Goal: Task Accomplishment & Management: Manage account settings

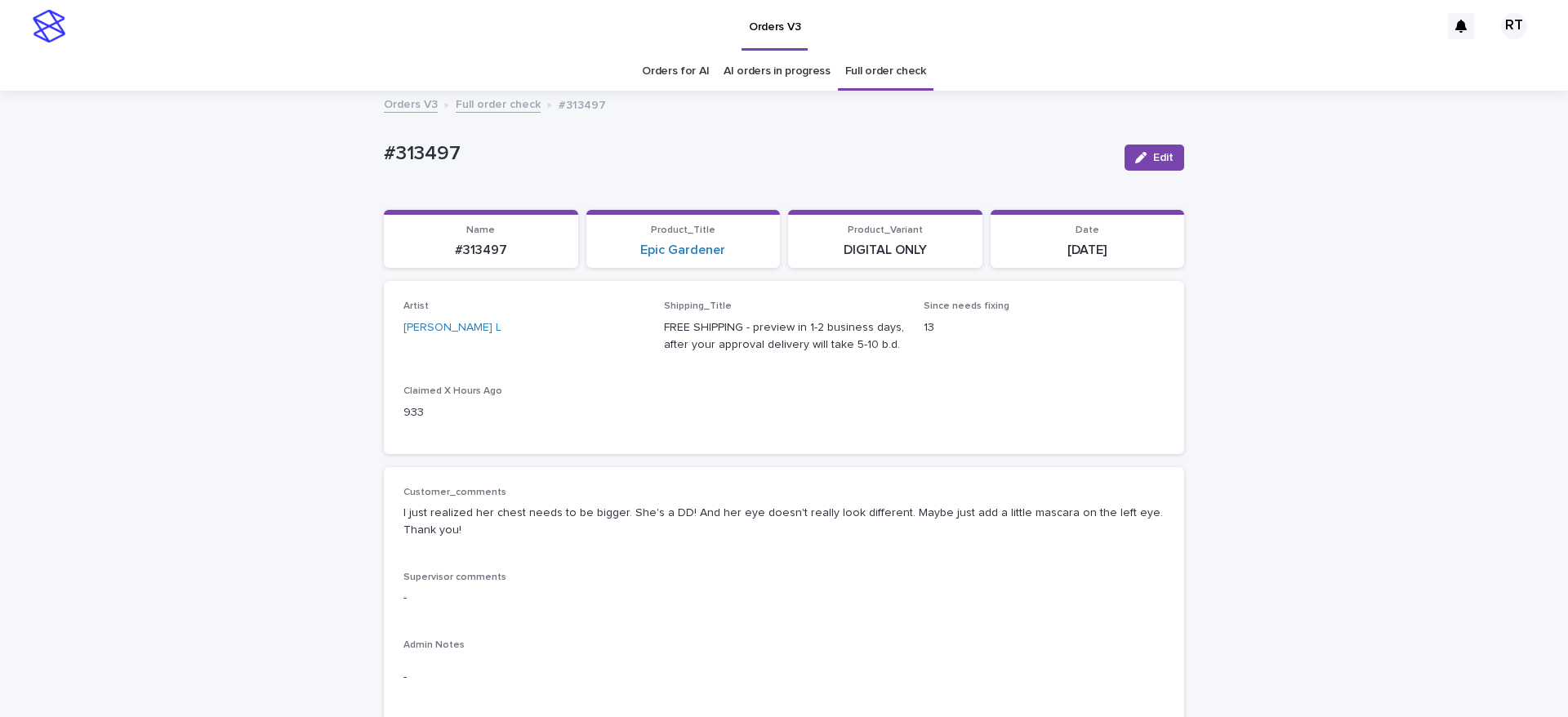
drag, startPoint x: 362, startPoint y: 149, endPoint x: 574, endPoint y: 171, distance: 213.1
copy p "#313497"
drag, startPoint x: 343, startPoint y: 134, endPoint x: 886, endPoint y: 216, distance: 549.2
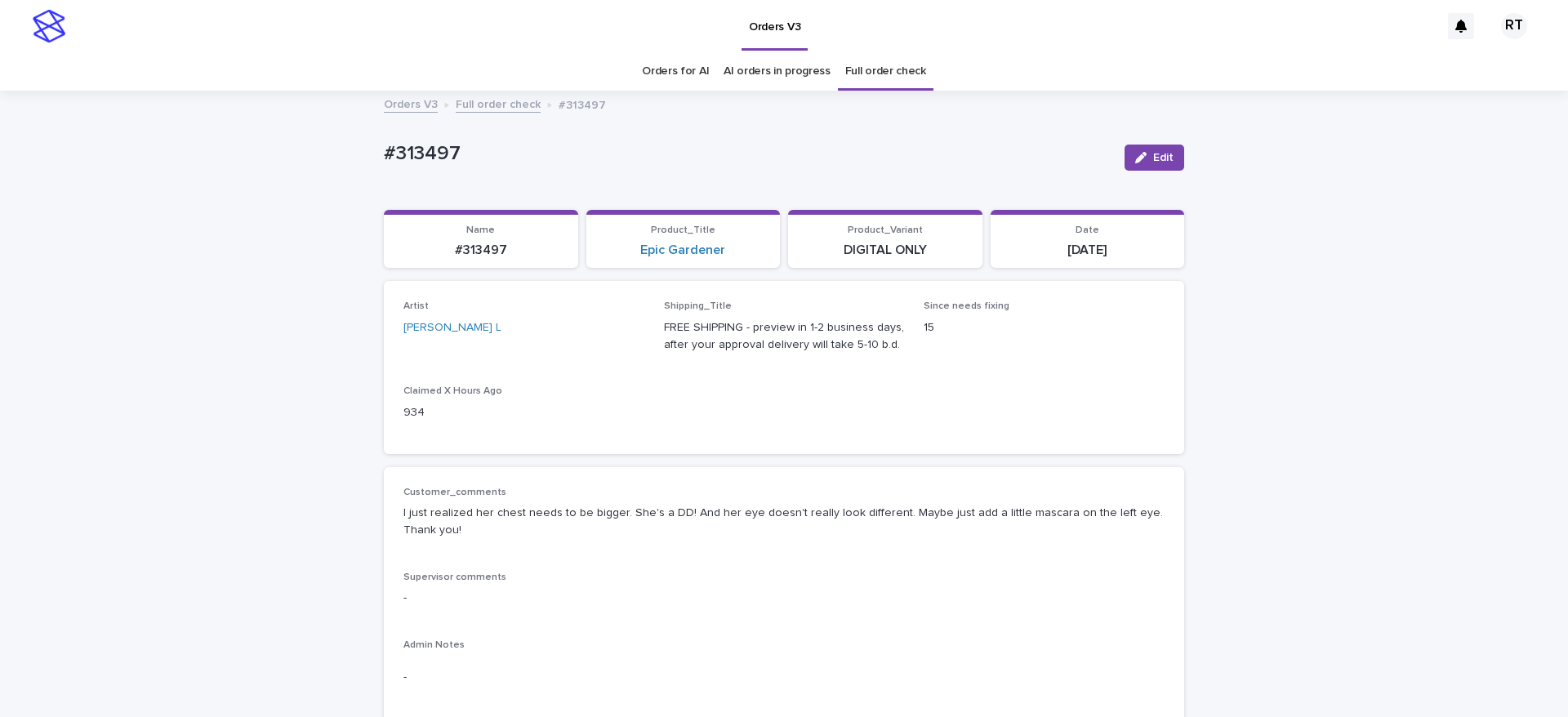
copy p "#313497"
drag, startPoint x: 1148, startPoint y: 151, endPoint x: 1545, endPoint y: 222, distance: 403.3
click at [1153, 153] on span "Edit" at bounding box center [1163, 158] width 20 height 11
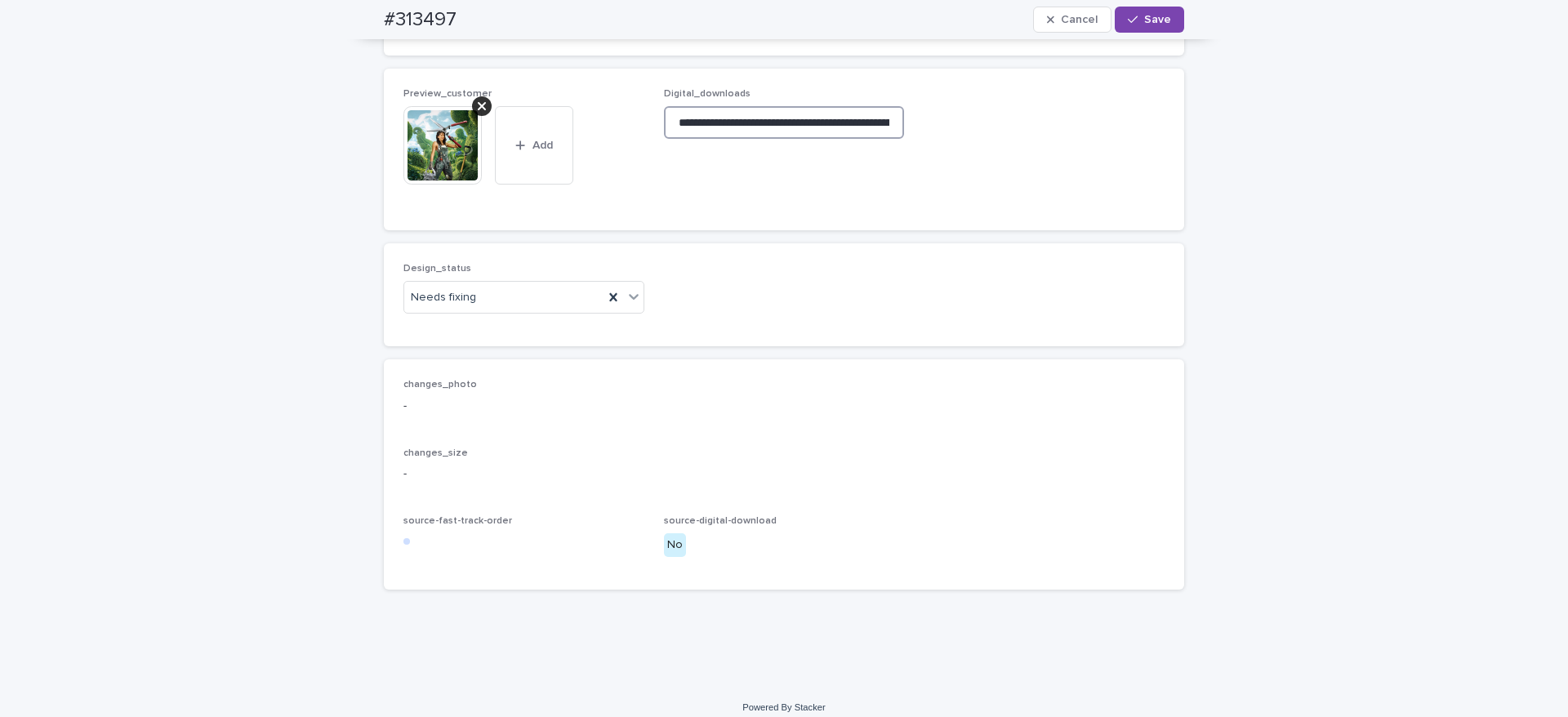
scroll to position [0, 248]
drag, startPoint x: 668, startPoint y: 219, endPoint x: 1308, endPoint y: 239, distance: 640.3
drag, startPoint x: 475, startPoint y: 204, endPoint x: 474, endPoint y: 215, distance: 11.0
click at [478, 113] on icon at bounding box center [481, 106] width 8 height 13
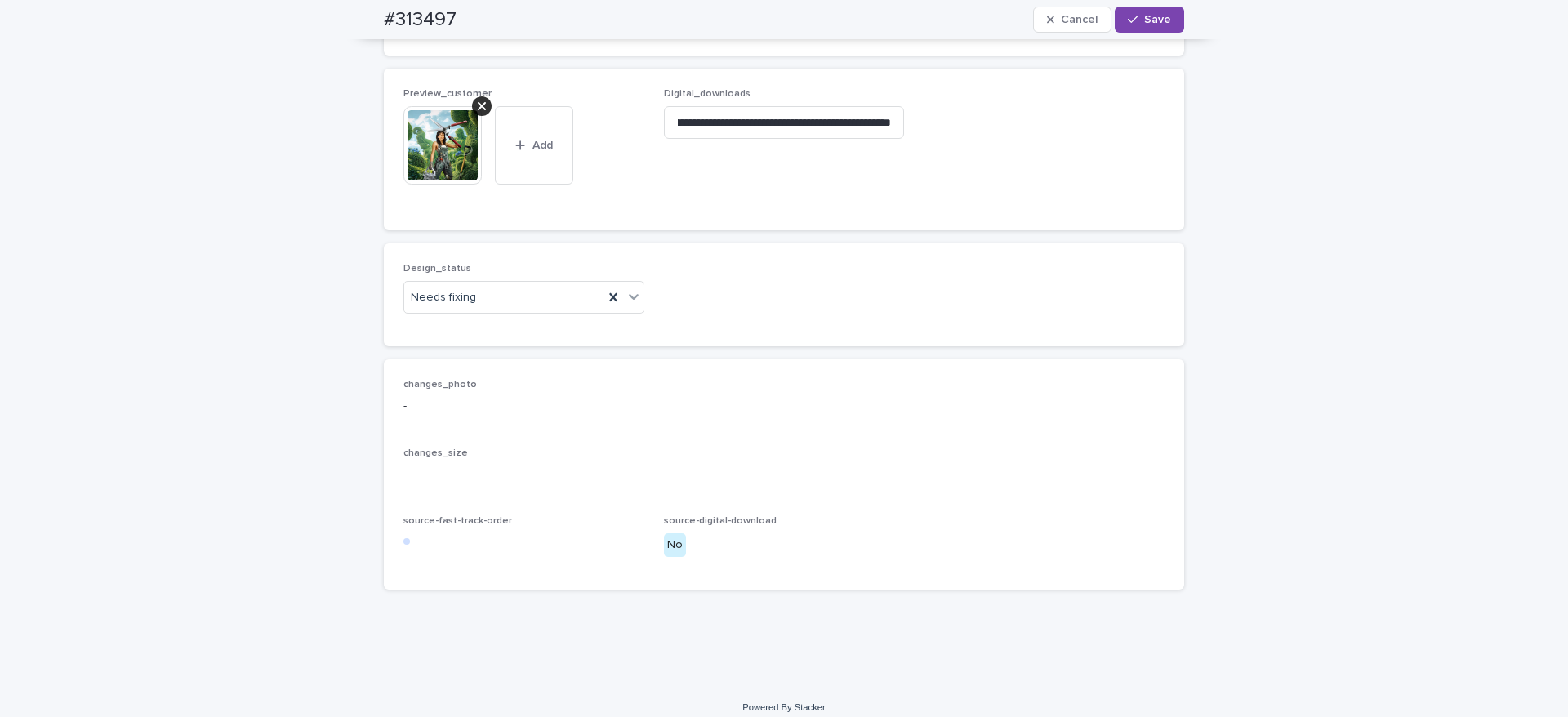
scroll to position [0, 0]
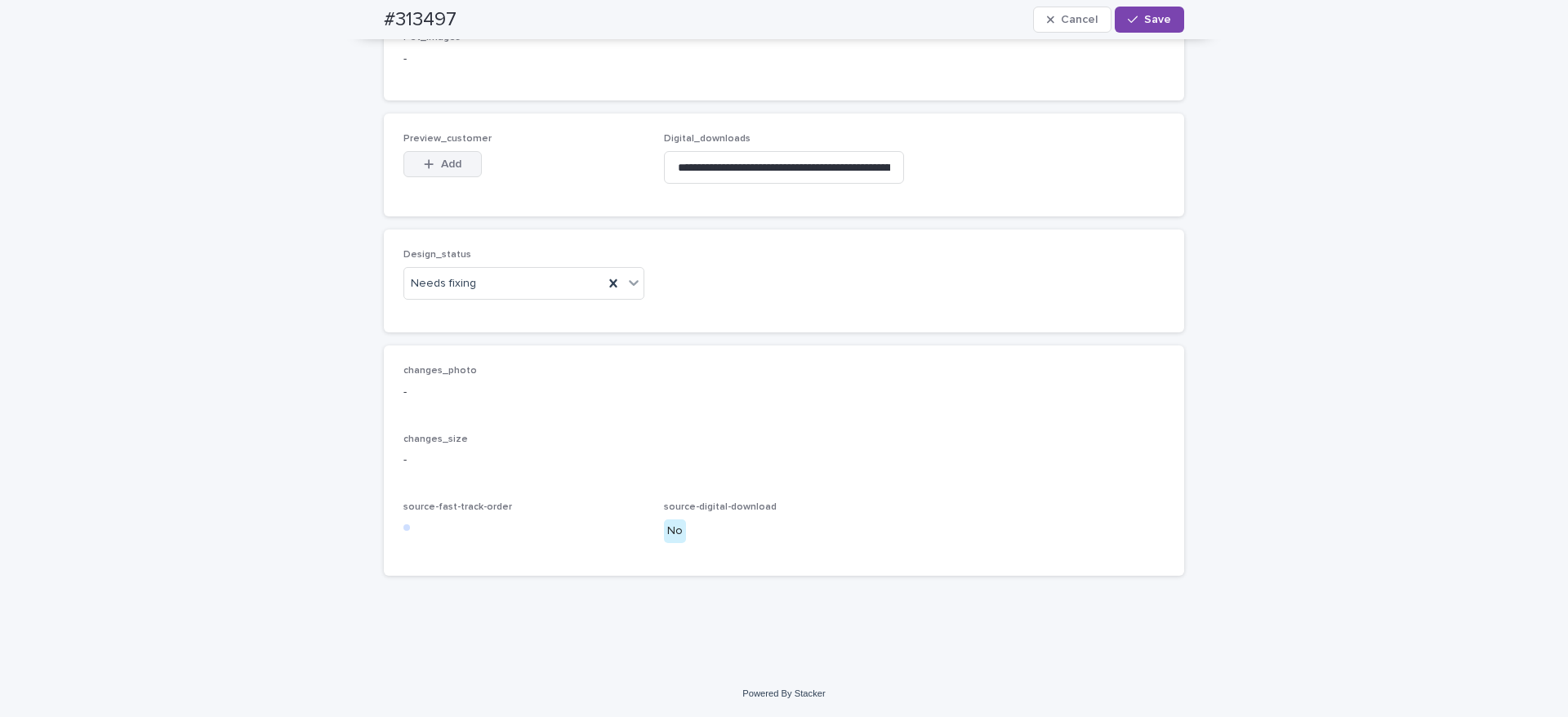
click at [441, 170] on span "Add" at bounding box center [451, 164] width 20 height 11
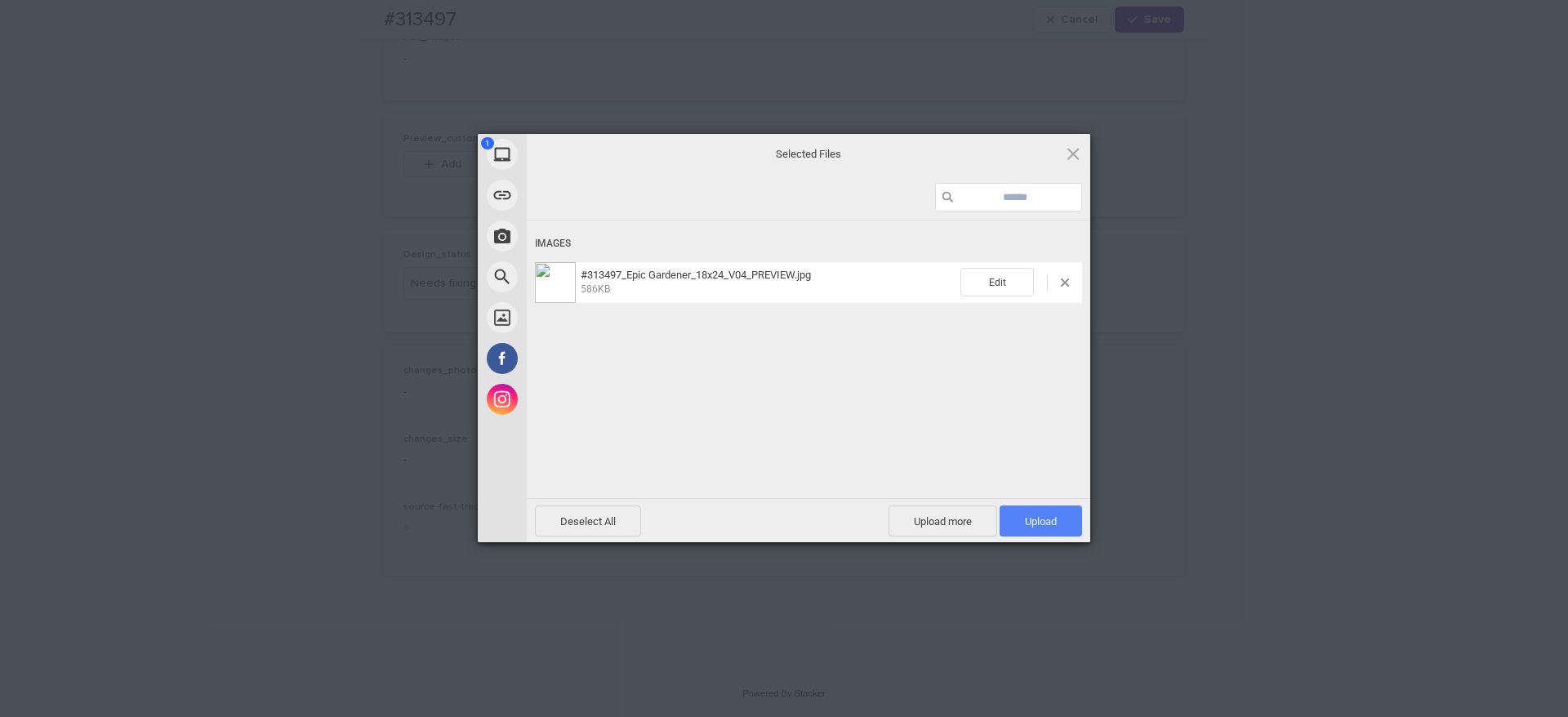
click at [1042, 522] on span "Upload 1" at bounding box center [1041, 521] width 32 height 12
click at [806, 407] on div "Uploading #313497_Epic Gardener_18x24_V04_PREVIEW.jpg 0.00B / 586KB" at bounding box center [809, 384] width 564 height 327
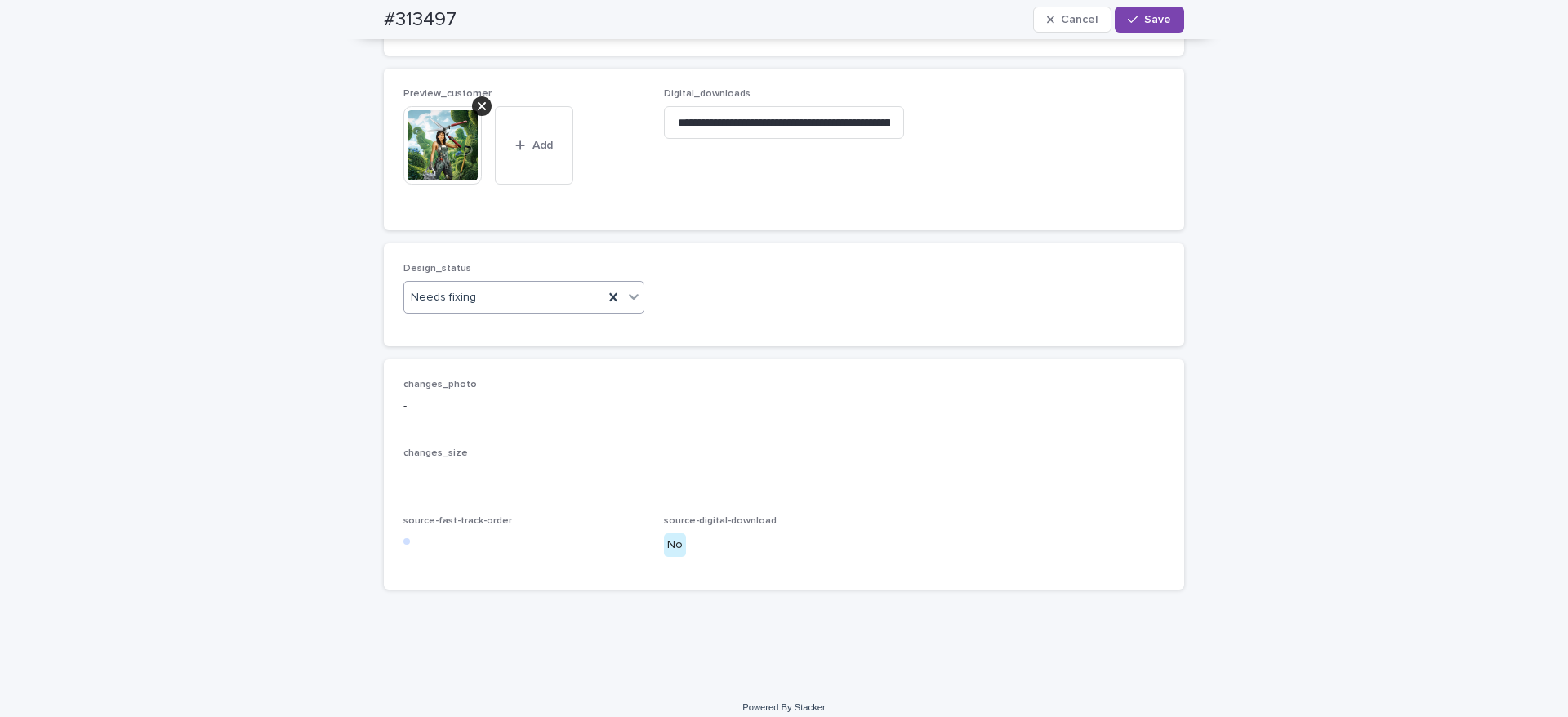
click at [545, 311] on div "Needs fixing" at bounding box center [504, 298] width 200 height 27
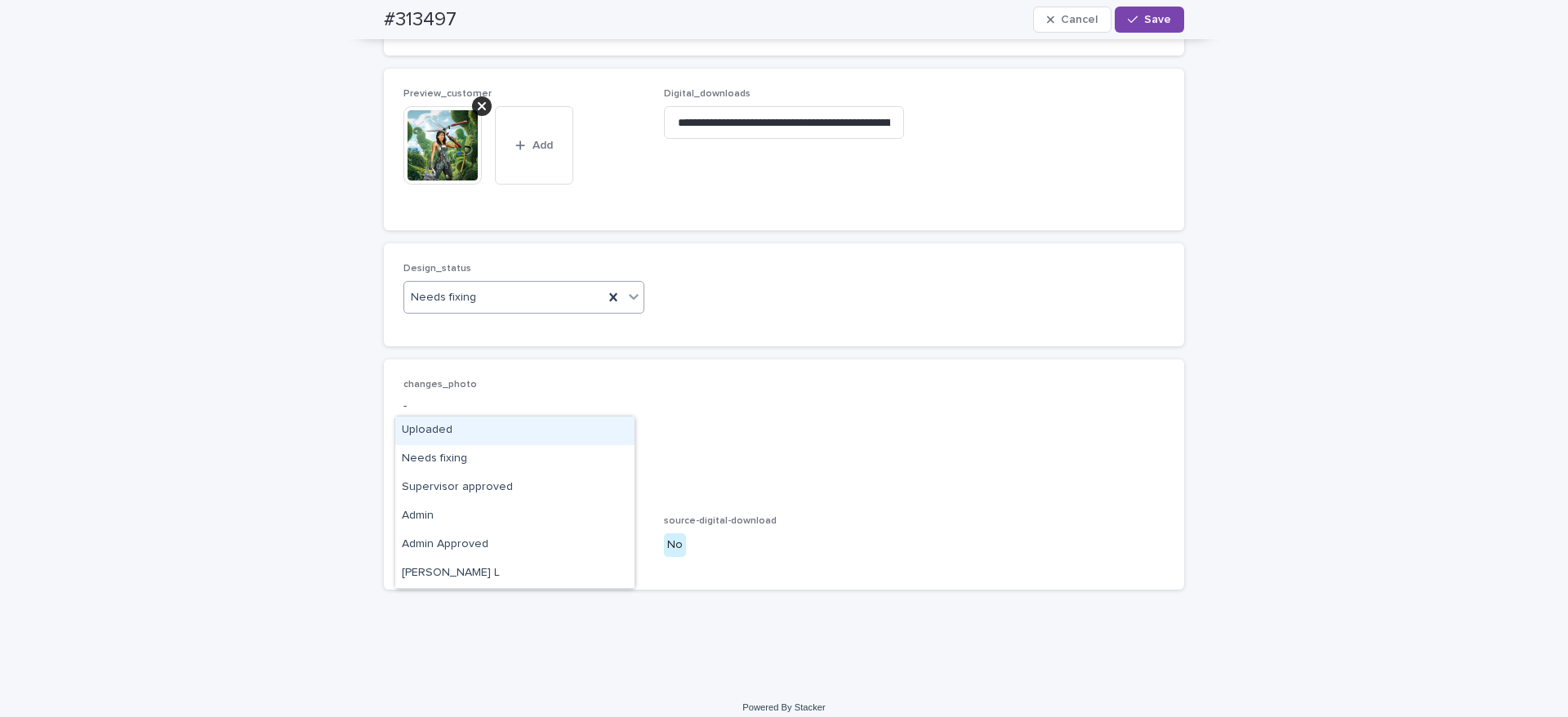
click at [546, 432] on div "Uploaded" at bounding box center [514, 430] width 239 height 28
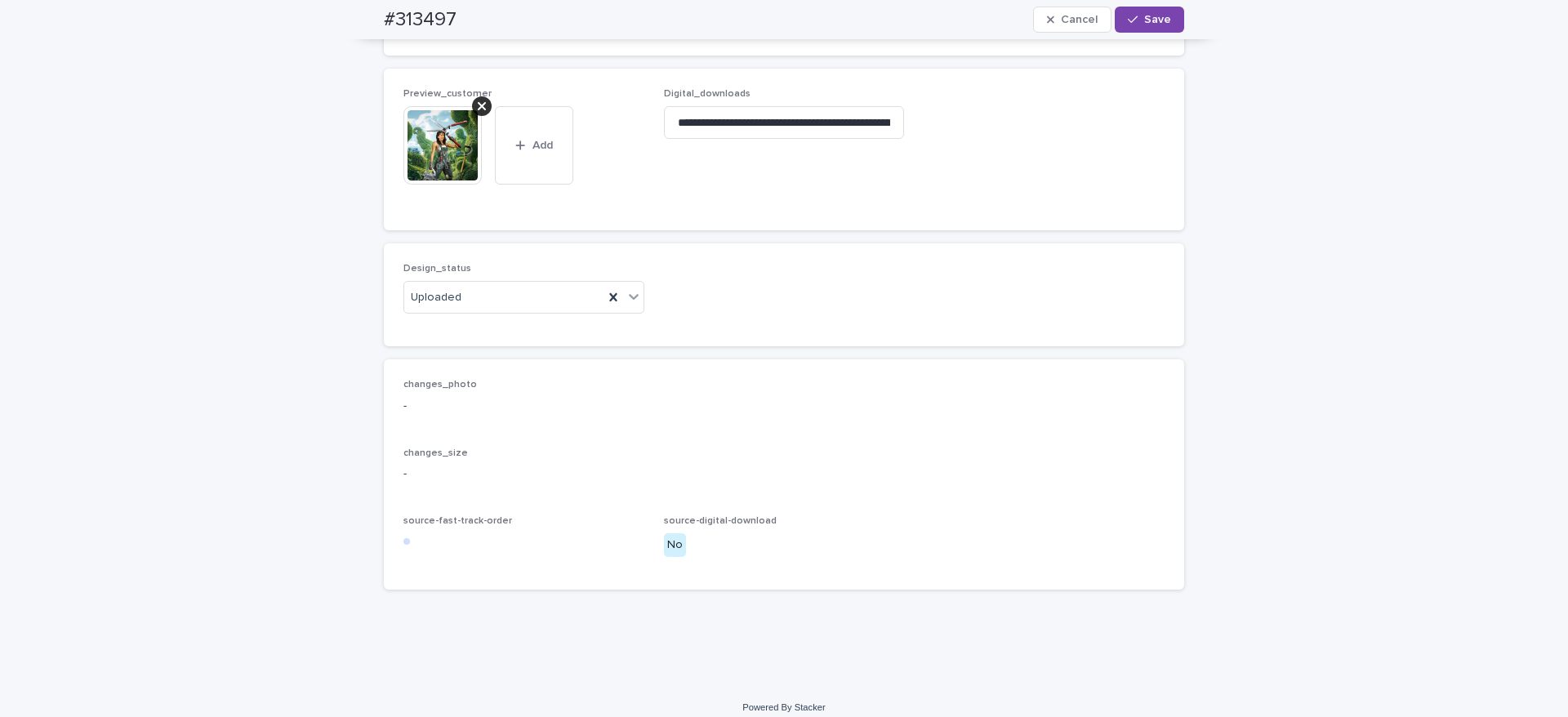
drag, startPoint x: 1149, startPoint y: 19, endPoint x: 1146, endPoint y: 40, distance: 21.2
click at [1150, 18] on span "Save" at bounding box center [1157, 19] width 27 height 11
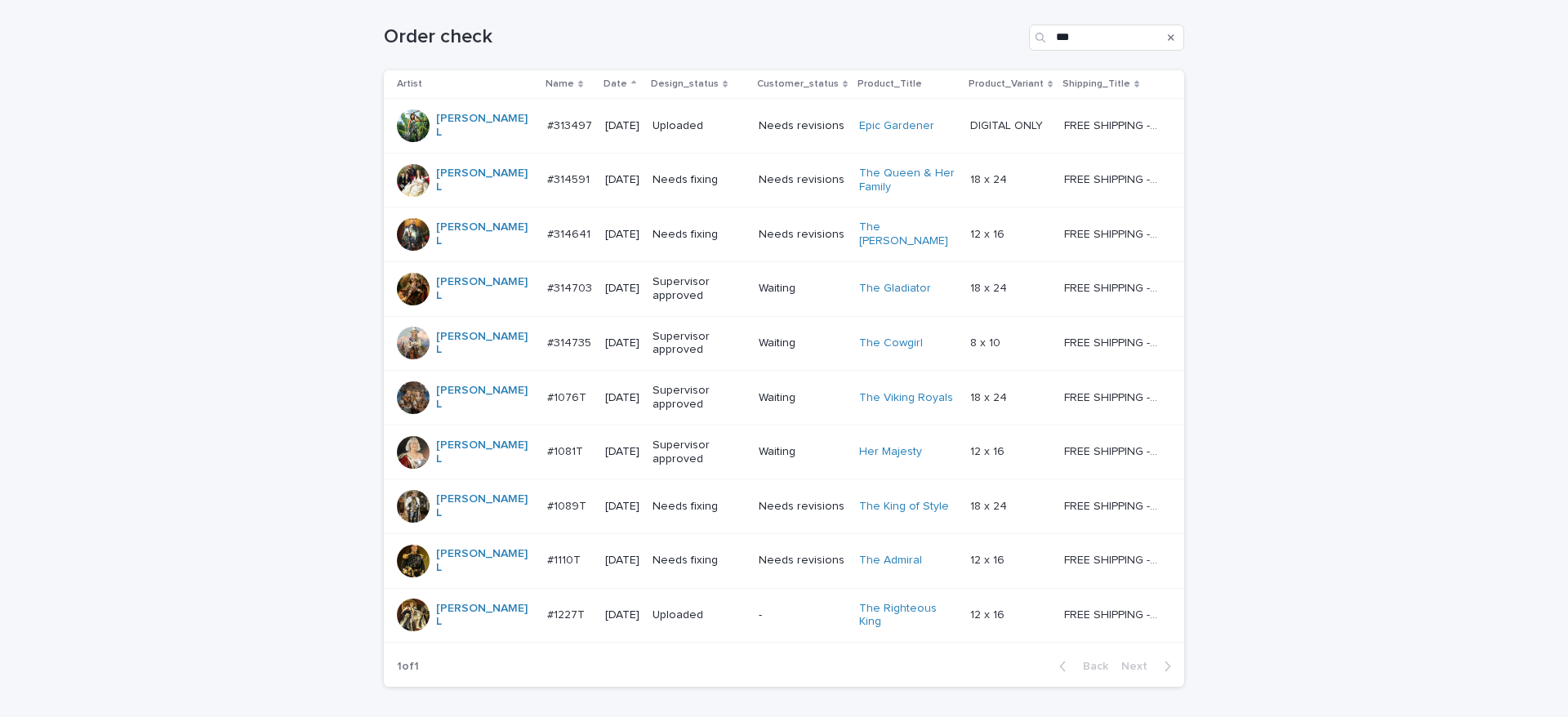
scroll to position [244, 0]
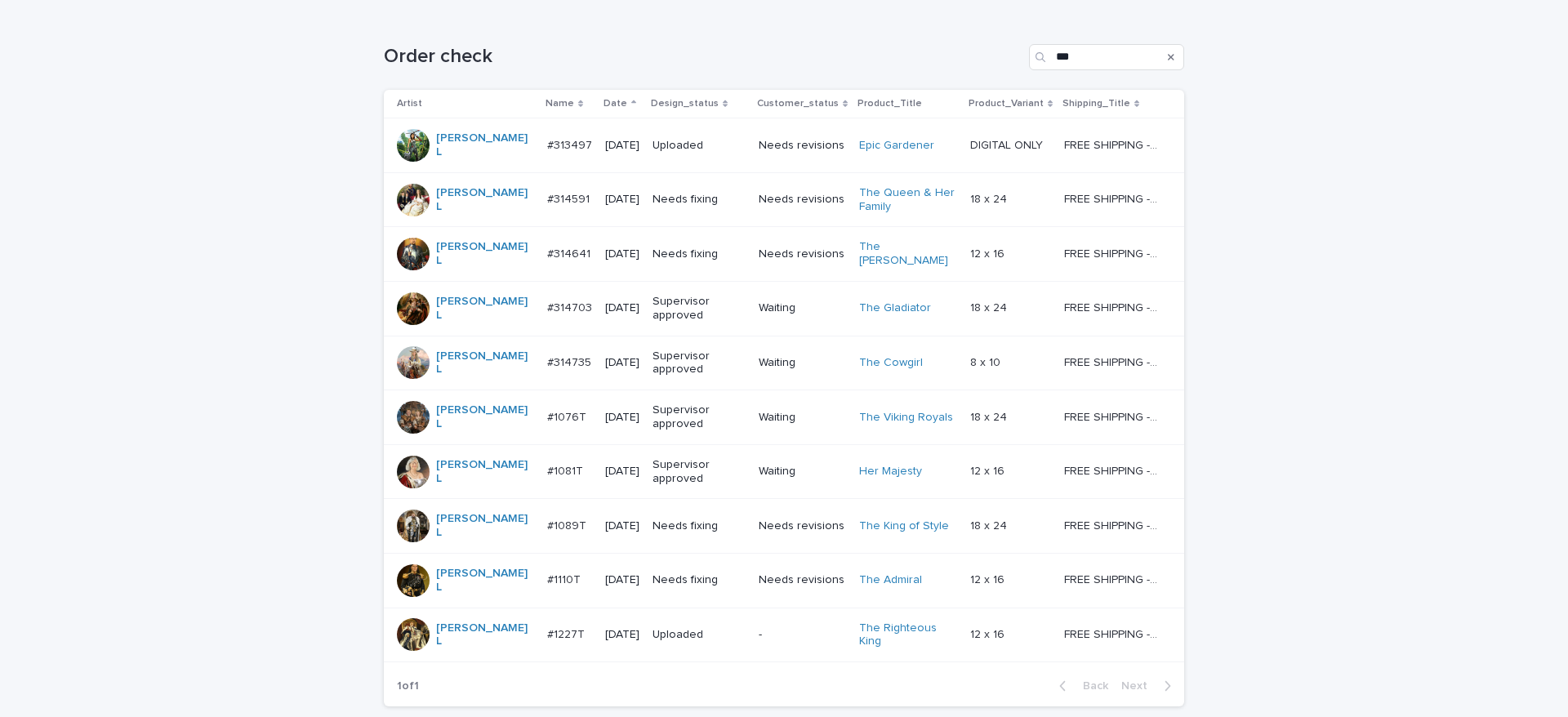
click at [701, 202] on div "Needs fixing" at bounding box center [699, 199] width 93 height 27
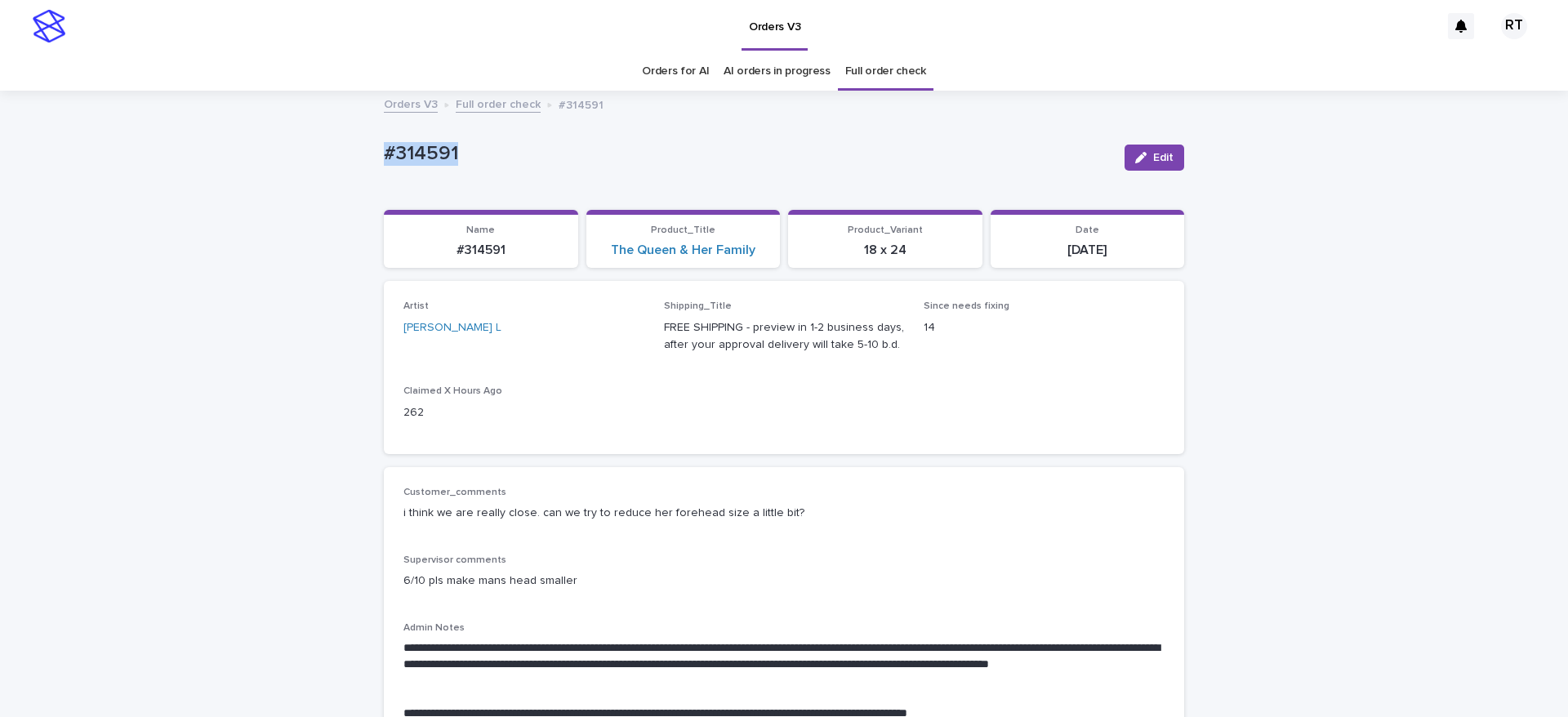
drag, startPoint x: 341, startPoint y: 139, endPoint x: 636, endPoint y: 152, distance: 295.3
copy p "#314591"
drag, startPoint x: 55, startPoint y: 381, endPoint x: 663, endPoint y: 418, distance: 609.1
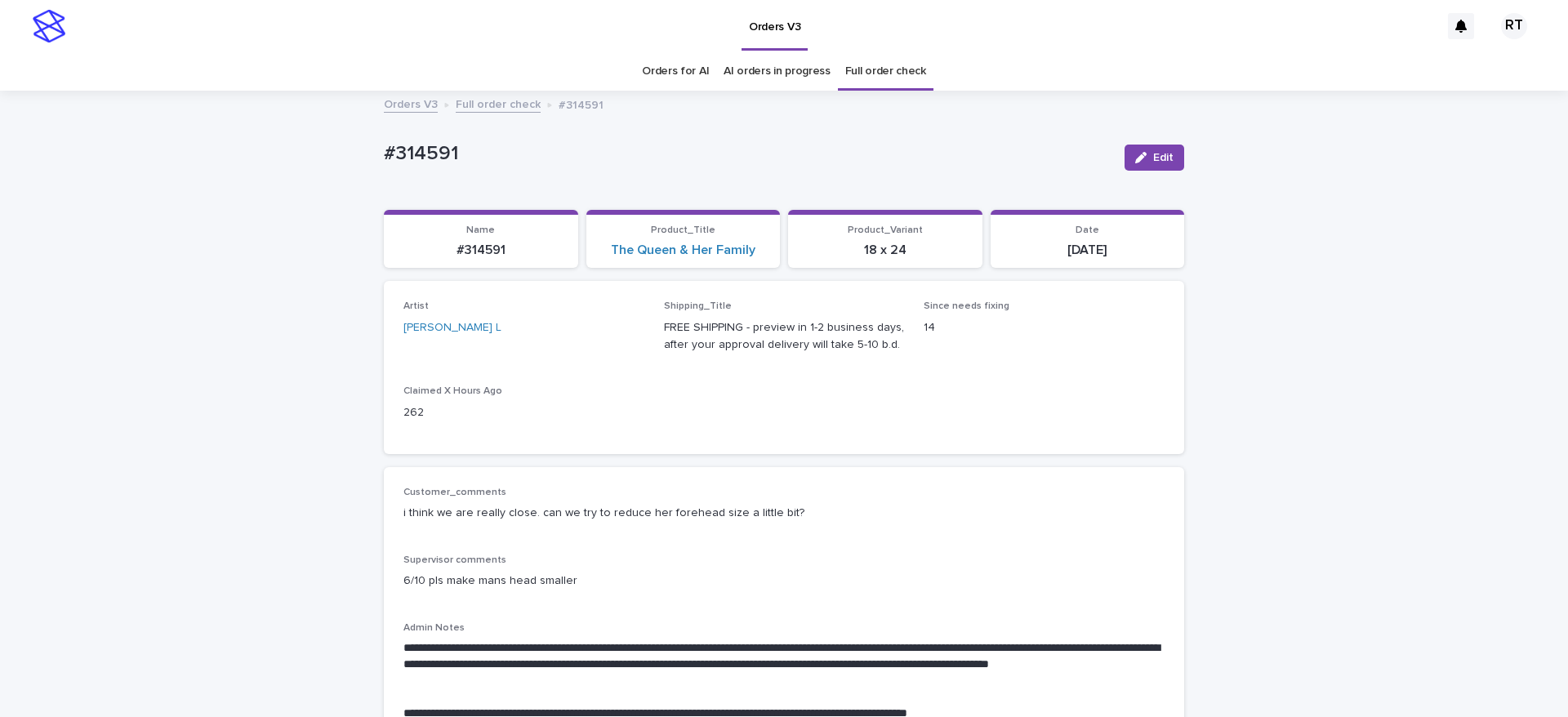
drag, startPoint x: 356, startPoint y: 137, endPoint x: 624, endPoint y: 149, distance: 268.3
copy p "#314591"
drag, startPoint x: 1134, startPoint y: 150, endPoint x: 1559, endPoint y: 140, distance: 425.1
click at [1133, 150] on button "Edit" at bounding box center [1154, 158] width 59 height 27
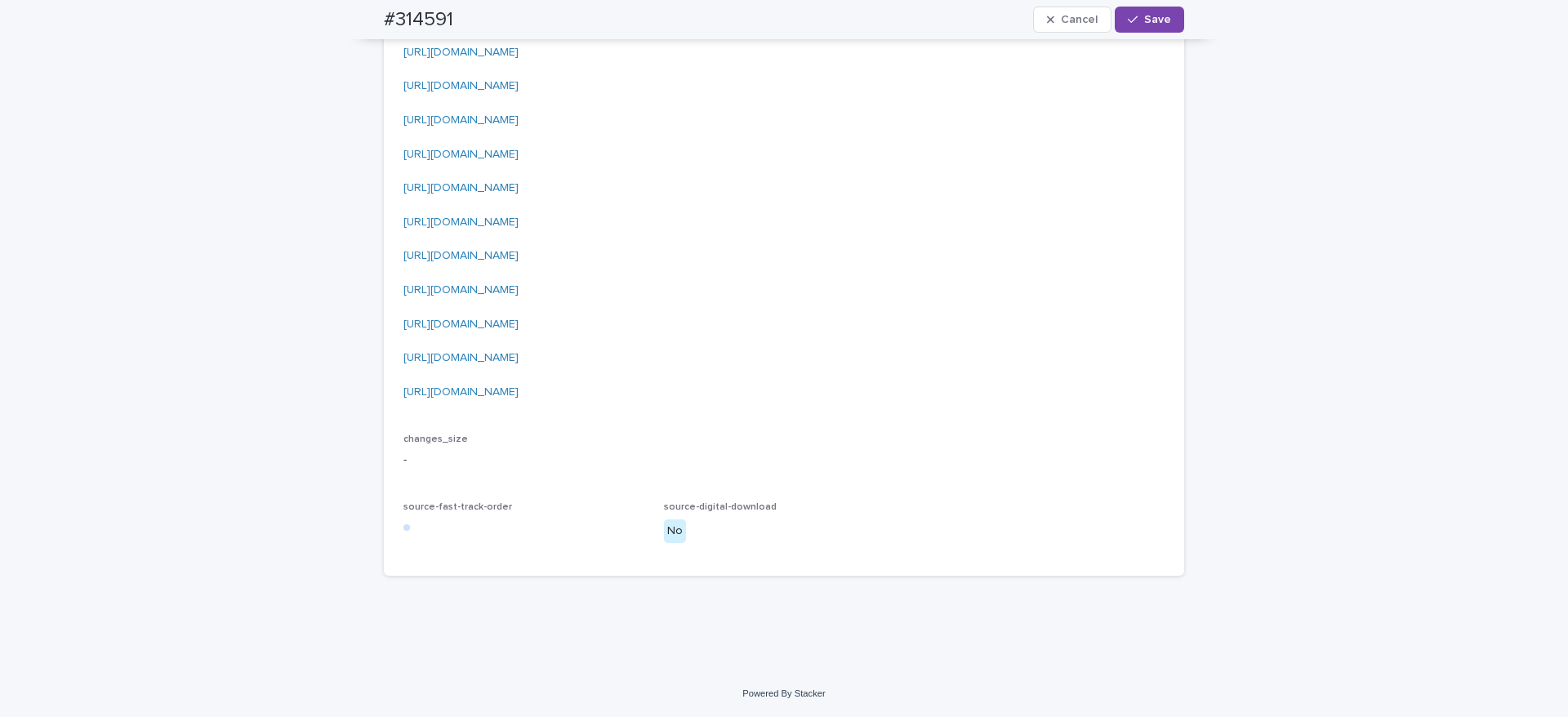
scroll to position [2138, 0]
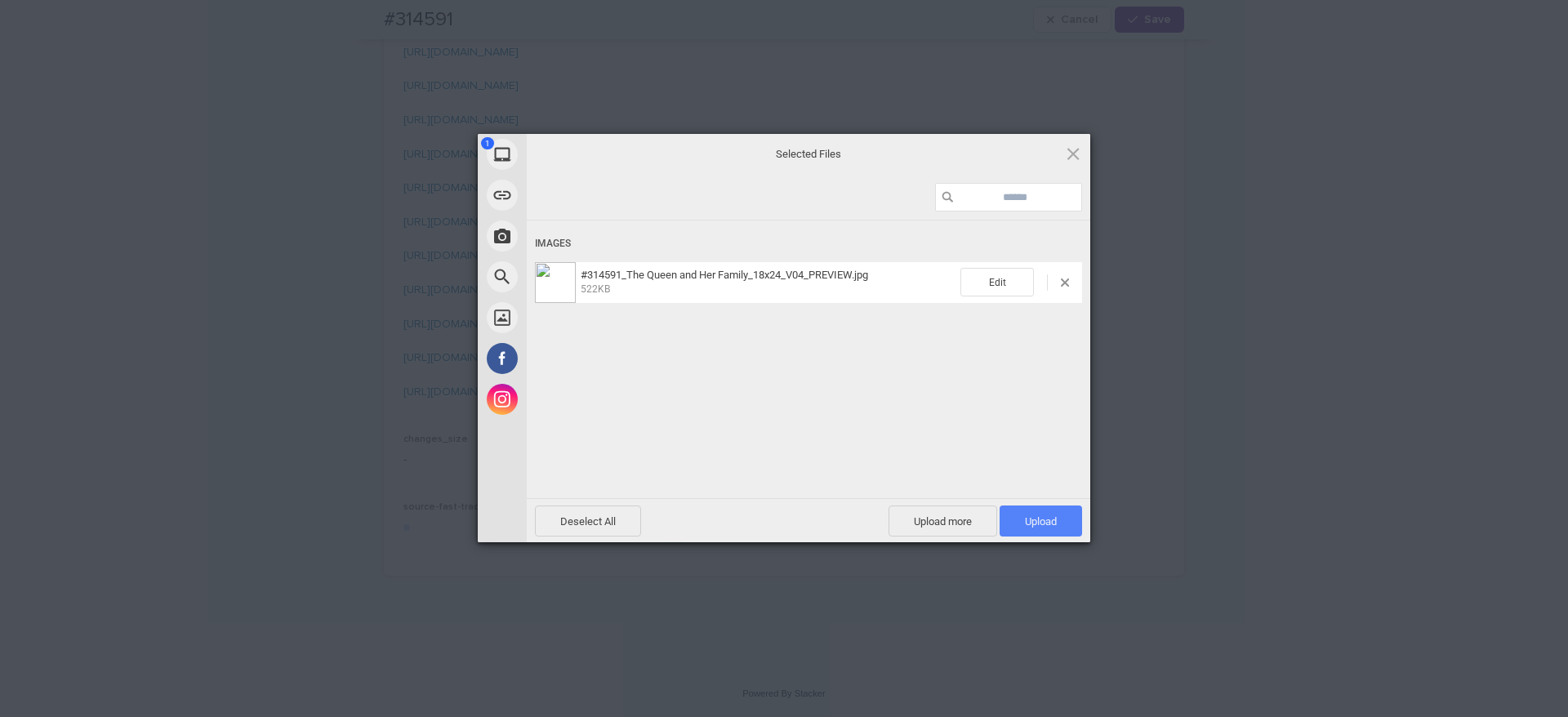
click at [1042, 522] on span "Upload 1" at bounding box center [1041, 521] width 32 height 12
click at [809, 397] on div "Uploading #314591_The Queen and Her Family_18x24_V04_PREVIEW.jpg 0.00B / 522KB" at bounding box center [809, 384] width 564 height 327
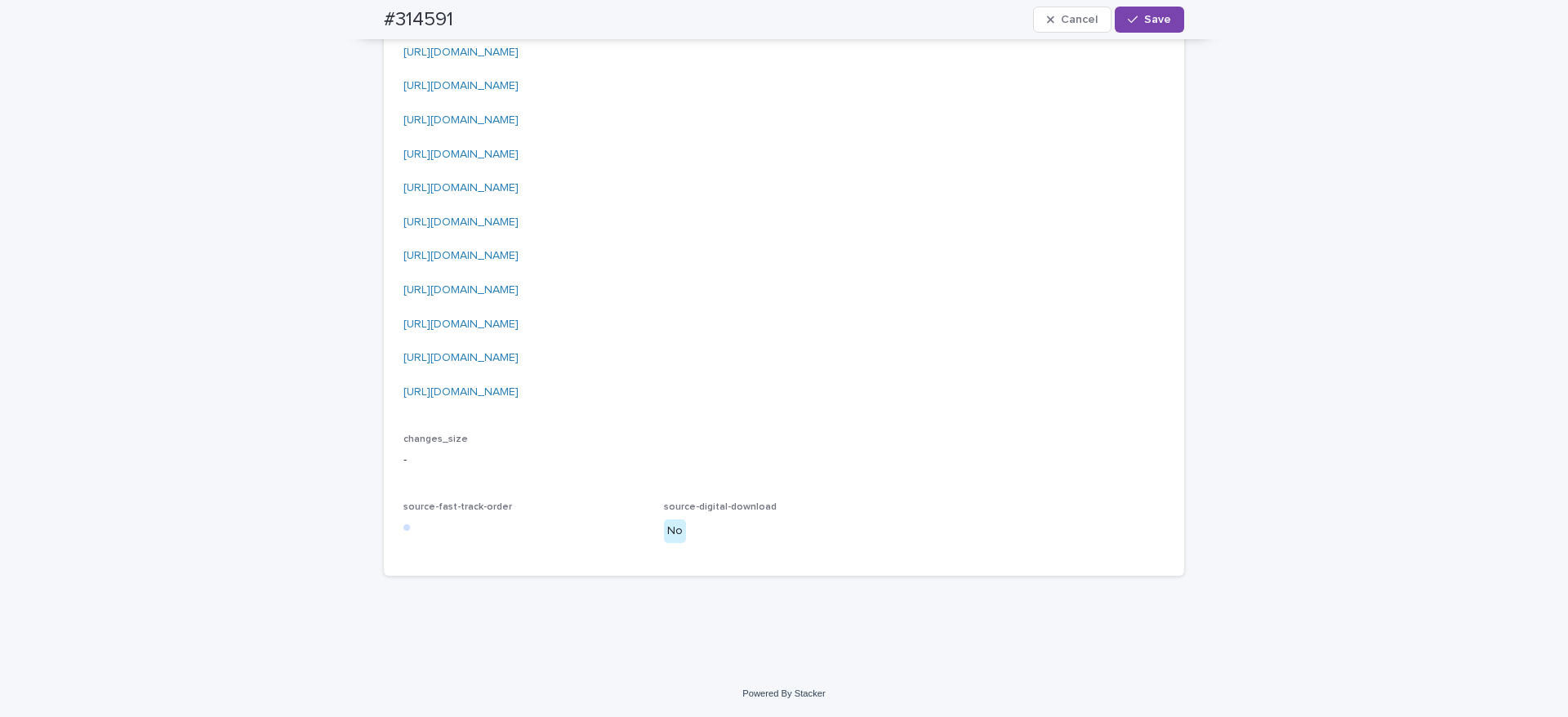
drag, startPoint x: 512, startPoint y: 384, endPoint x: 524, endPoint y: 379, distance: 13.0
click at [511, 385] on div "Uploaded" at bounding box center [514, 387] width 239 height 28
click at [1147, 16] on span "Save" at bounding box center [1157, 19] width 27 height 11
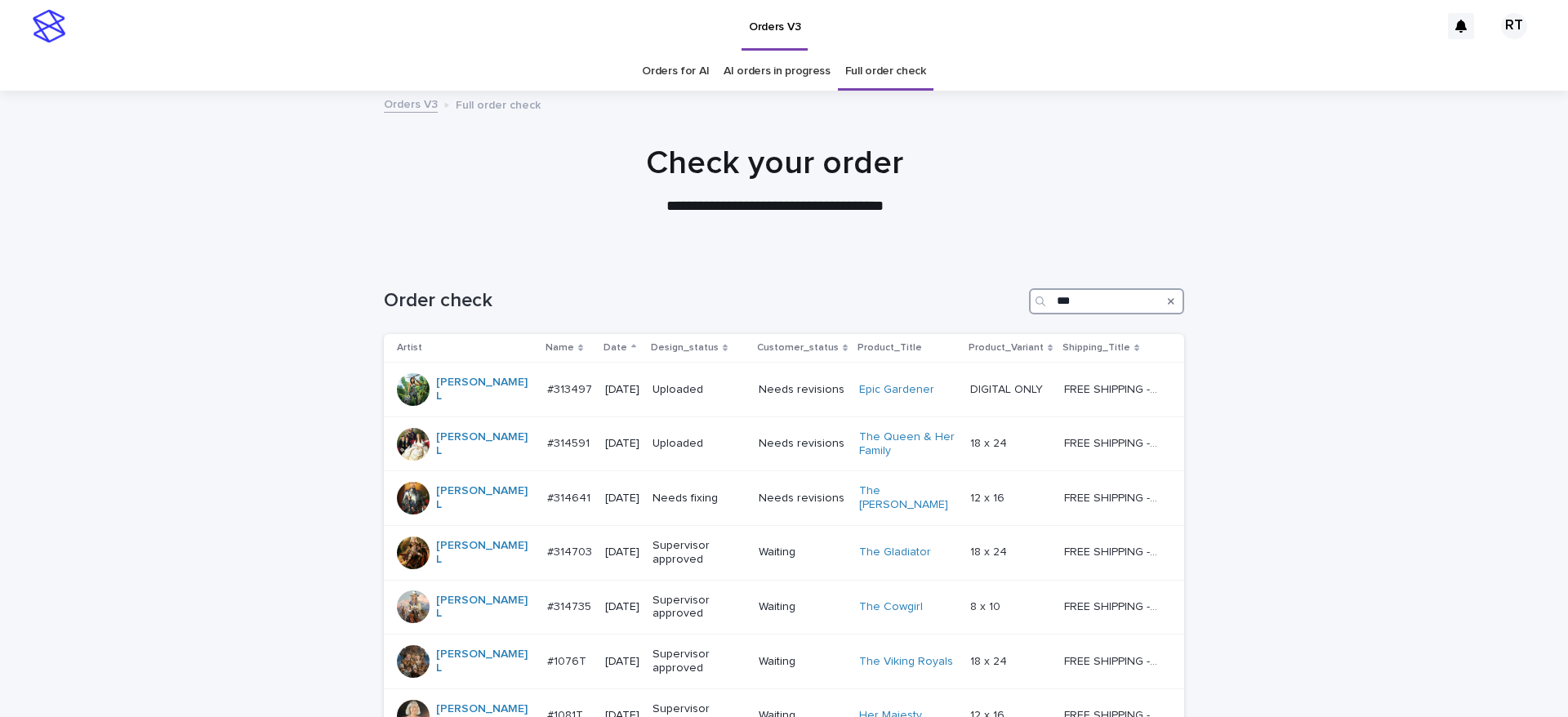
click at [1076, 304] on input "***" at bounding box center [1107, 301] width 156 height 27
drag, startPoint x: 1065, startPoint y: 299, endPoint x: 976, endPoint y: 292, distance: 89.3
click at [978, 292] on div "Order check ***" at bounding box center [784, 301] width 800 height 27
drag, startPoint x: 1087, startPoint y: 301, endPoint x: 976, endPoint y: 308, distance: 111.2
click at [935, 306] on div "Order check *****" at bounding box center [784, 301] width 800 height 27
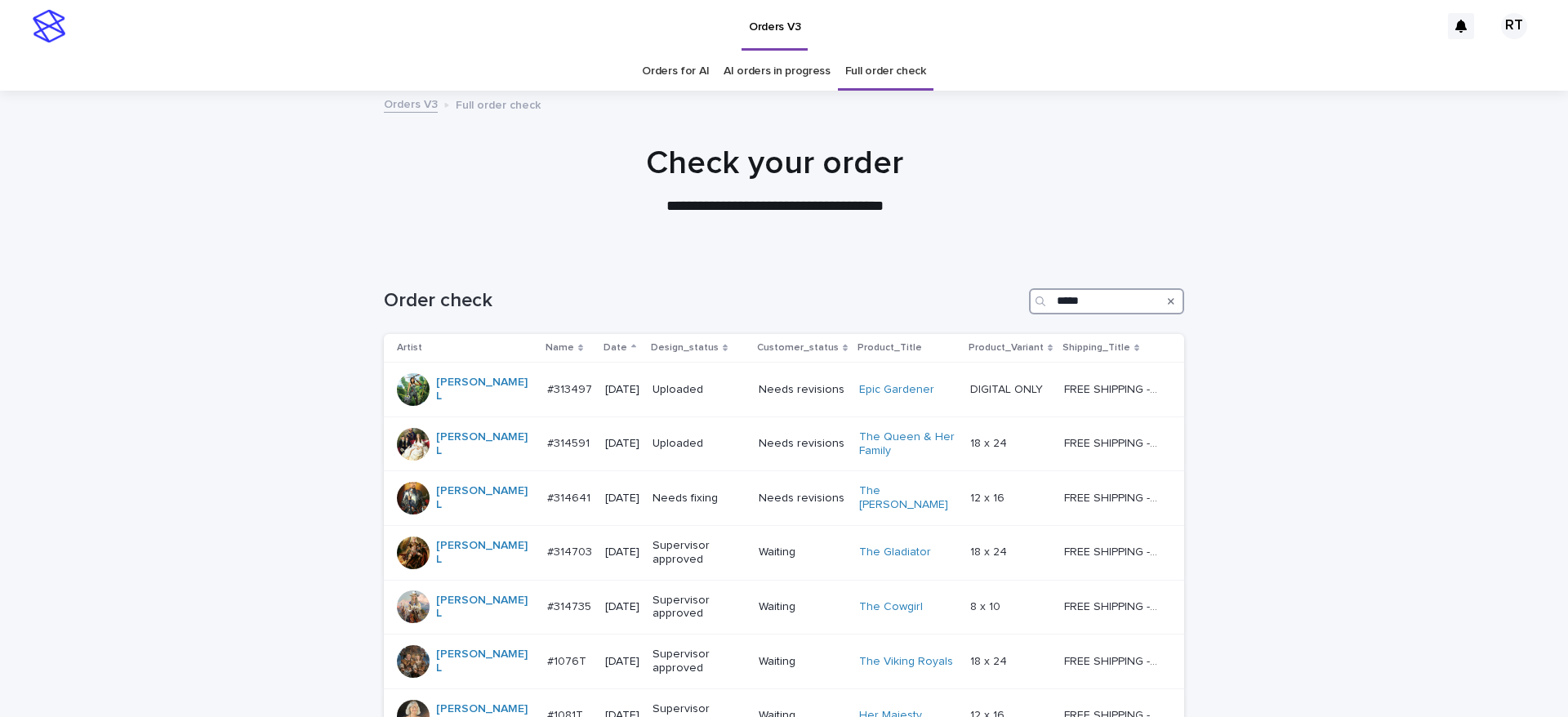
type input "*****"
click at [664, 71] on link "Orders for AI" at bounding box center [675, 71] width 67 height 38
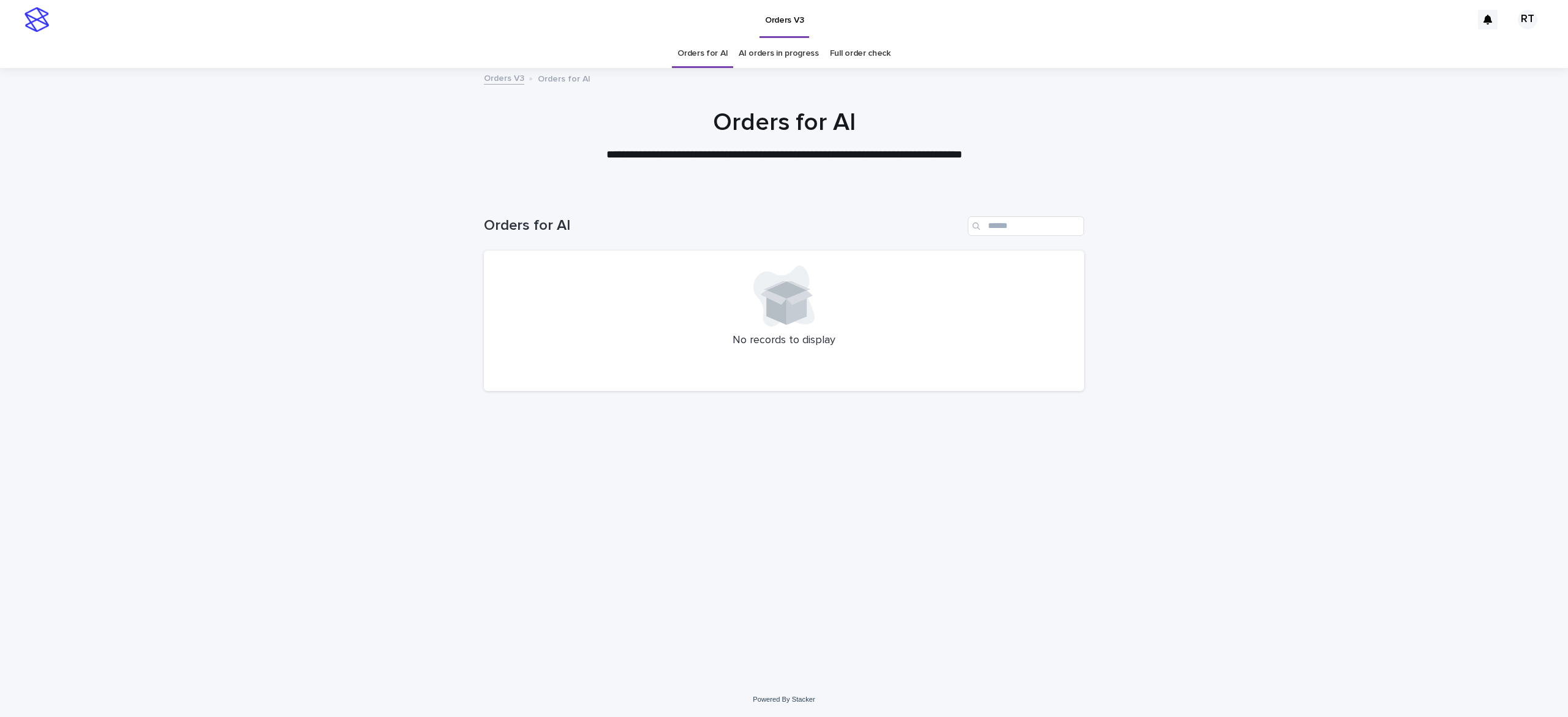
click at [866, 56] on link "Full order check" at bounding box center [860, 54] width 60 height 29
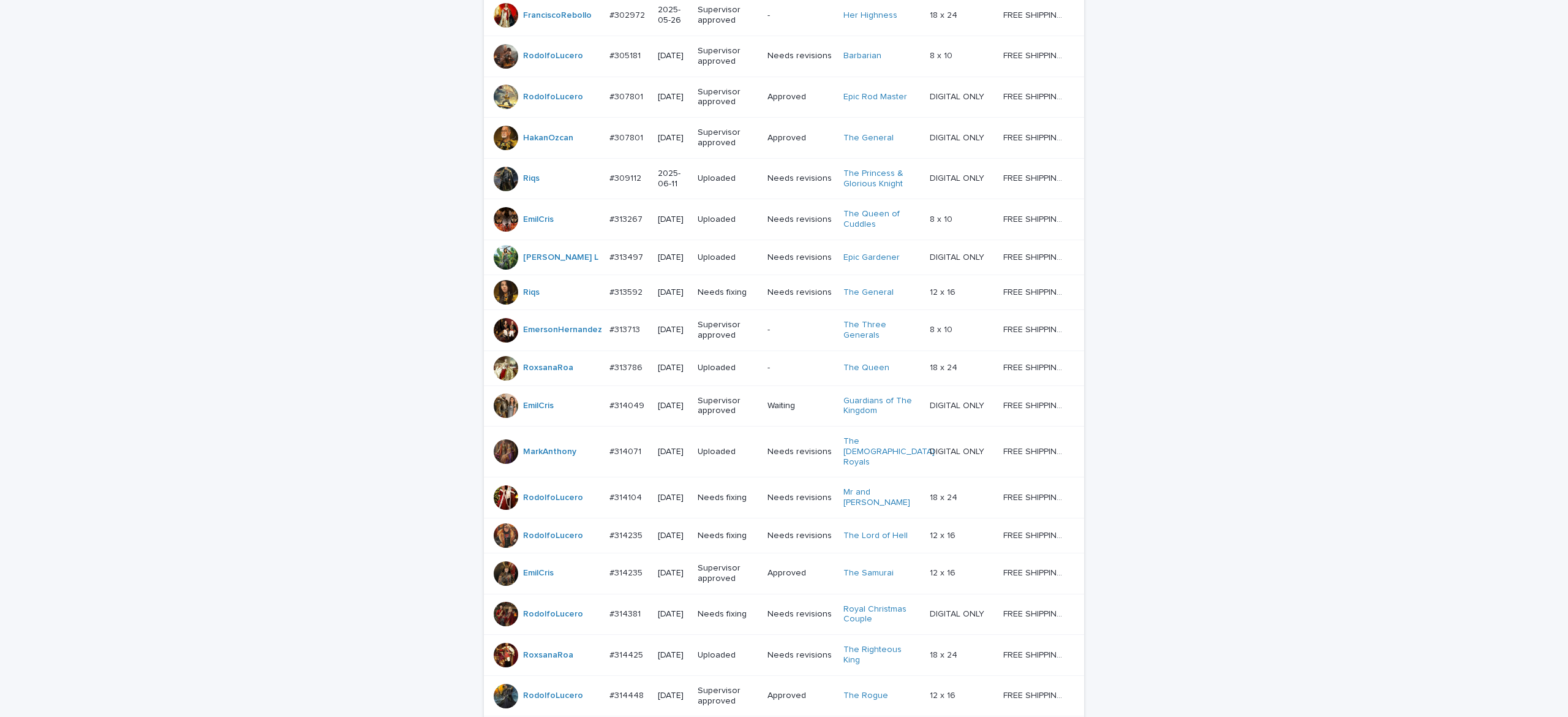
scroll to position [924, 0]
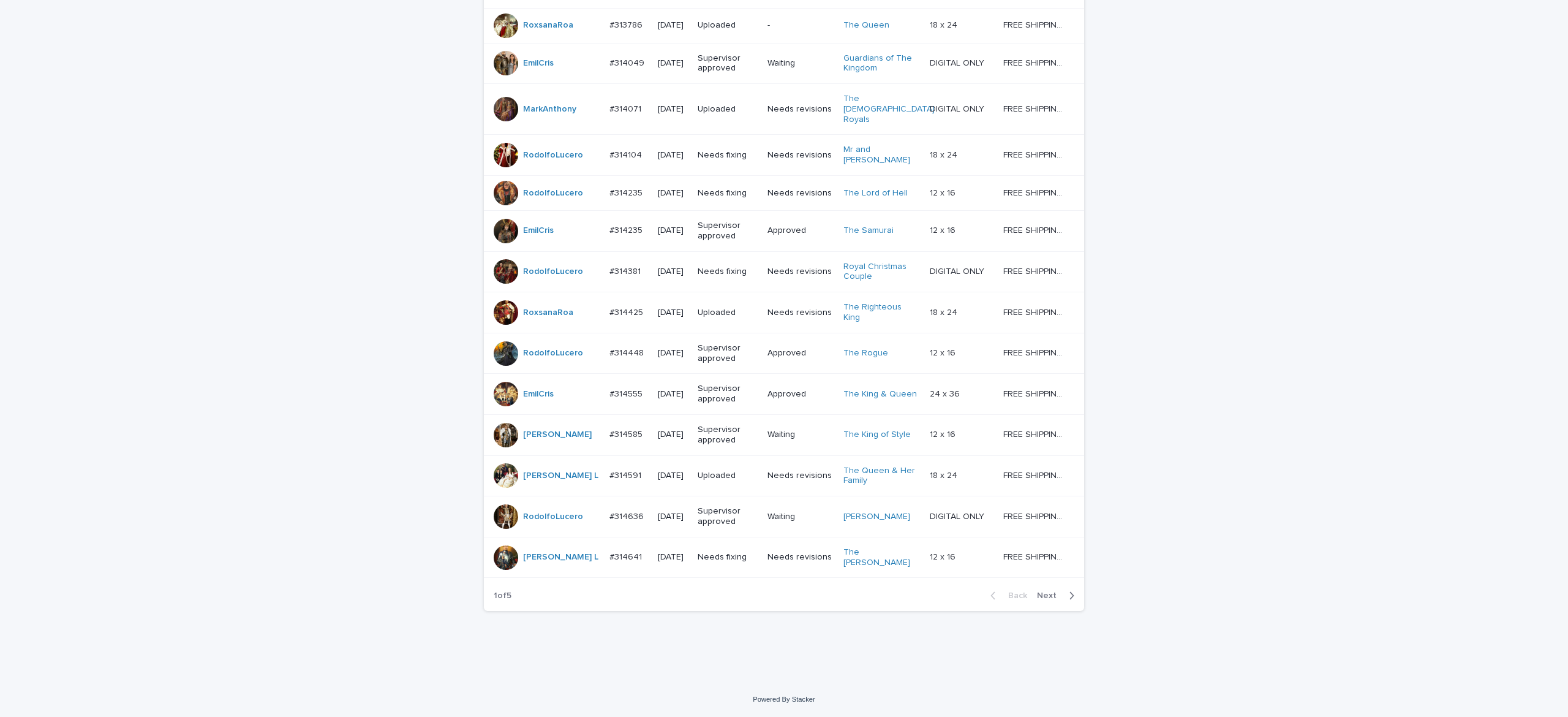
click at [1037, 538] on span "Next" at bounding box center [1050, 595] width 27 height 8
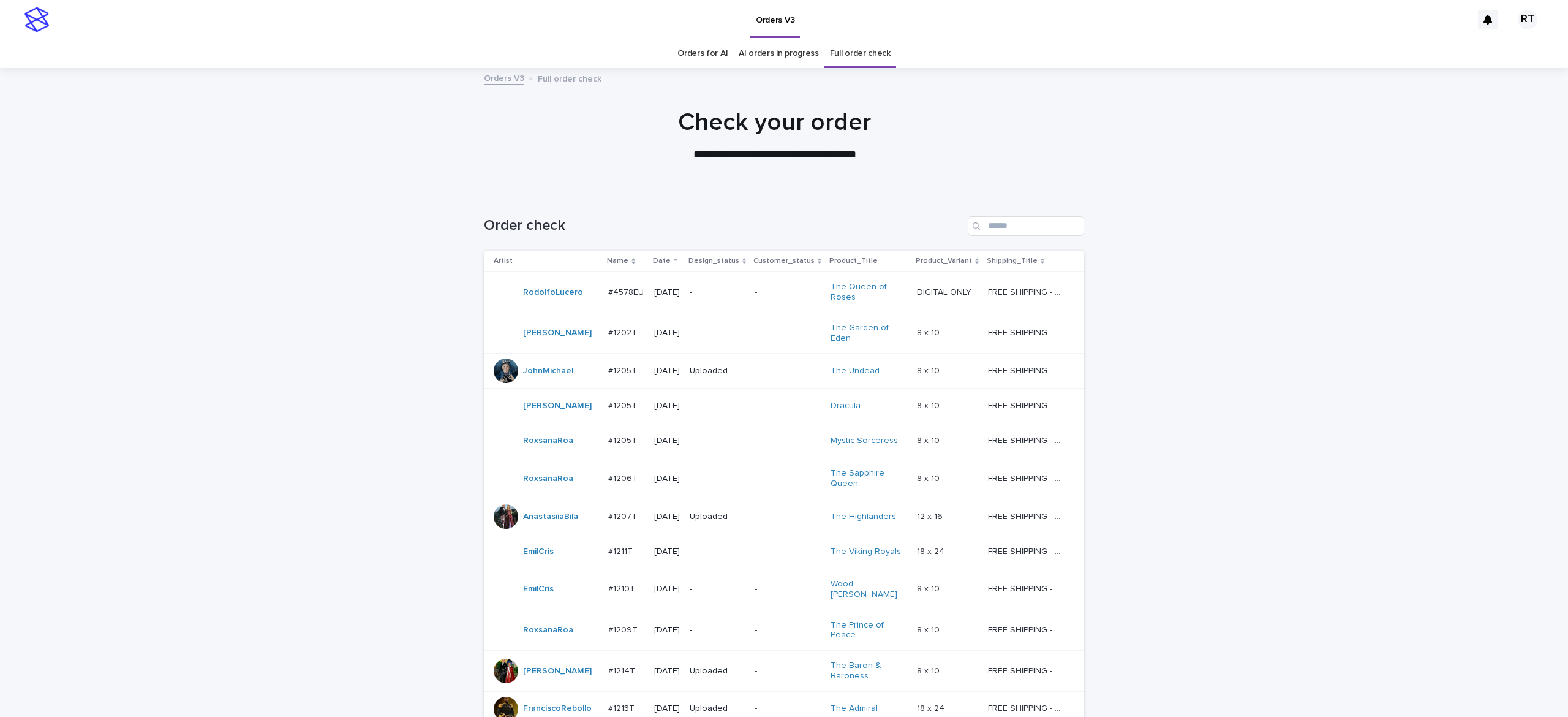
click at [704, 51] on link "Orders for AI" at bounding box center [702, 54] width 50 height 29
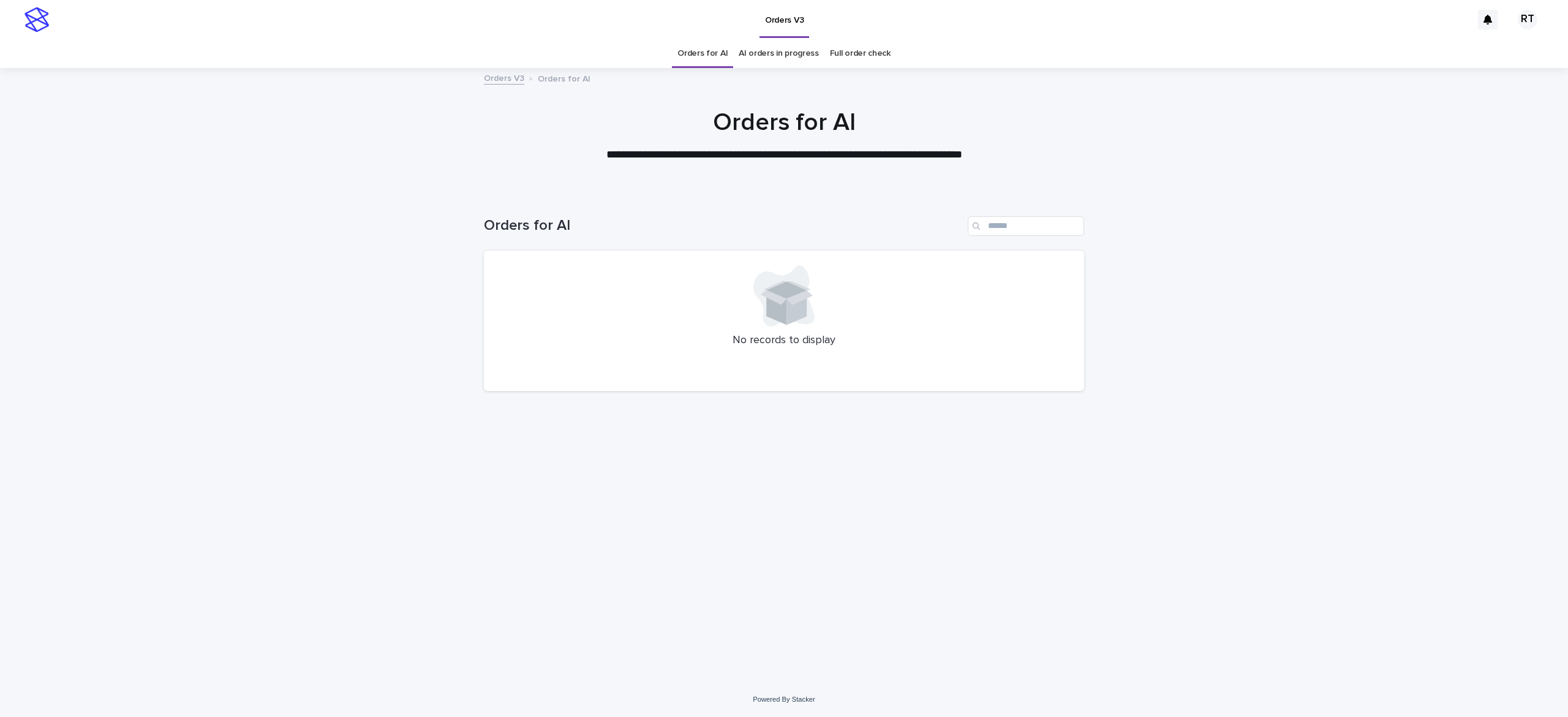
click at [862, 93] on div "**********" at bounding box center [784, 130] width 1568 height 124
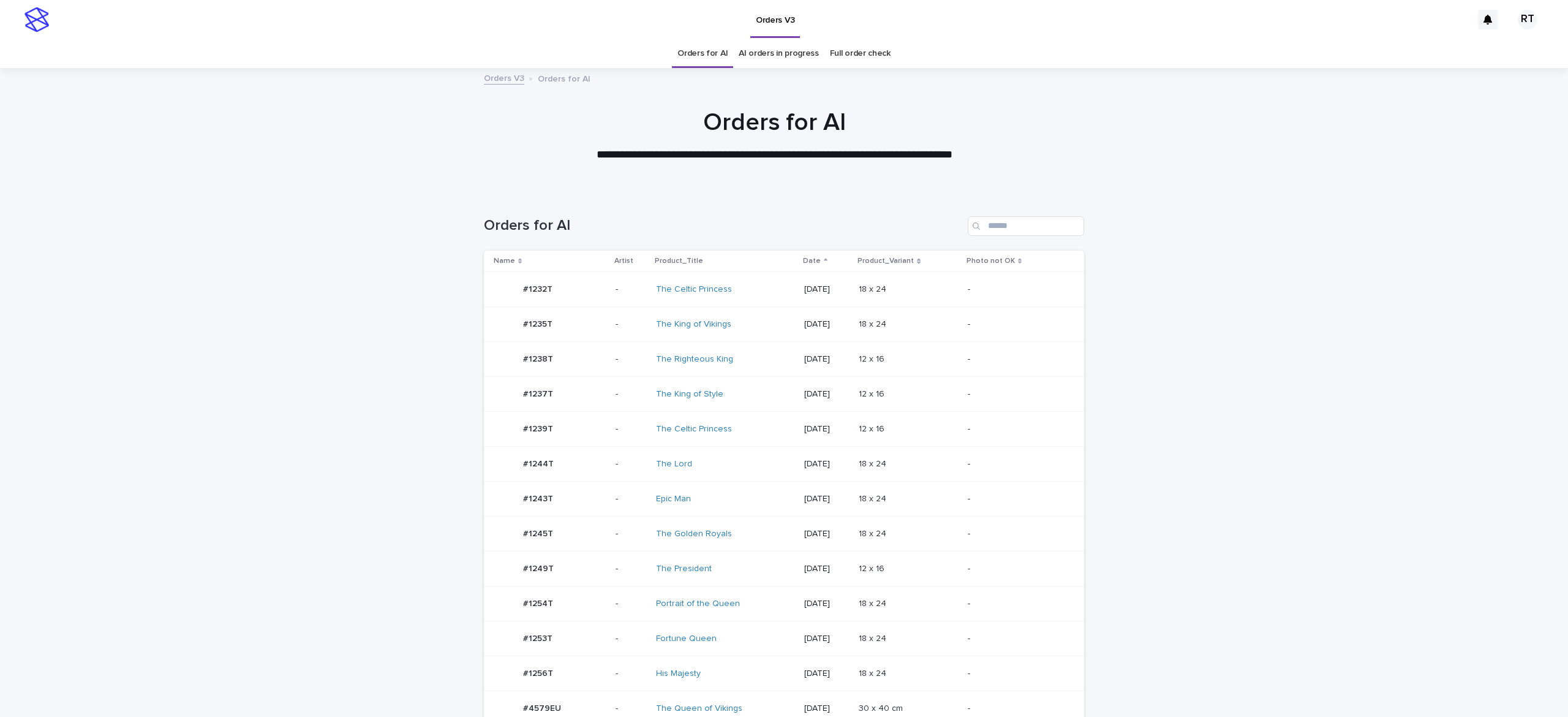
click at [726, 627] on td "Fortune Queen" at bounding box center [726, 639] width 148 height 35
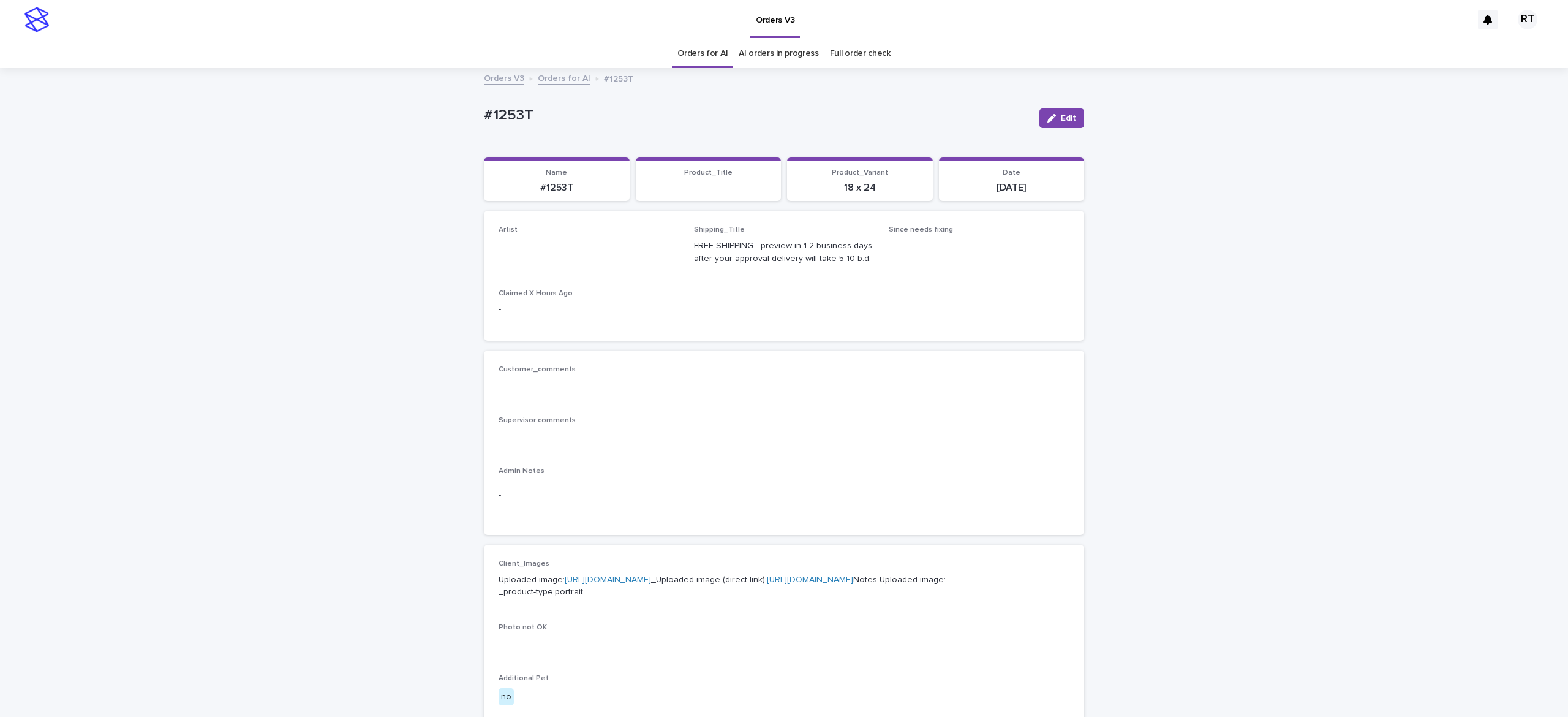
drag, startPoint x: 1052, startPoint y: 111, endPoint x: 921, endPoint y: 146, distance: 135.6
click at [1054, 112] on button "Edit" at bounding box center [1061, 118] width 45 height 20
click at [560, 251] on div "Select..." at bounding box center [568, 251] width 139 height 20
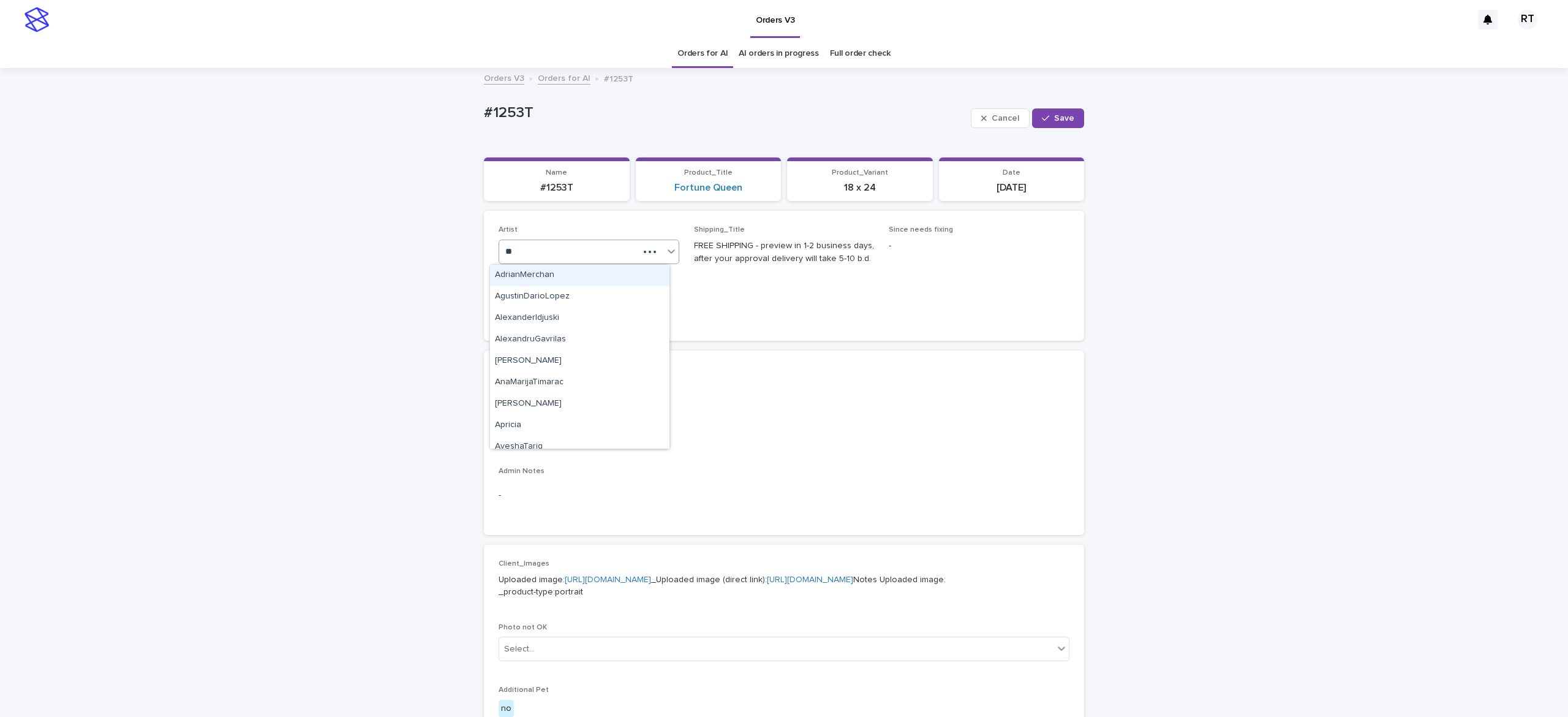
type input "***"
click at [612, 338] on div "[PERSON_NAME] L" at bounding box center [579, 339] width 179 height 21
click at [1042, 122] on button "Save" at bounding box center [1059, 118] width 52 height 20
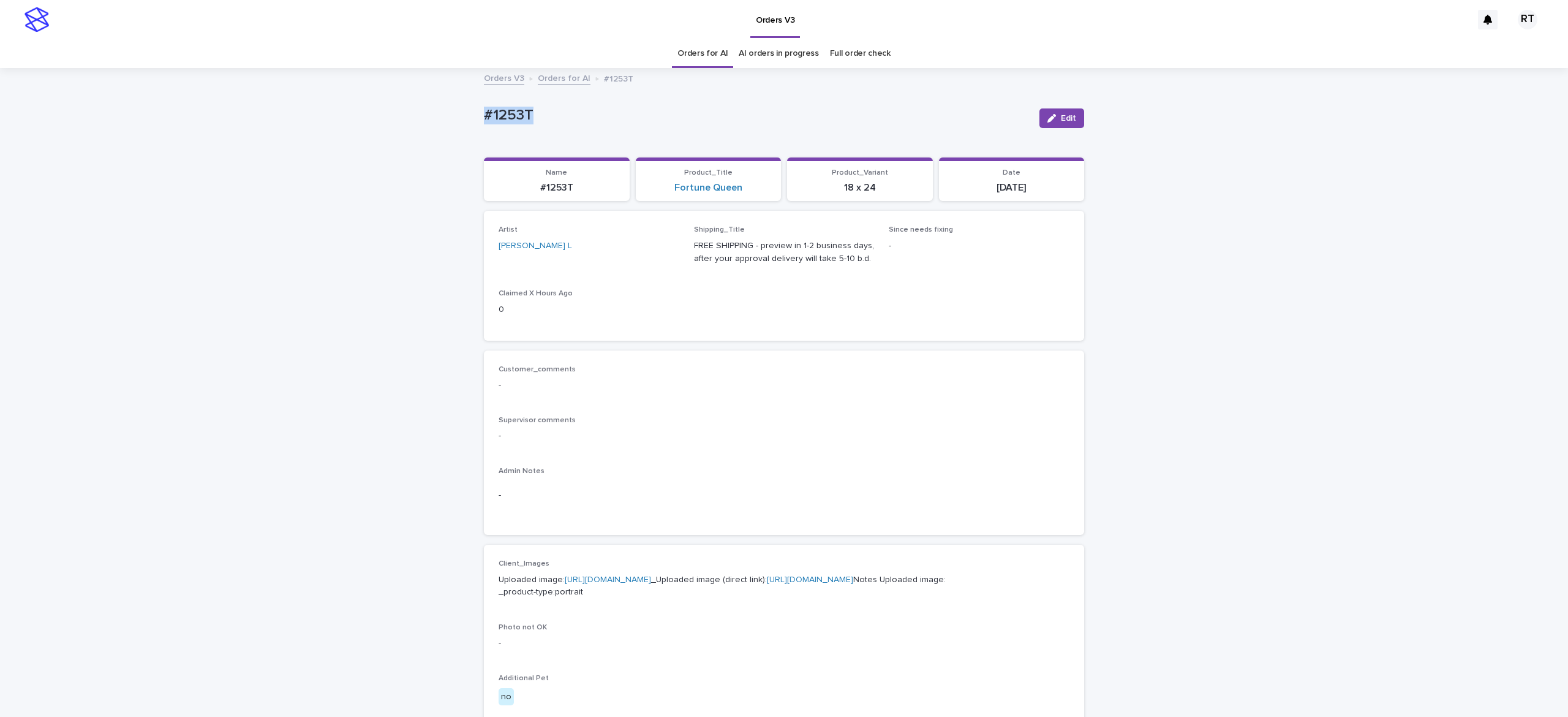
drag, startPoint x: 446, startPoint y: 105, endPoint x: 623, endPoint y: 119, distance: 177.6
click at [571, 102] on div "Loading... Saving… Loading... Saving… #1253T Edit #1253T Edit Sorry, there was …" at bounding box center [784, 628] width 1568 height 1117
copy p "#1253T"
click at [630, 598] on p "Uploaded image: https://cdn.shopify.com-uploadkit.app/s/files/1/0033/4807/0511/…" at bounding box center [784, 586] width 571 height 25
click at [645, 600] on p "Uploaded image: https://cdn.shopify.com-uploadkit.app/s/files/1/0033/4807/0511/…" at bounding box center [784, 586] width 571 height 25
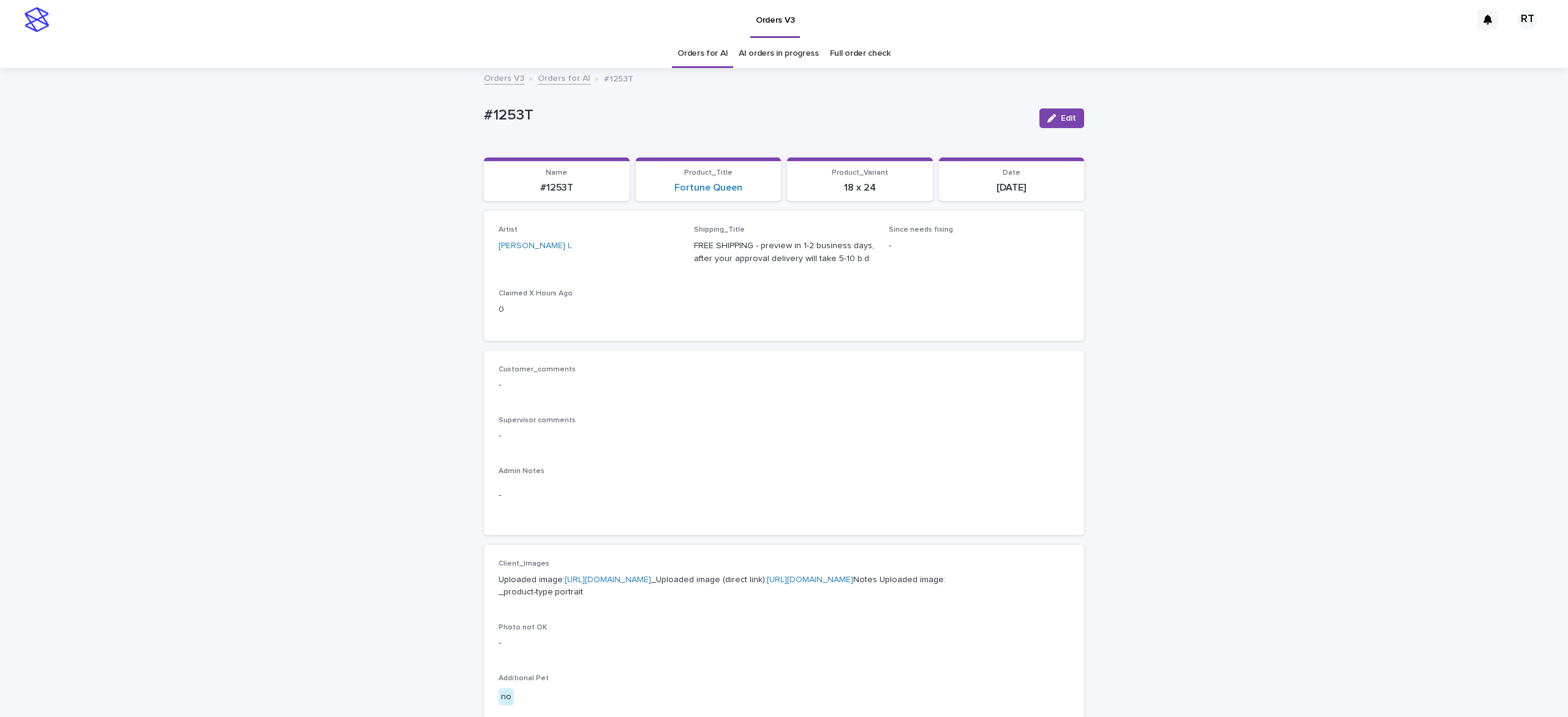
click at [652, 584] on link "https://cdn.shopify.com-uploadkit.app/s/files/1/0033/4807/0511/files/download.h…" at bounding box center [608, 580] width 87 height 8
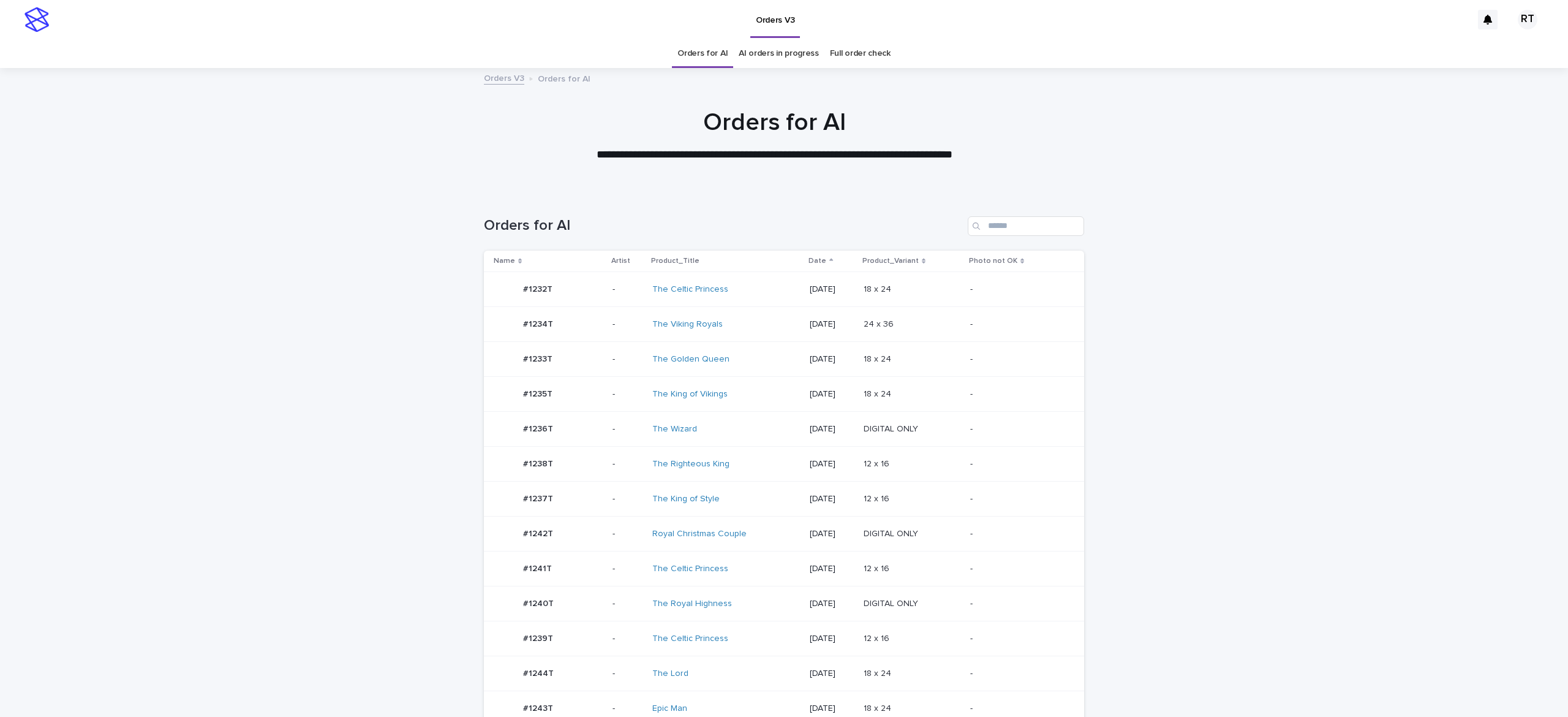
click at [756, 419] on div "The Wizard" at bounding box center [726, 429] width 148 height 20
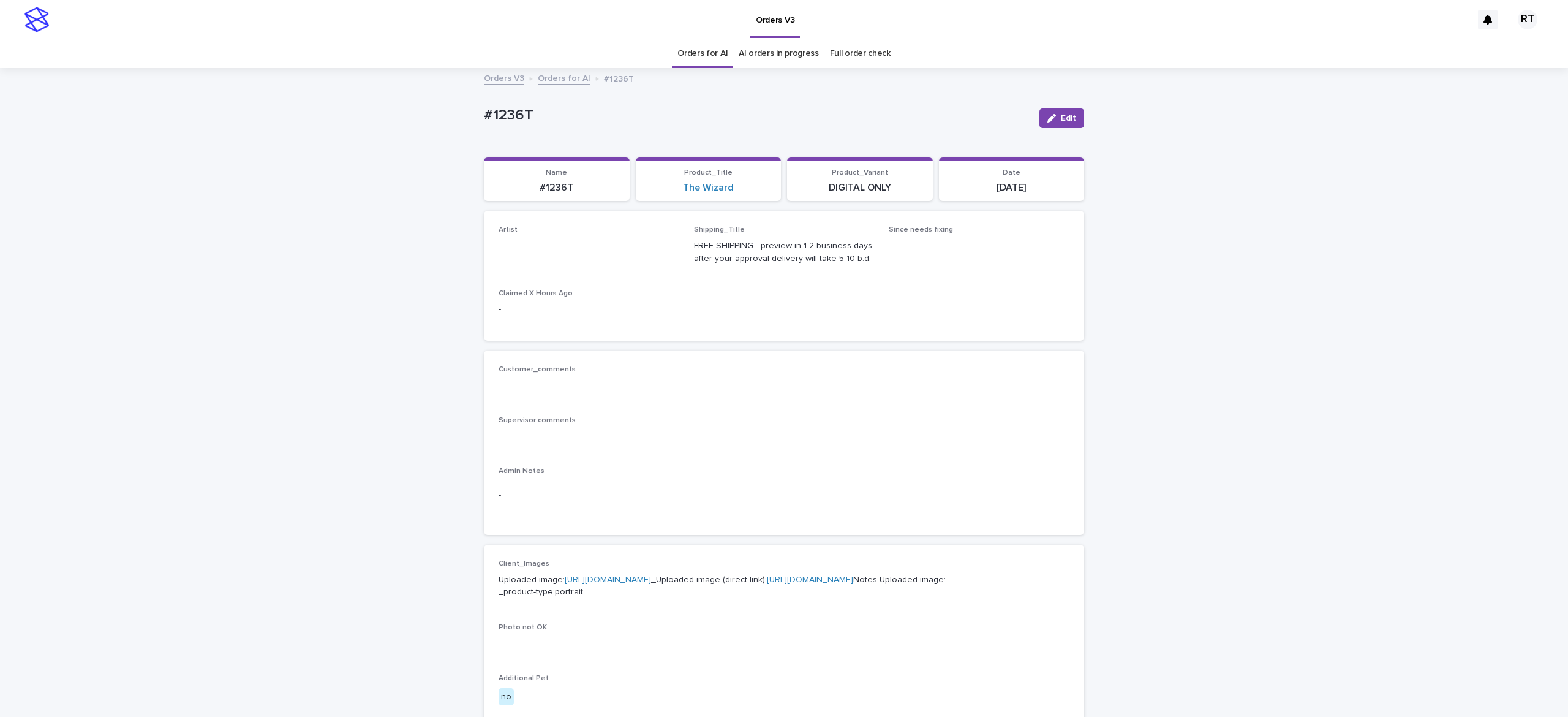
drag, startPoint x: 1050, startPoint y: 114, endPoint x: 668, endPoint y: 270, distance: 412.6
click at [1048, 117] on div "button" at bounding box center [1054, 118] width 14 height 8
click at [555, 258] on div "Select..." at bounding box center [568, 251] width 139 height 20
drag, startPoint x: 567, startPoint y: 237, endPoint x: 564, endPoint y: 249, distance: 12.4
click at [567, 238] on div "Artist option AnelLazcanon focused, 1 of 443. 443 results available. Use Up and…" at bounding box center [588, 249] width 181 height 48
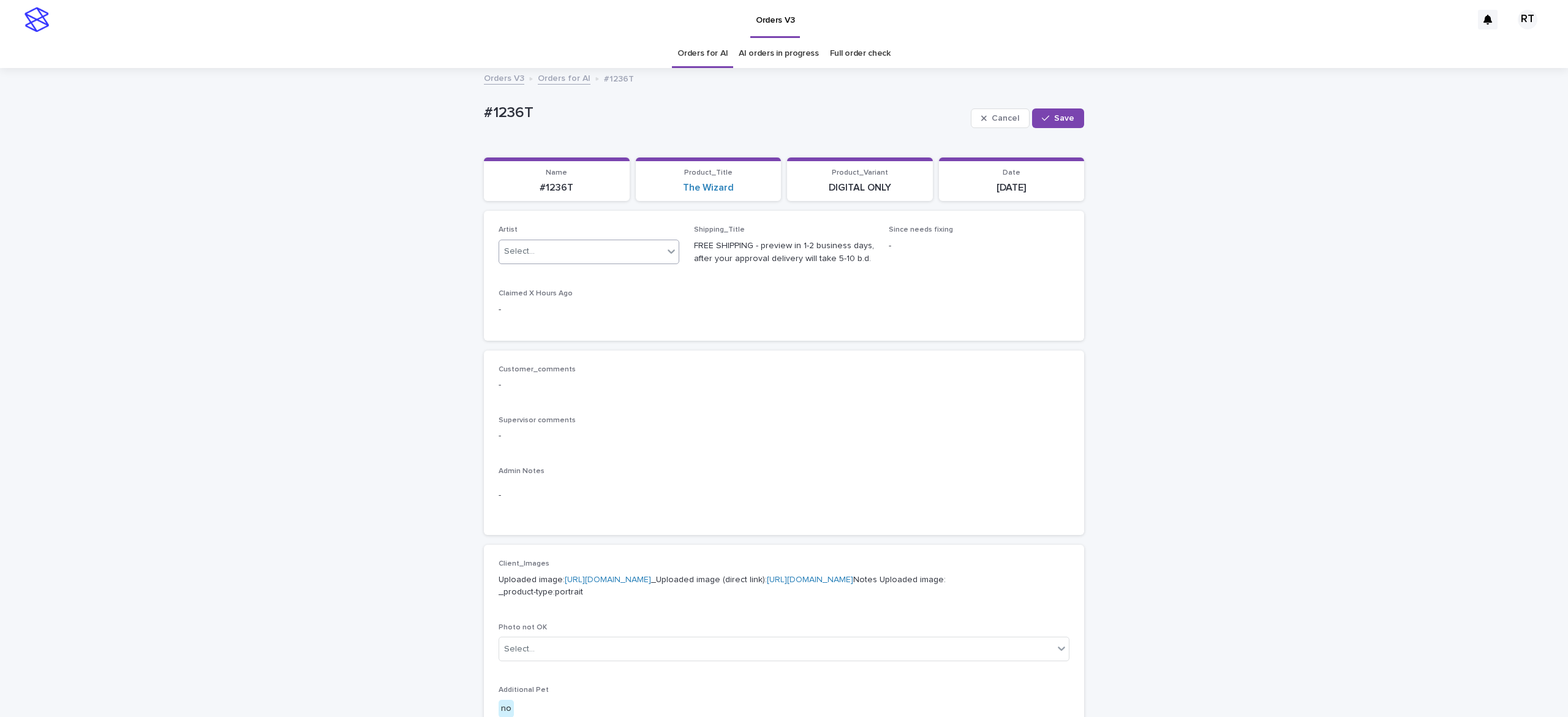
click at [562, 249] on div "Select..." at bounding box center [581, 251] width 164 height 20
paste input "*"
type input "***"
click at [572, 339] on div "[PERSON_NAME] L" at bounding box center [579, 339] width 179 height 21
drag, startPoint x: 1040, startPoint y: 117, endPoint x: 1026, endPoint y: 109, distance: 16.1
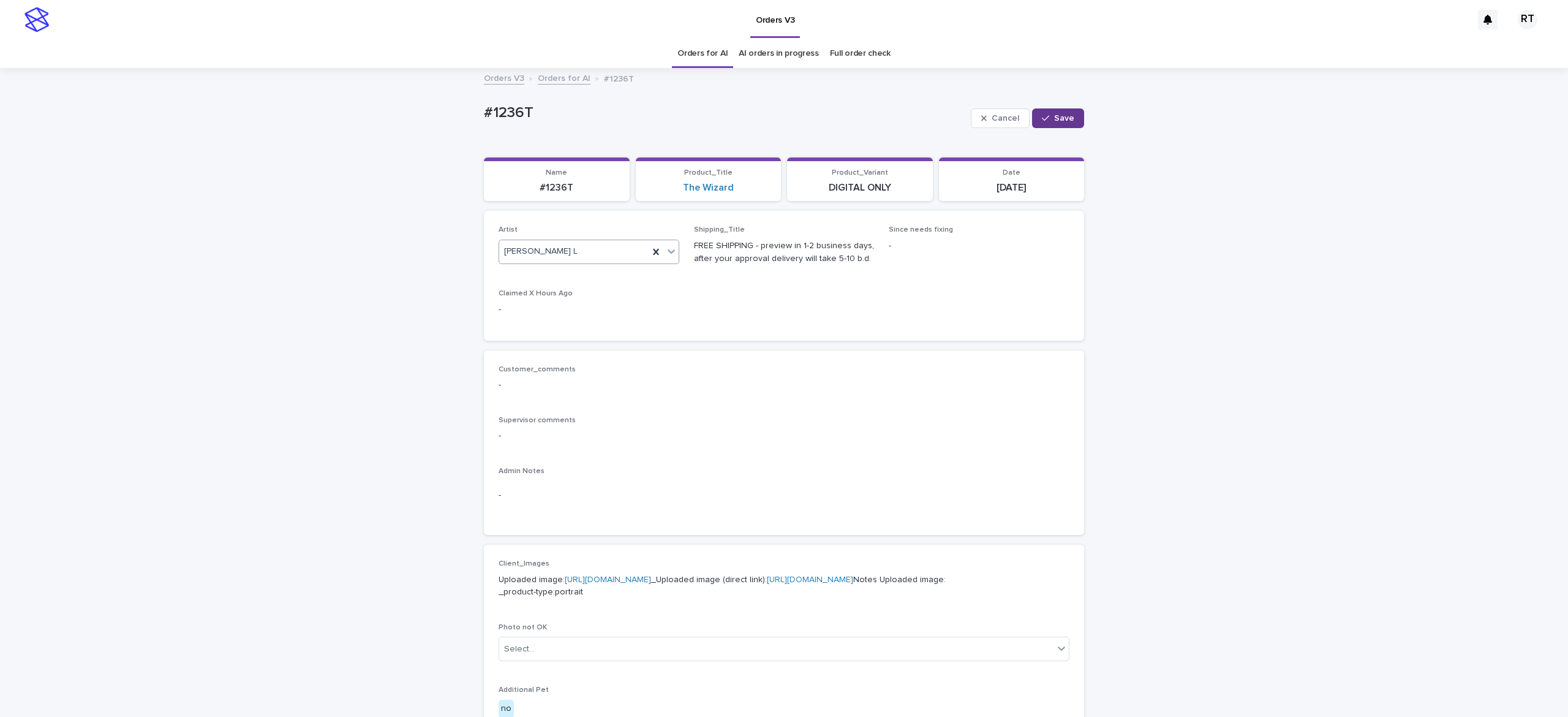
click at [1042, 117] on icon "button" at bounding box center [1046, 118] width 8 height 8
drag, startPoint x: 424, startPoint y: 112, endPoint x: 562, endPoint y: 102, distance: 138.4
click at [557, 100] on div "Loading... Saving… Loading... Saving… #1236T Edit #1236T Edit Sorry, there was …" at bounding box center [784, 628] width 1568 height 1117
copy p "#1236T"
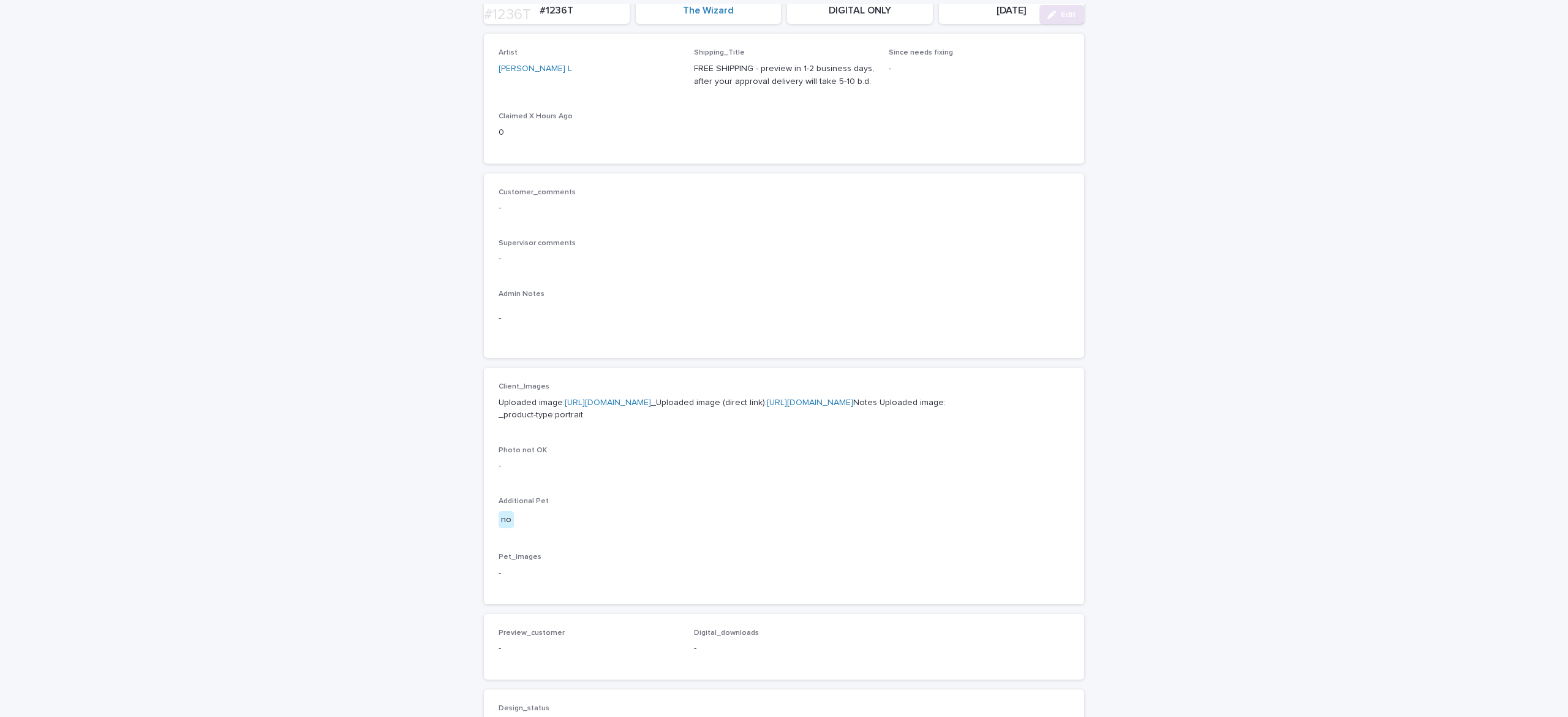
scroll to position [196, 0]
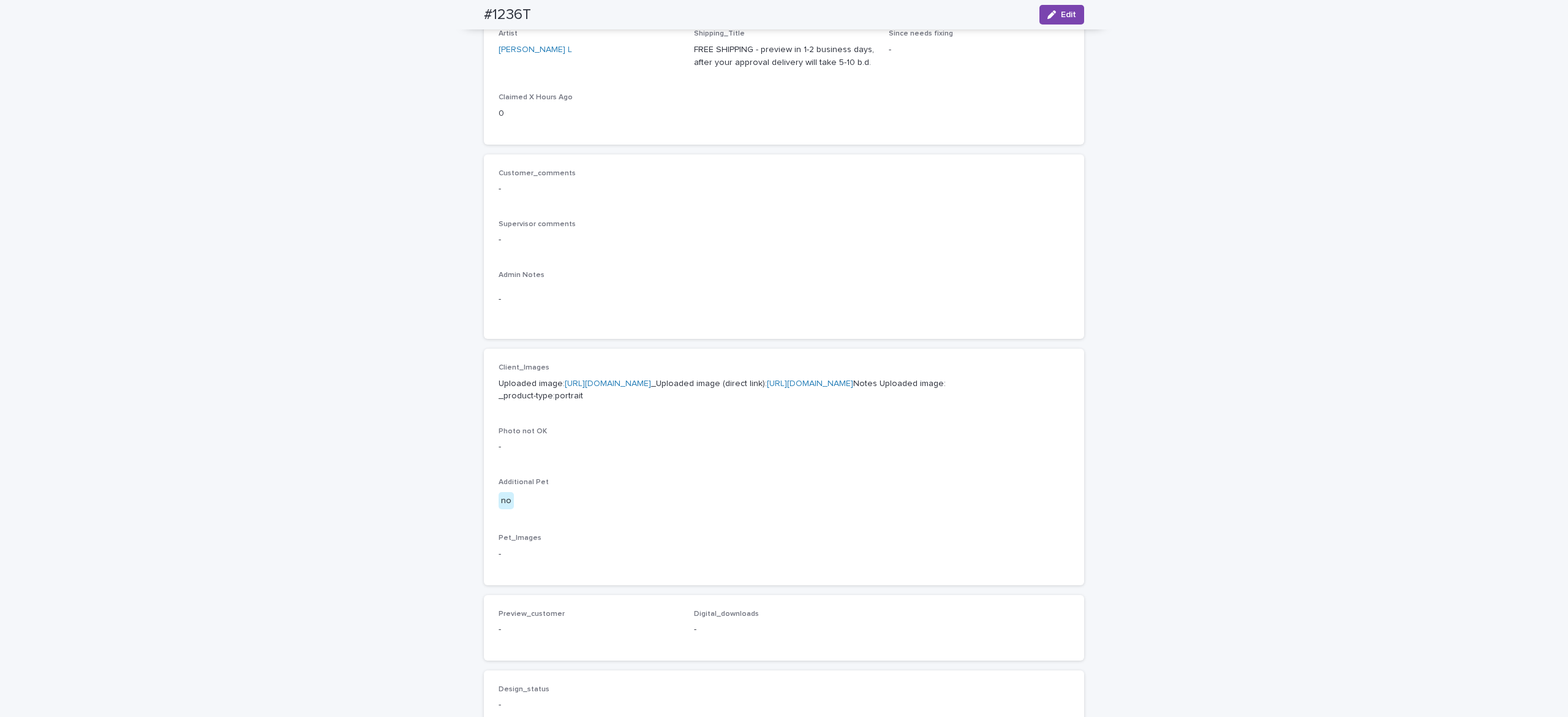
click at [628, 388] on link "https://cdn.shopify.com-uploadkit.app/s/files/1/0033/4807/0511/files/download.h…" at bounding box center [608, 383] width 87 height 8
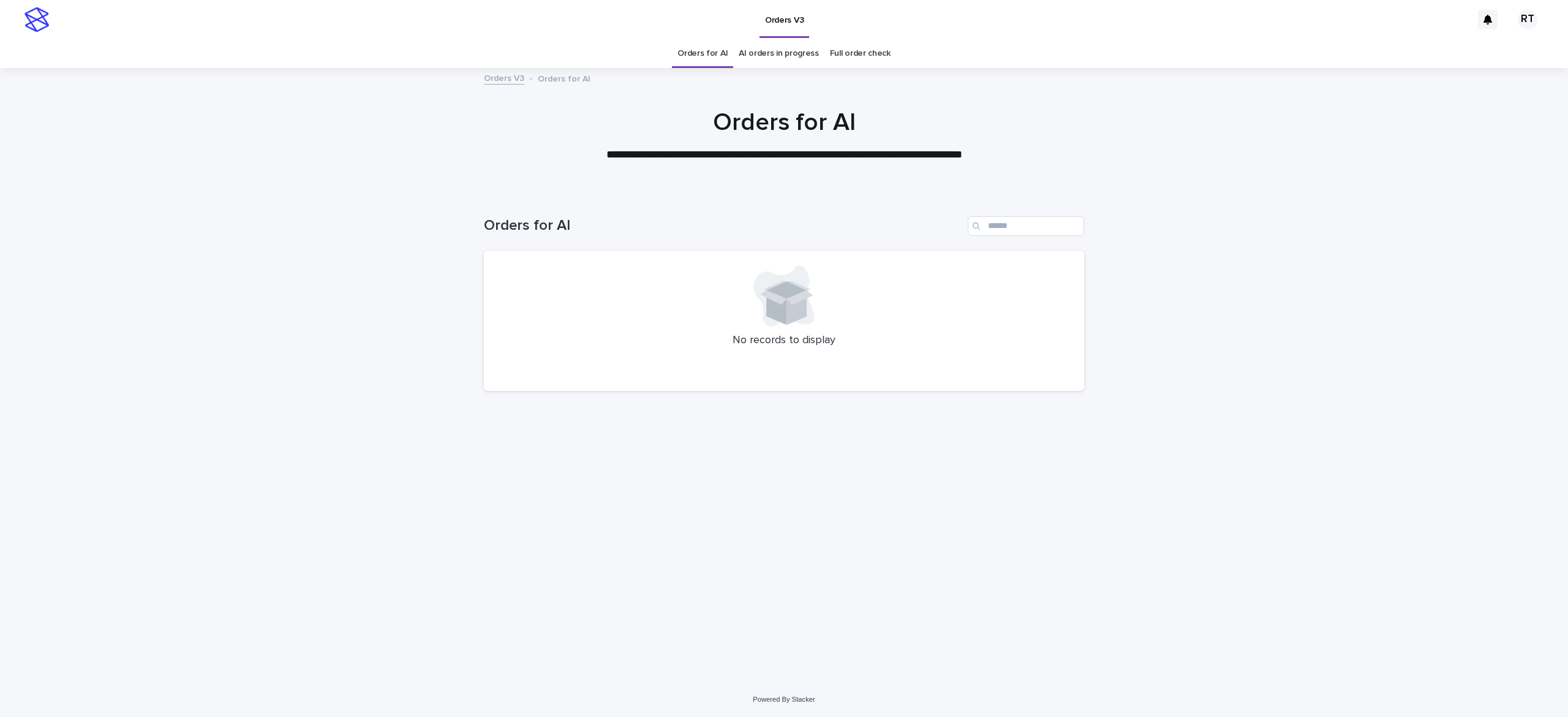
click at [845, 54] on link "Full order check" at bounding box center [860, 54] width 60 height 29
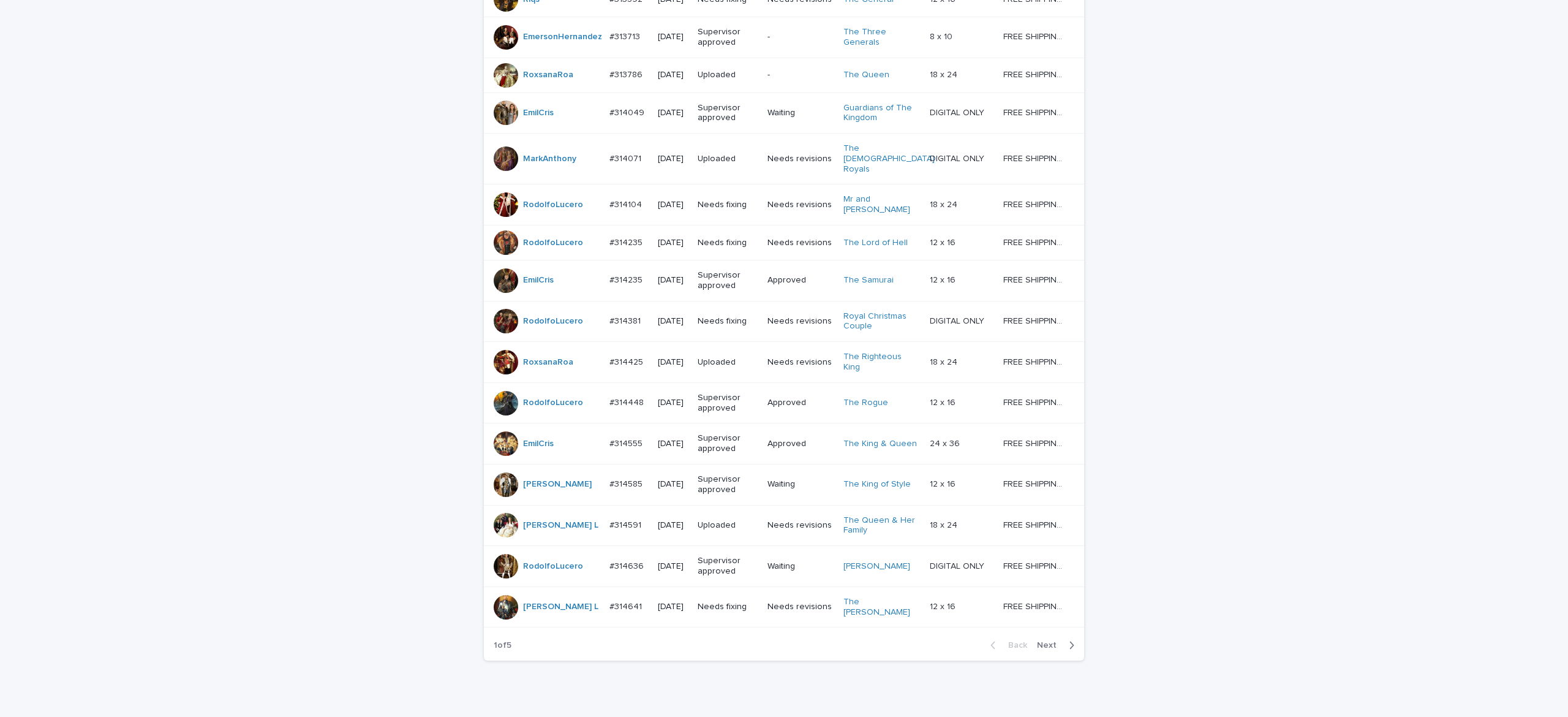
scroll to position [924, 0]
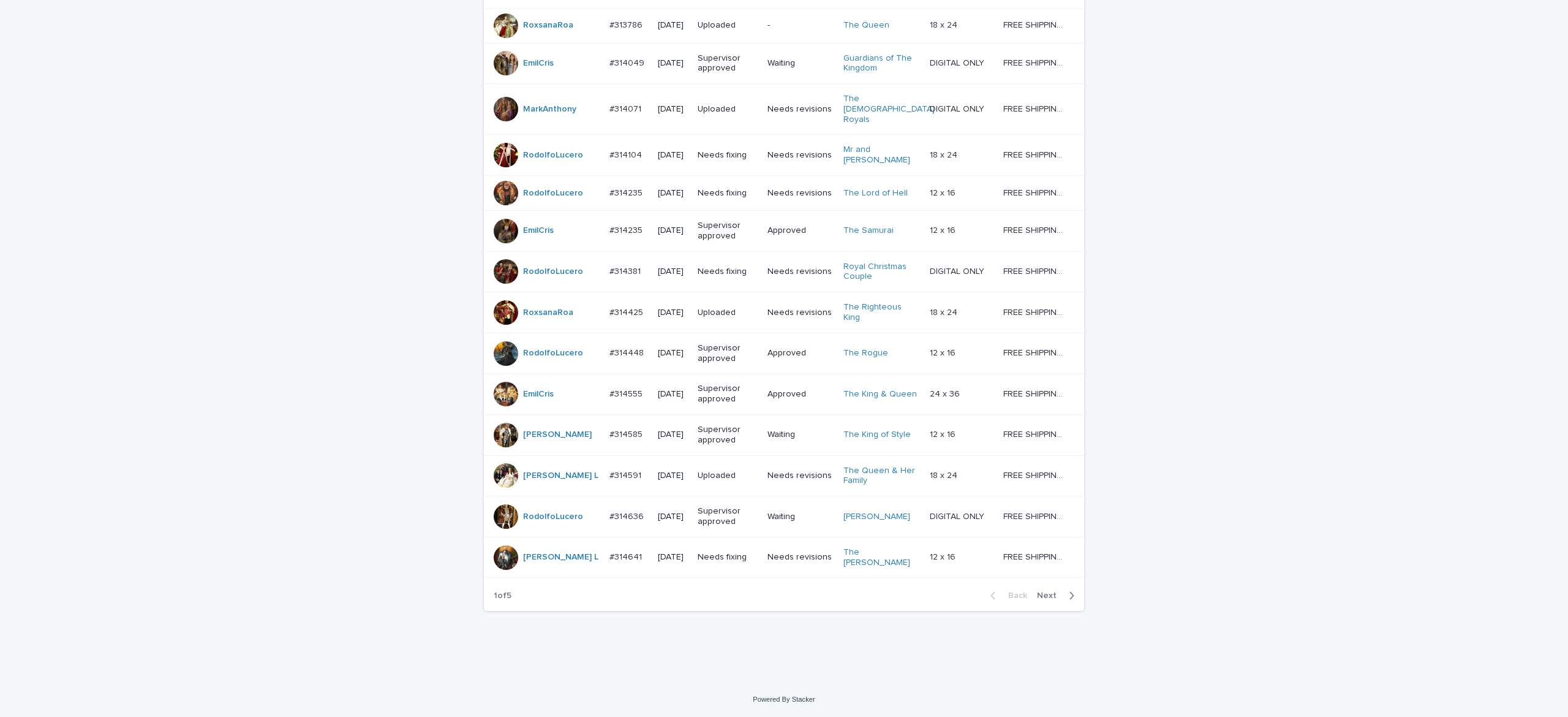
click at [1041, 593] on span "Next" at bounding box center [1050, 595] width 27 height 8
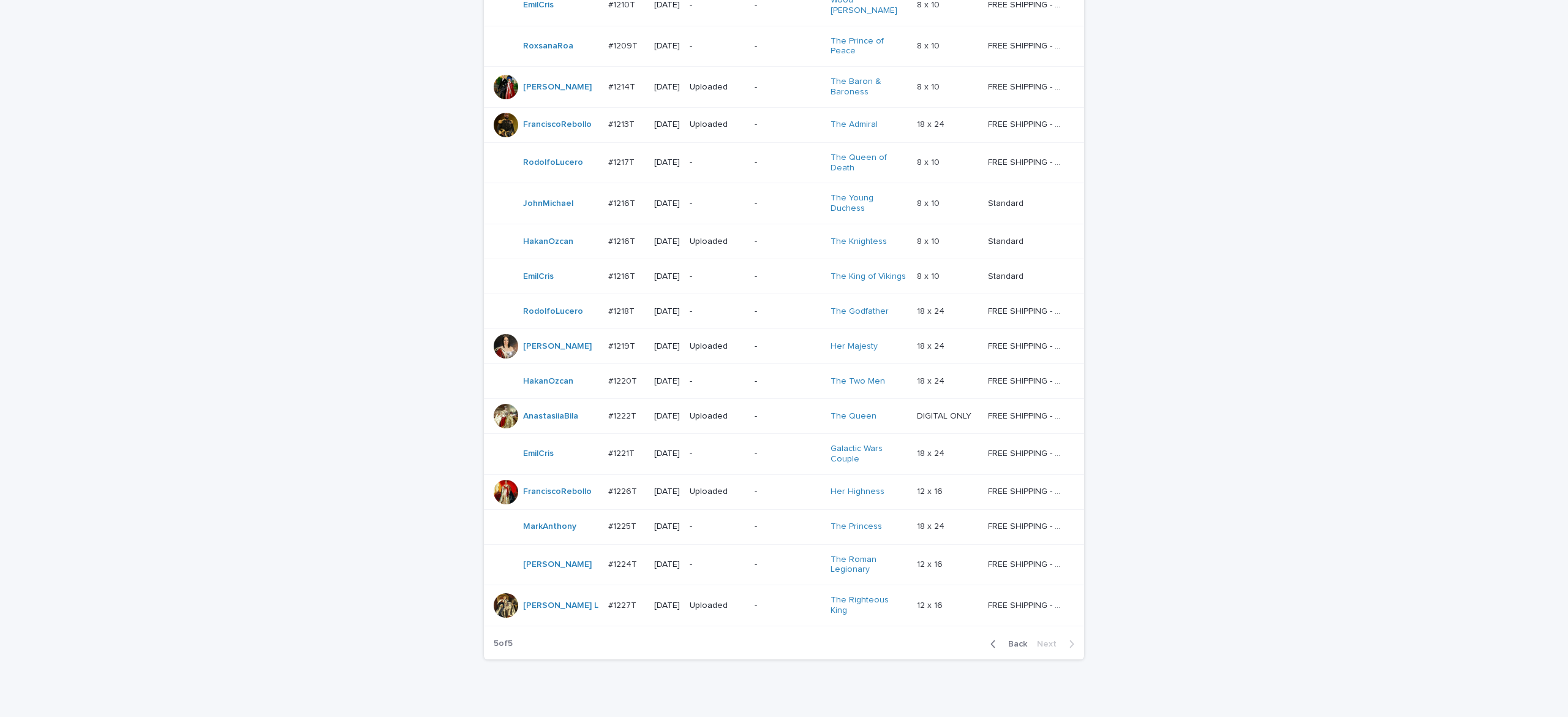
scroll to position [582, 0]
click at [1017, 642] on span "Back" at bounding box center [1014, 646] width 26 height 8
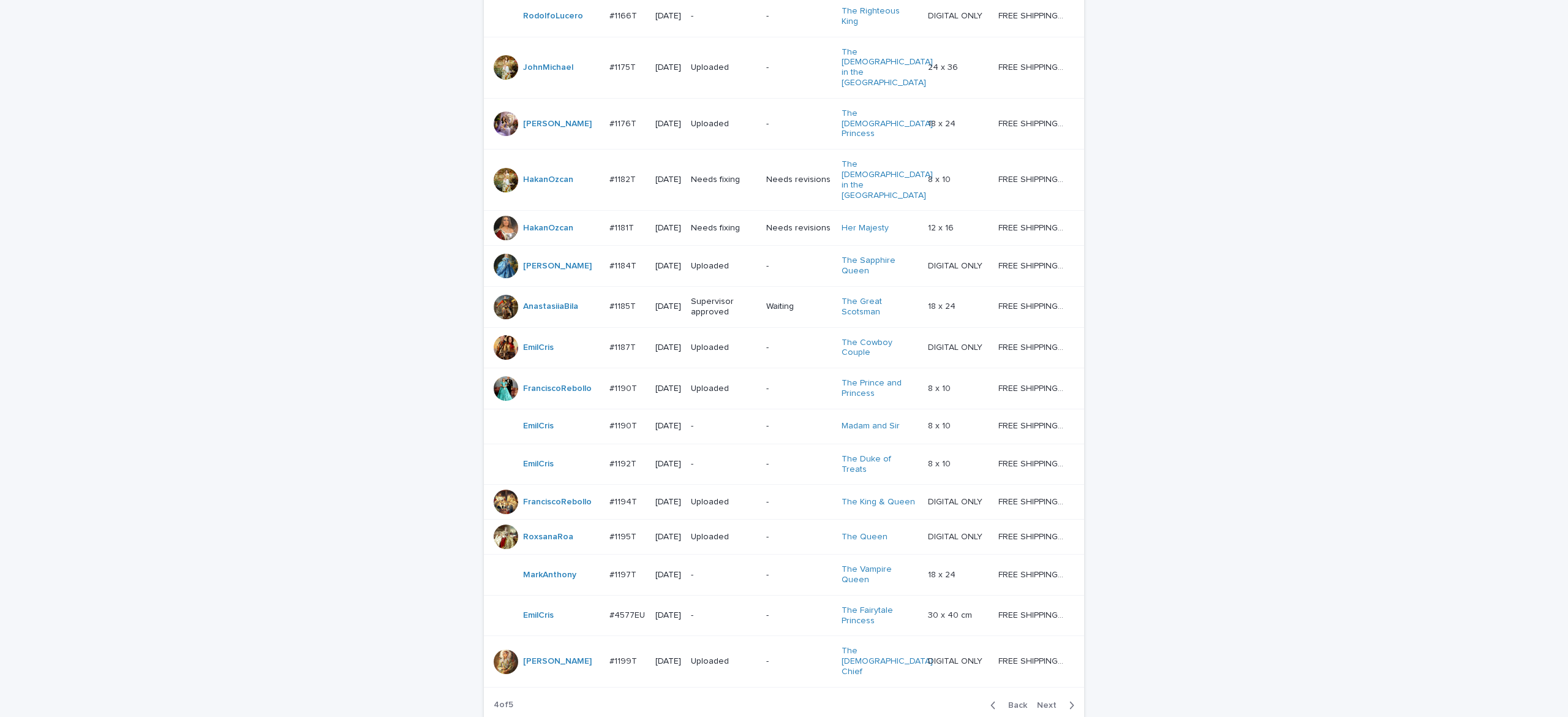
scroll to position [864, 0]
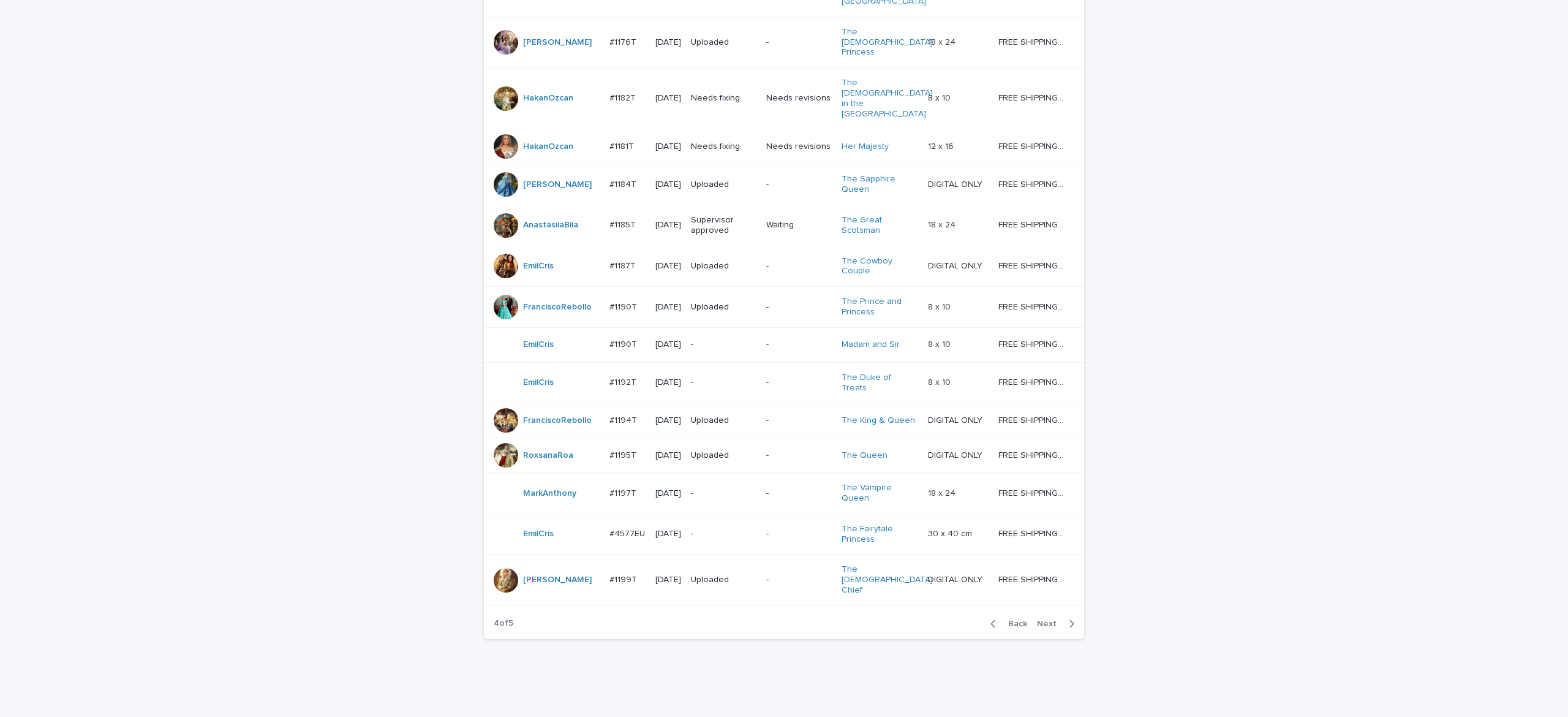
click at [1013, 628] on span "Back" at bounding box center [1014, 624] width 26 height 8
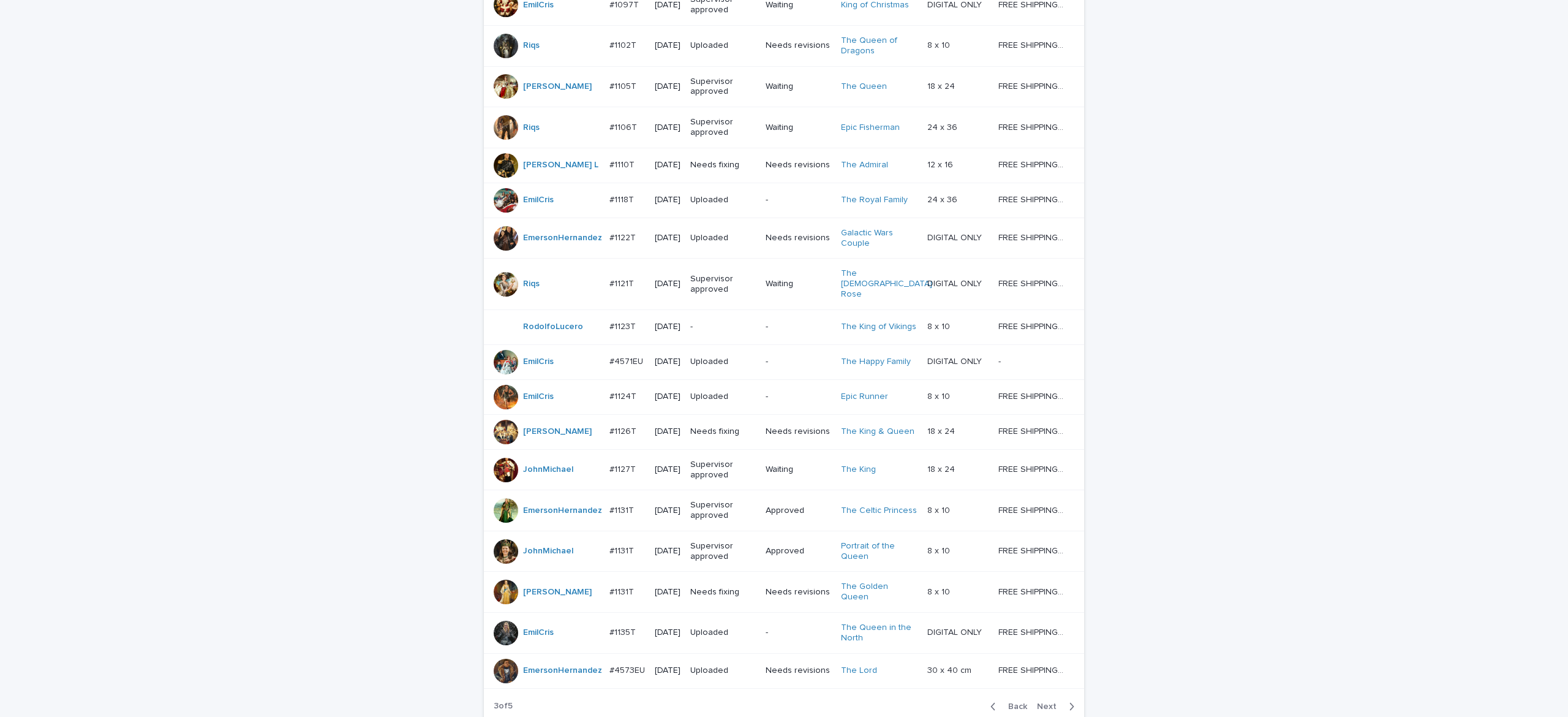
scroll to position [924, 0]
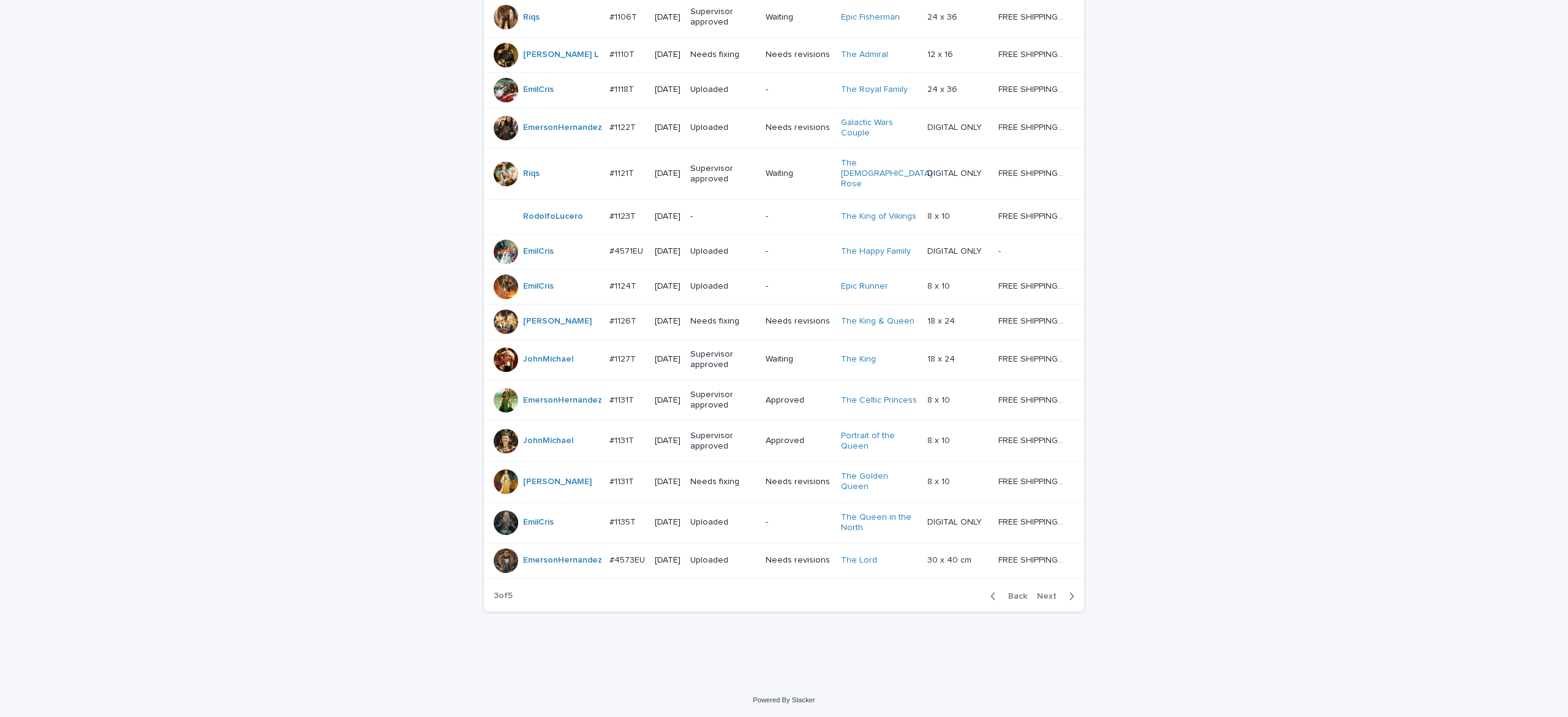
click at [1015, 591] on button "Back" at bounding box center [1006, 596] width 51 height 11
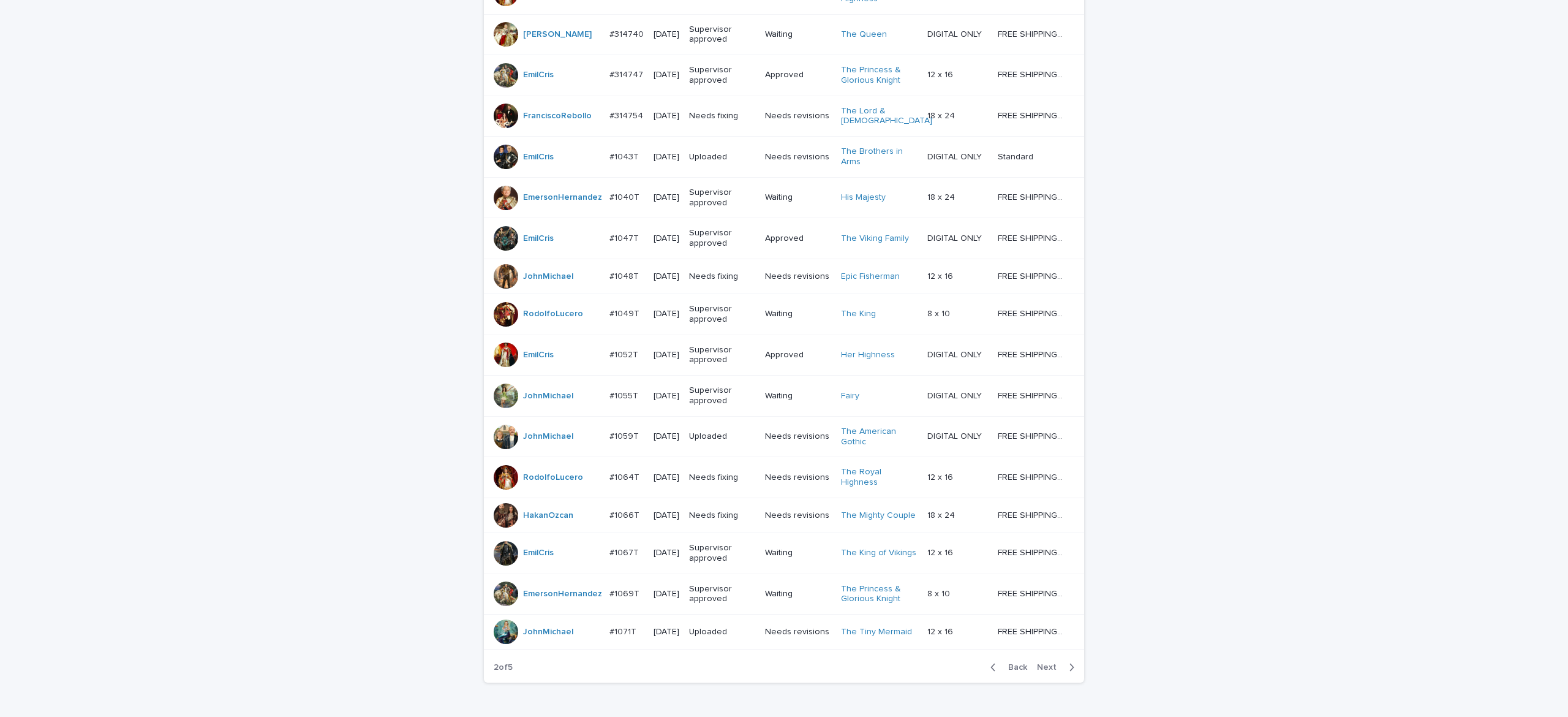
scroll to position [924, 0]
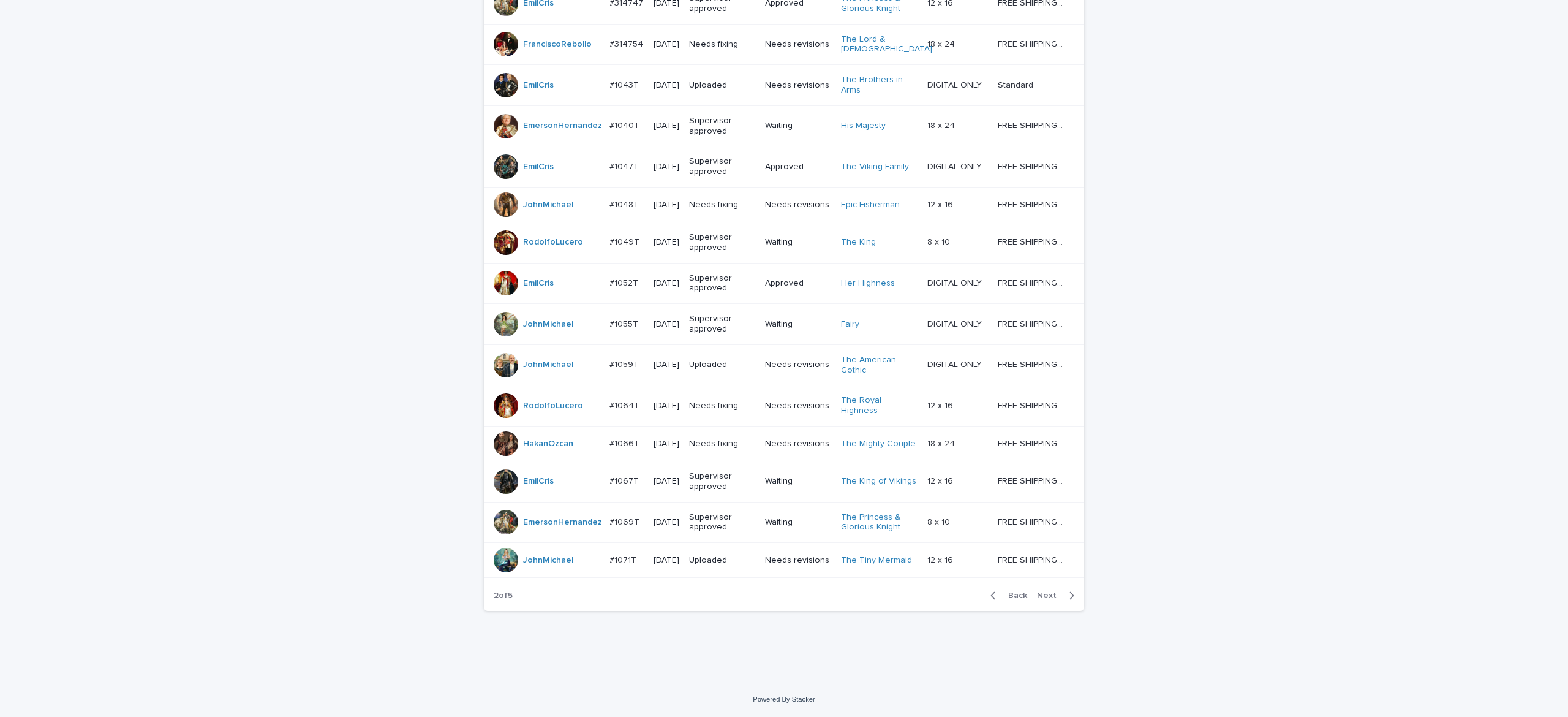
drag, startPoint x: 1010, startPoint y: 593, endPoint x: 1085, endPoint y: 580, distance: 76.1
click at [1011, 595] on span "Back" at bounding box center [1014, 595] width 26 height 8
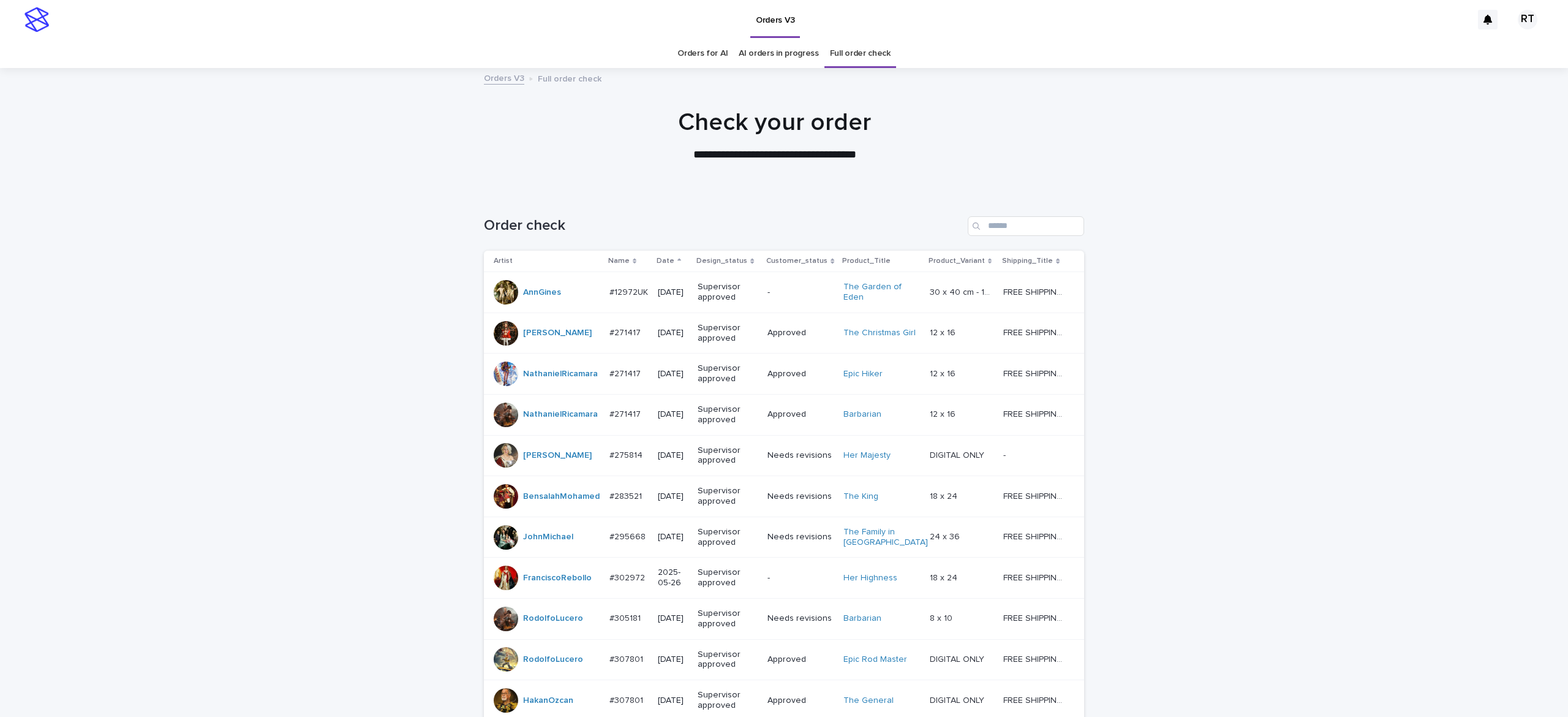
click at [696, 51] on link "Orders for AI" at bounding box center [702, 54] width 50 height 29
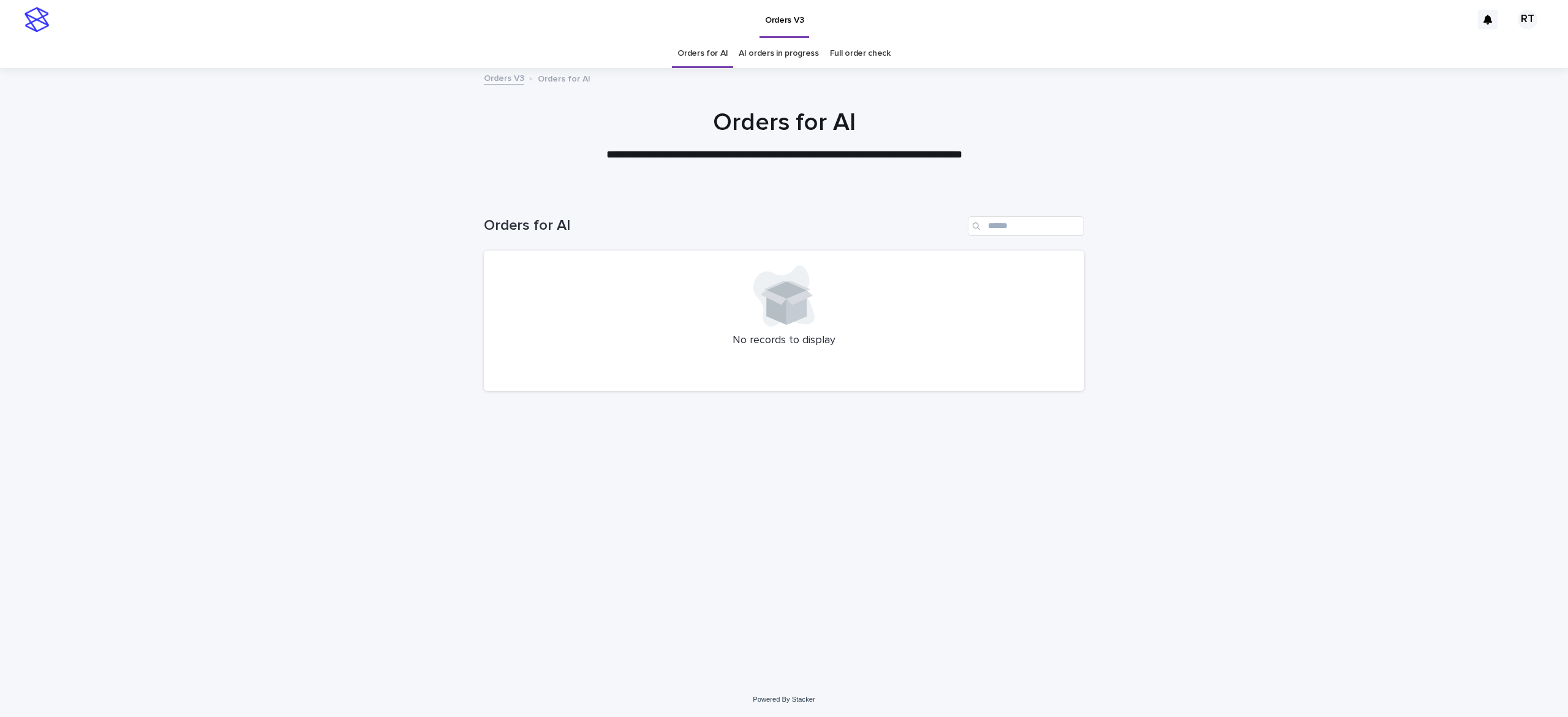
click at [851, 53] on link "Full order check" at bounding box center [860, 54] width 60 height 29
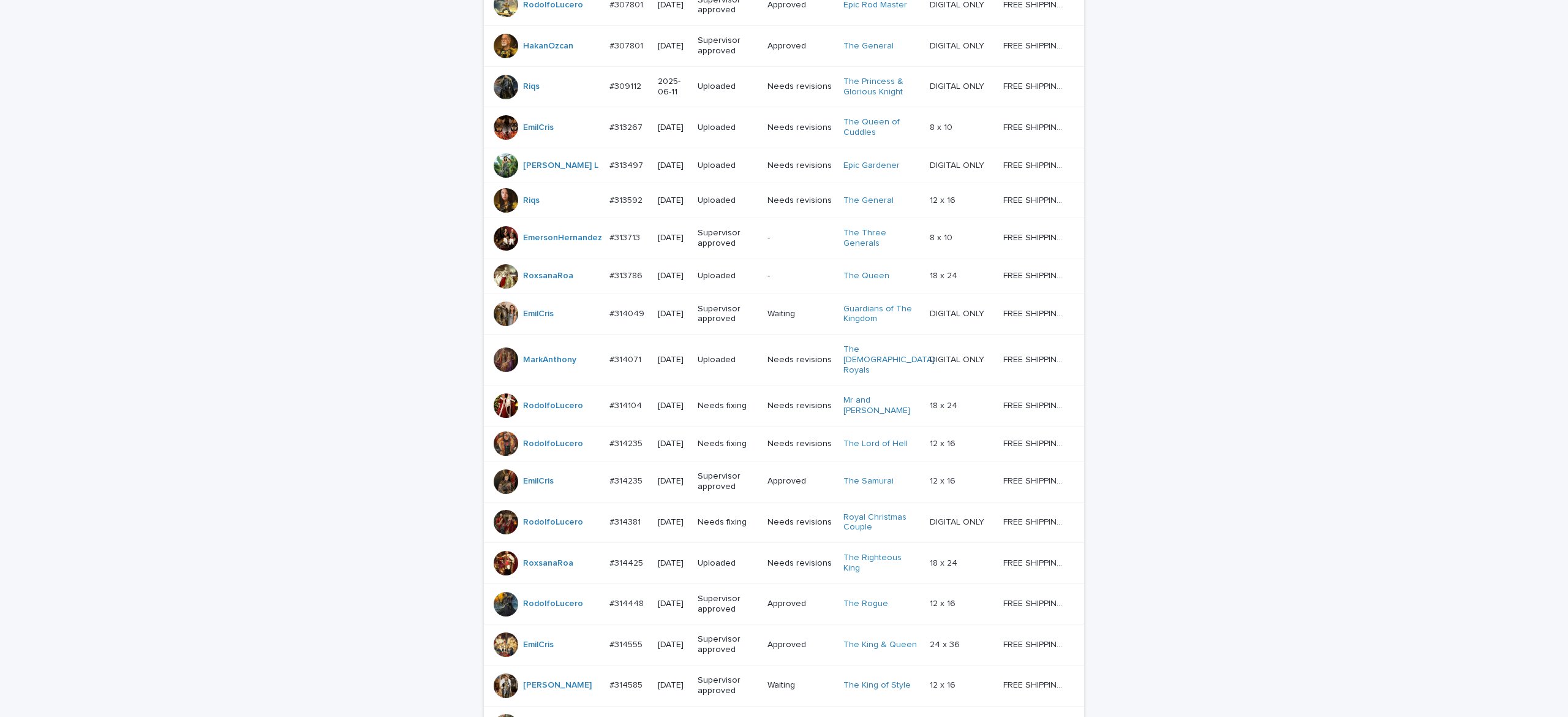
scroll to position [924, 0]
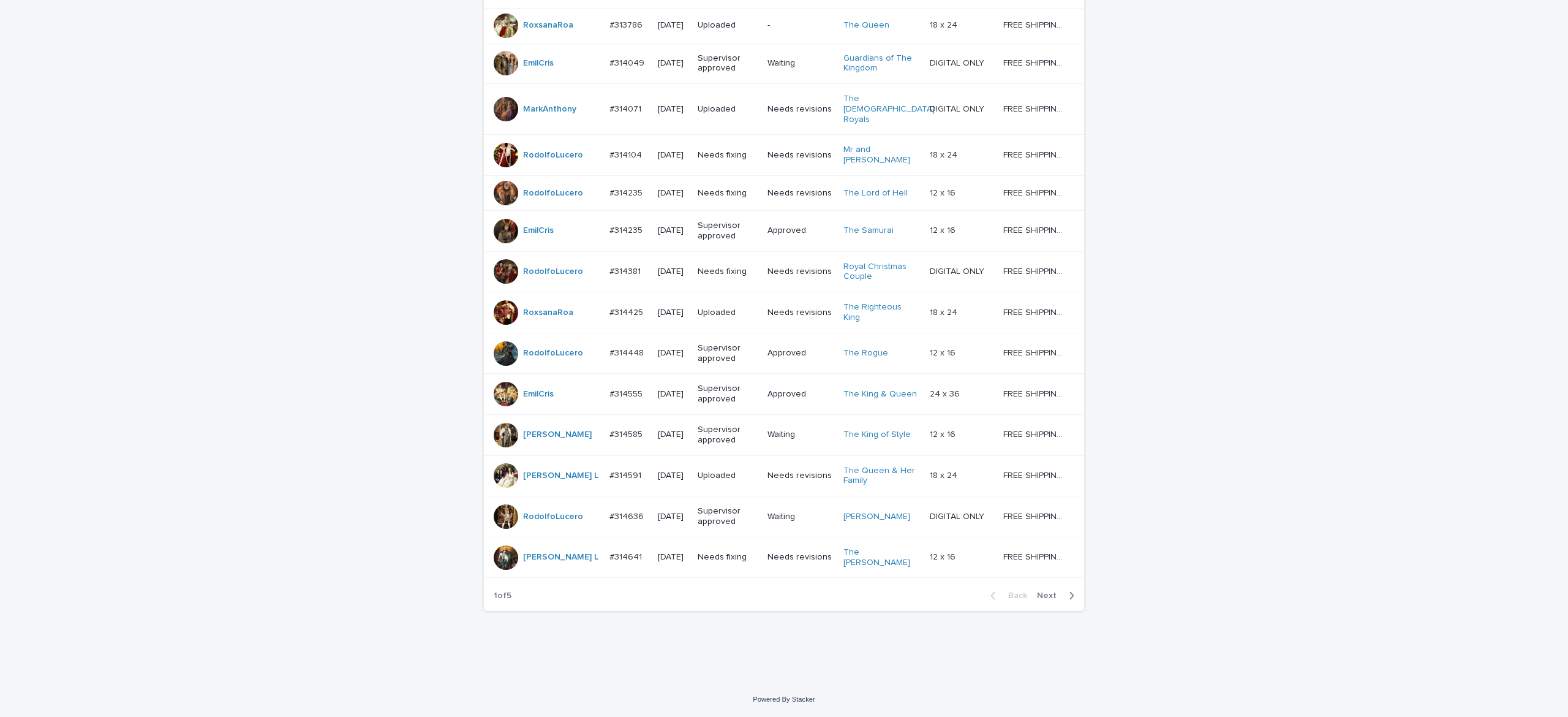
click at [1037, 597] on span "Next" at bounding box center [1050, 595] width 27 height 8
click at [1037, 598] on span "Next" at bounding box center [1050, 595] width 27 height 8
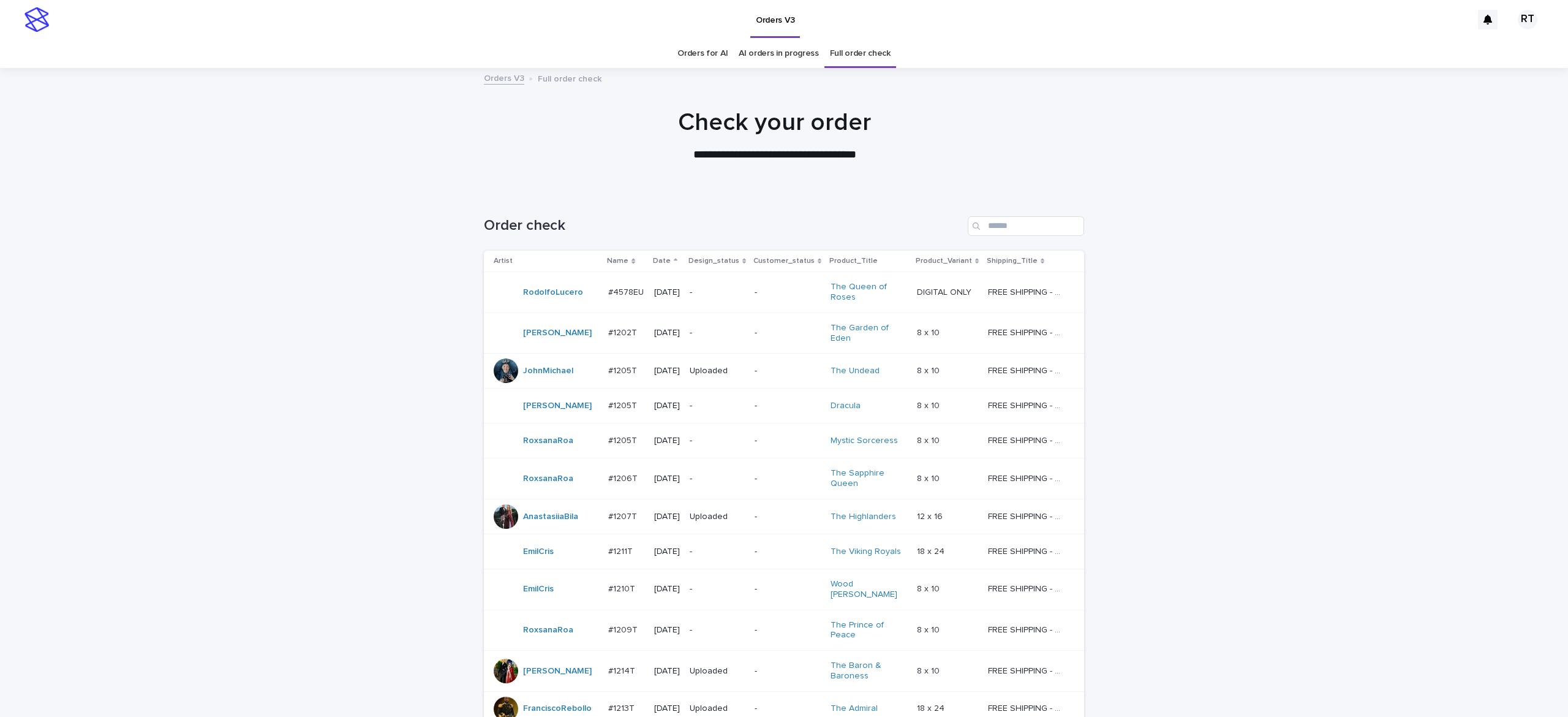
click at [699, 55] on link "Orders for AI" at bounding box center [702, 54] width 50 height 29
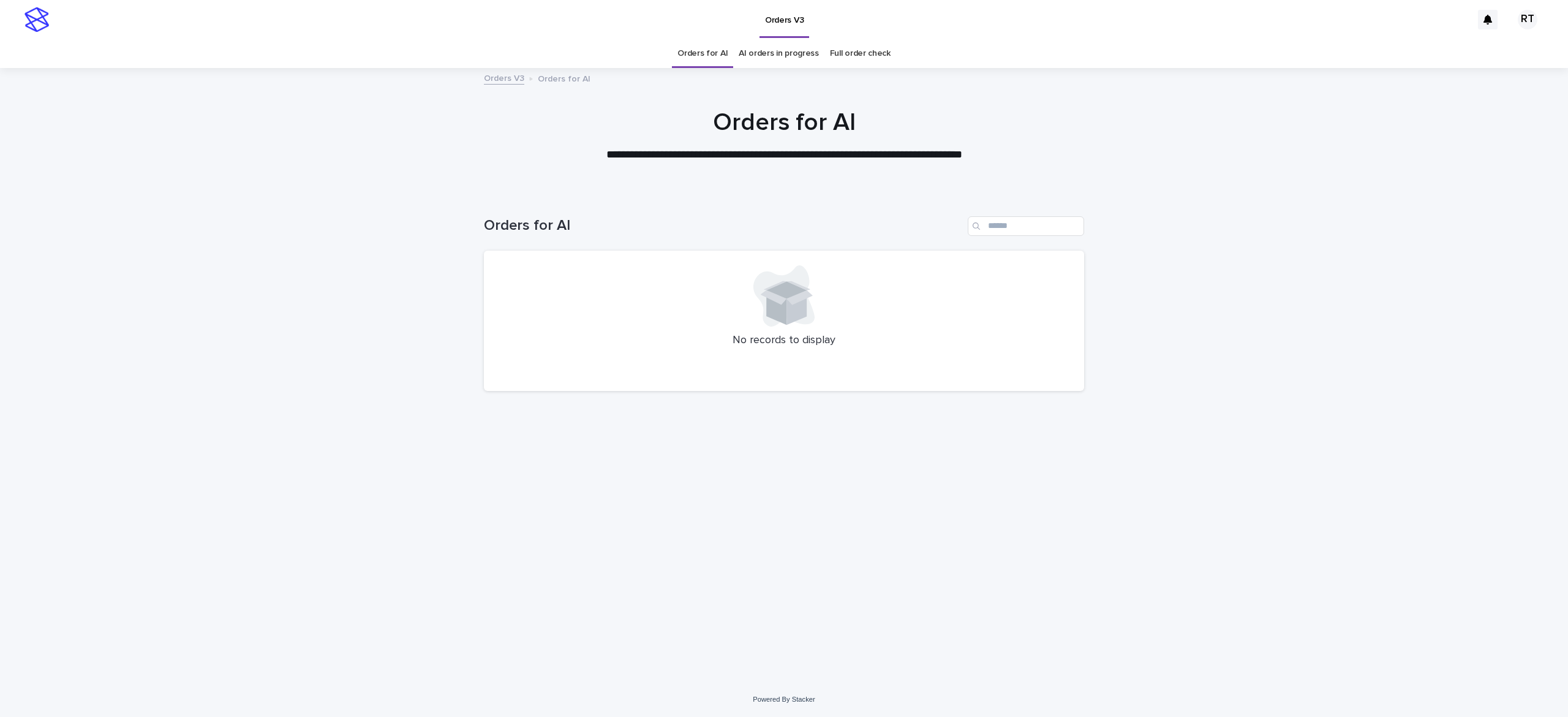
click at [386, 234] on div "Loading... Saving… Loading... Saving… Orders for AI No records to display" at bounding box center [784, 437] width 1568 height 490
click at [726, 323] on div "His Majesty" at bounding box center [703, 324] width 102 height 10
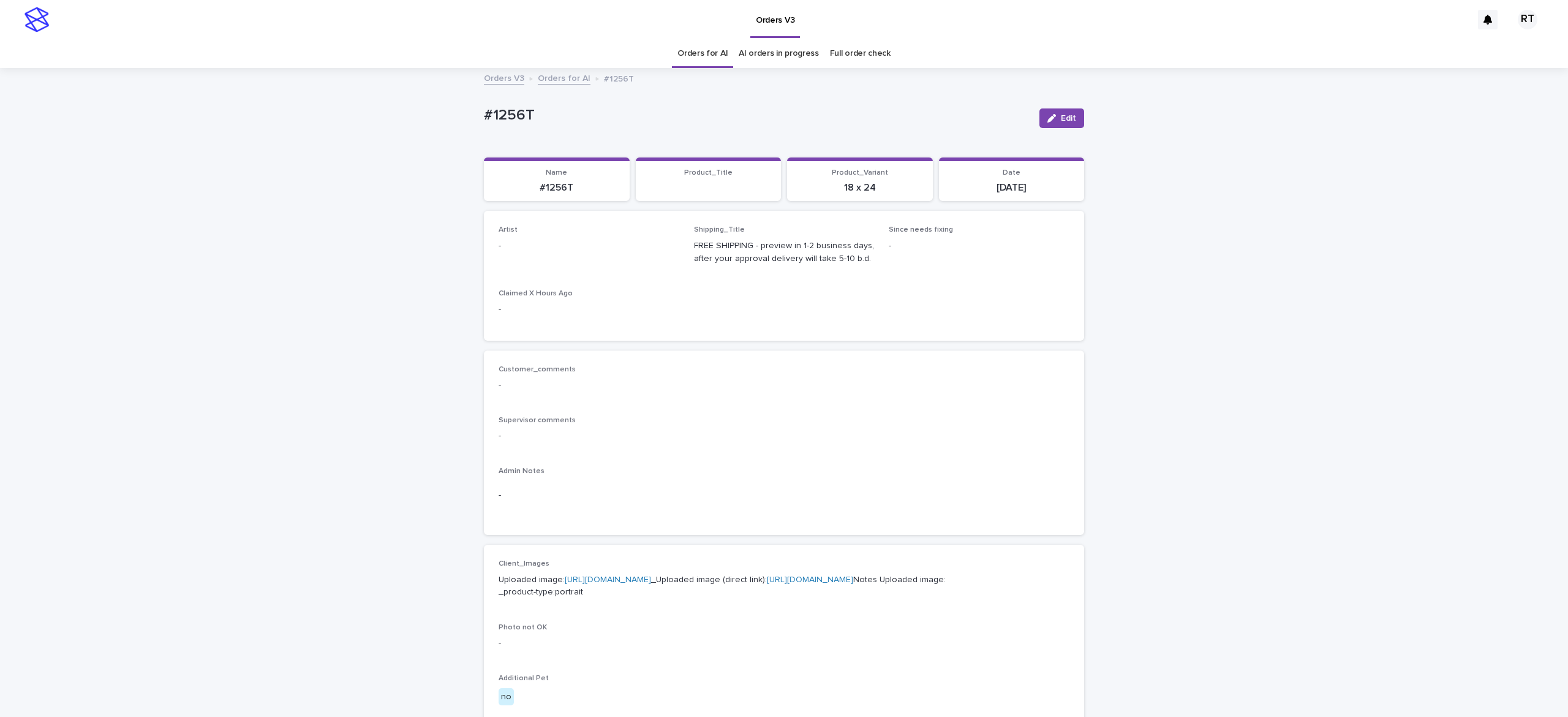
drag, startPoint x: 1051, startPoint y: 120, endPoint x: 660, endPoint y: 231, distance: 406.5
click at [1061, 122] on span "Edit" at bounding box center [1069, 118] width 15 height 8
click at [546, 251] on div "Select..." at bounding box center [568, 251] width 139 height 20
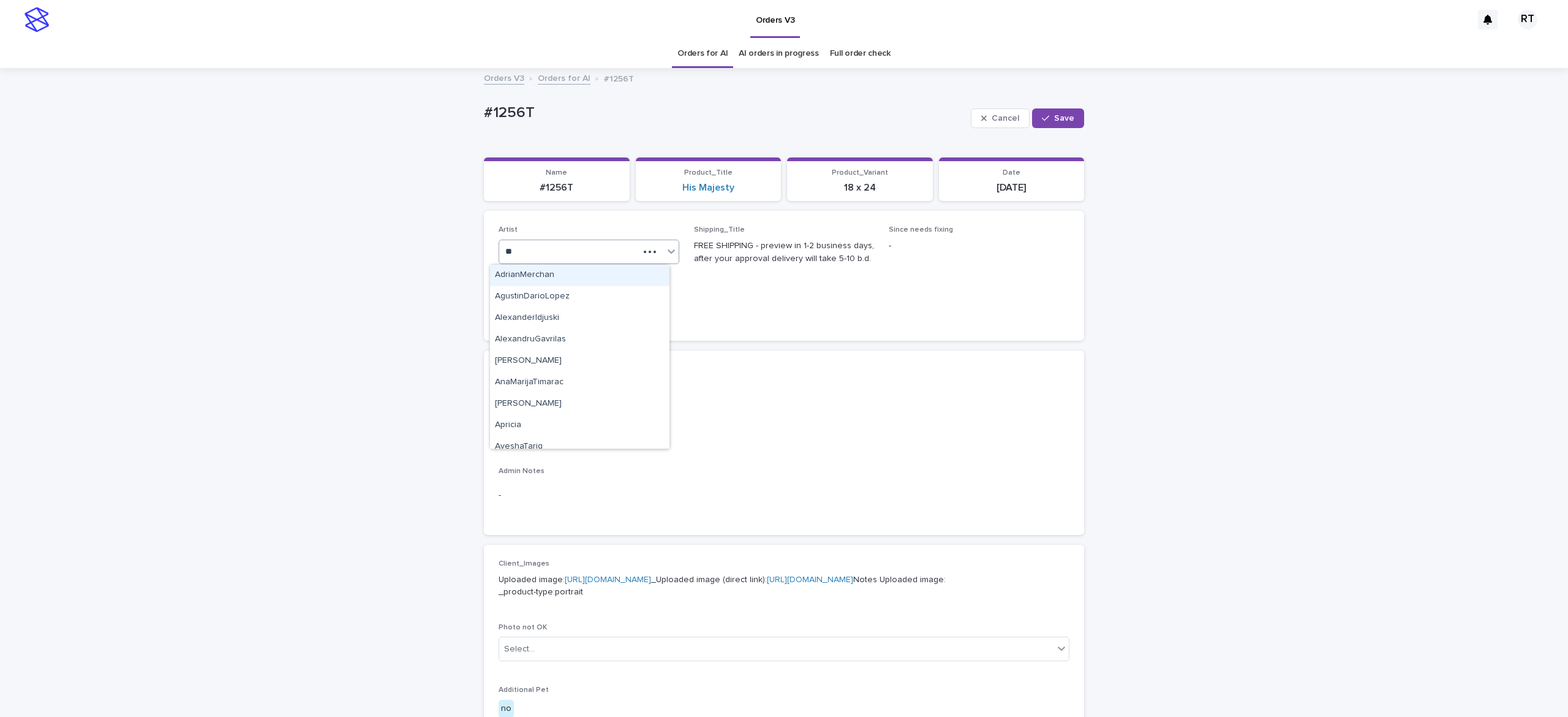
type input "***"
drag, startPoint x: 557, startPoint y: 338, endPoint x: 568, endPoint y: 333, distance: 12.1
click at [557, 336] on div "[PERSON_NAME] L" at bounding box center [579, 339] width 179 height 21
click at [1054, 117] on span "Save" at bounding box center [1064, 118] width 20 height 8
drag, startPoint x: 439, startPoint y: 98, endPoint x: 560, endPoint y: 102, distance: 121.1
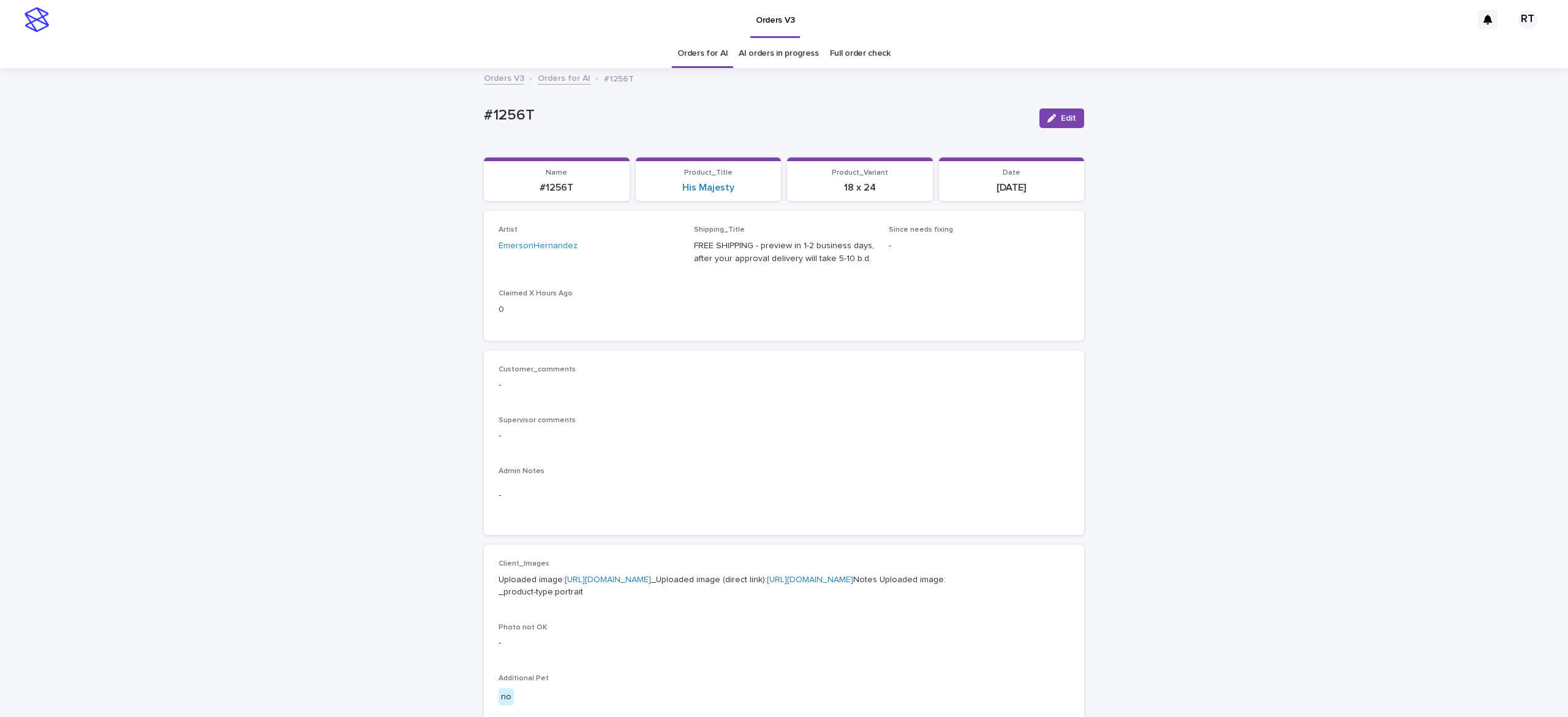
click at [549, 103] on div "Loading... Saving… Loading... Saving… #1256T Edit #1256T Edit Sorry, there was …" at bounding box center [784, 628] width 1568 height 1117
copy p "#1256T"
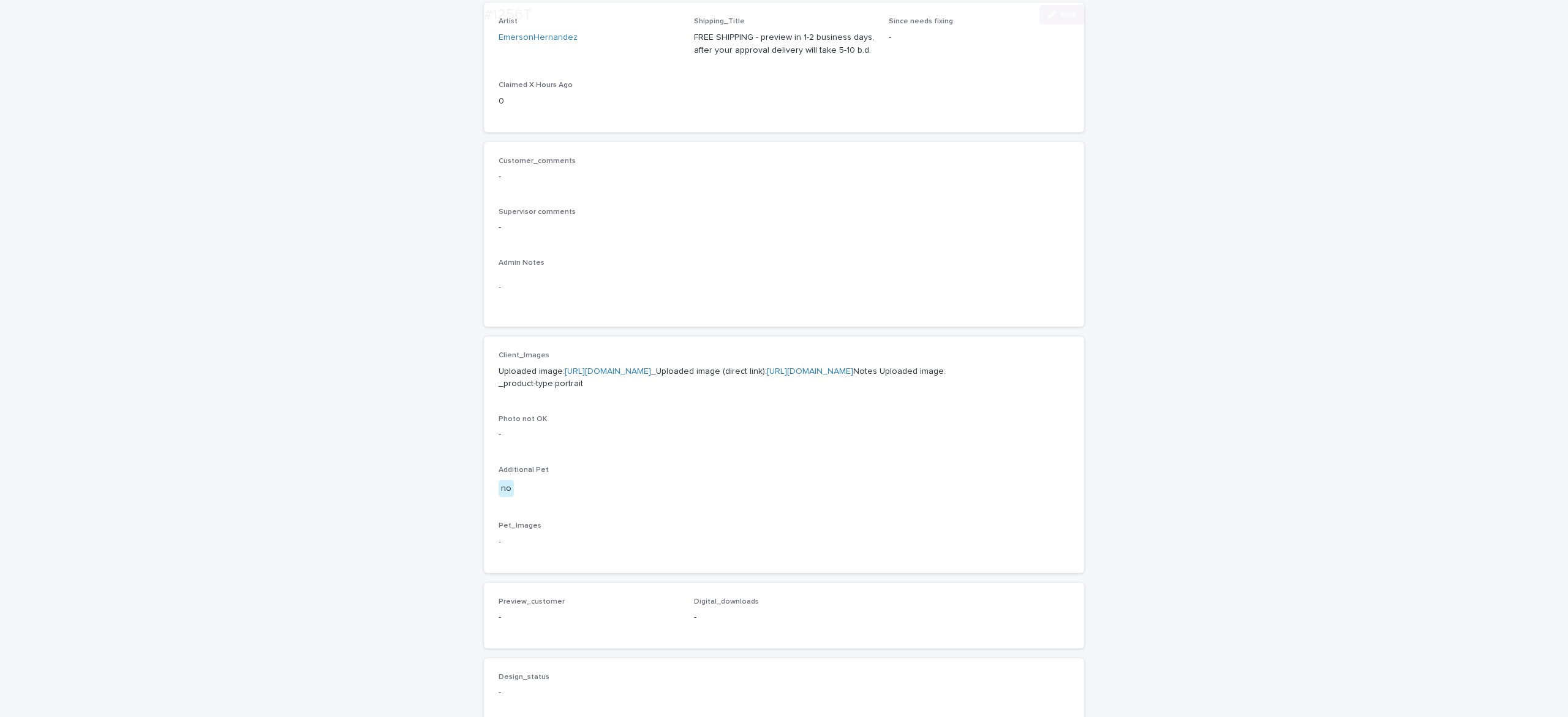
scroll to position [208, 0]
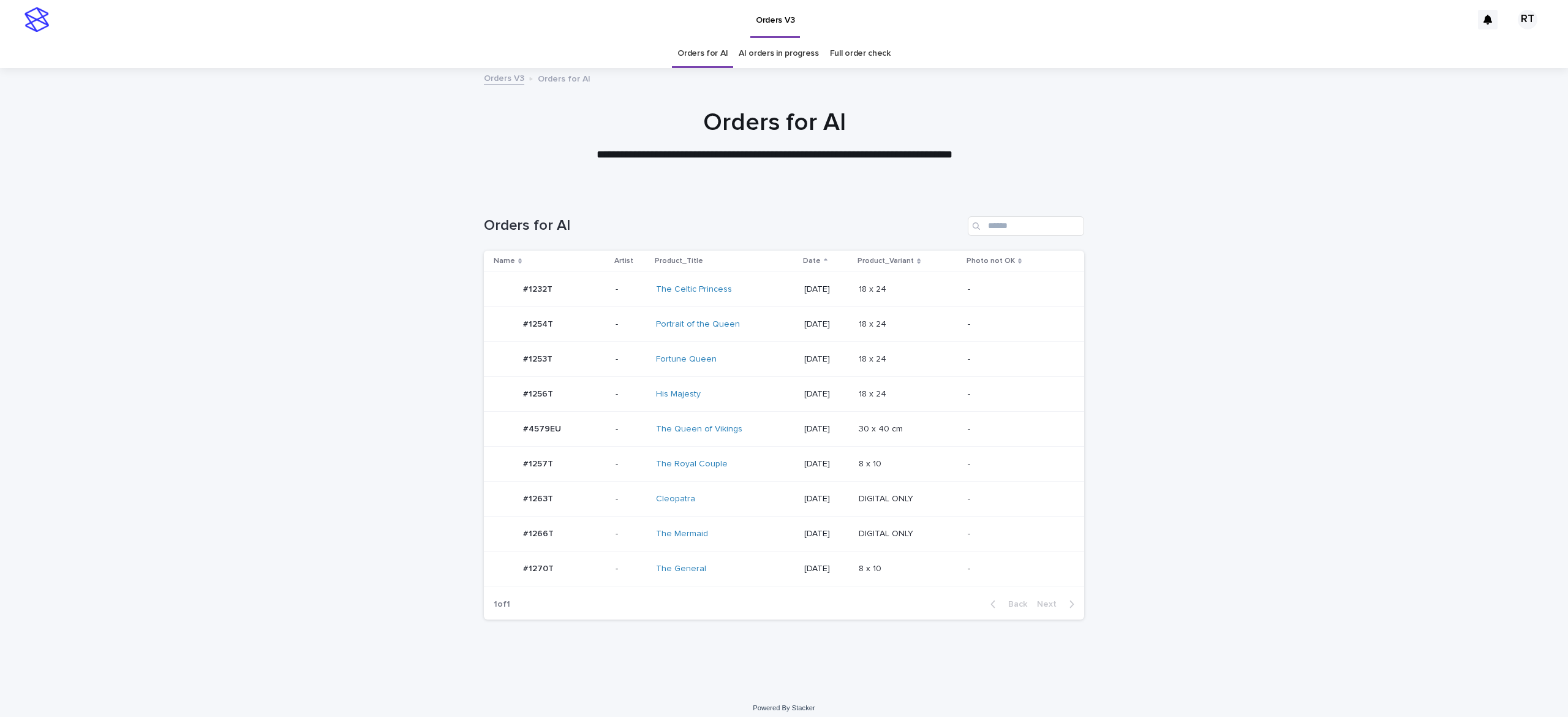
click at [734, 572] on div "The General" at bounding box center [726, 569] width 139 height 20
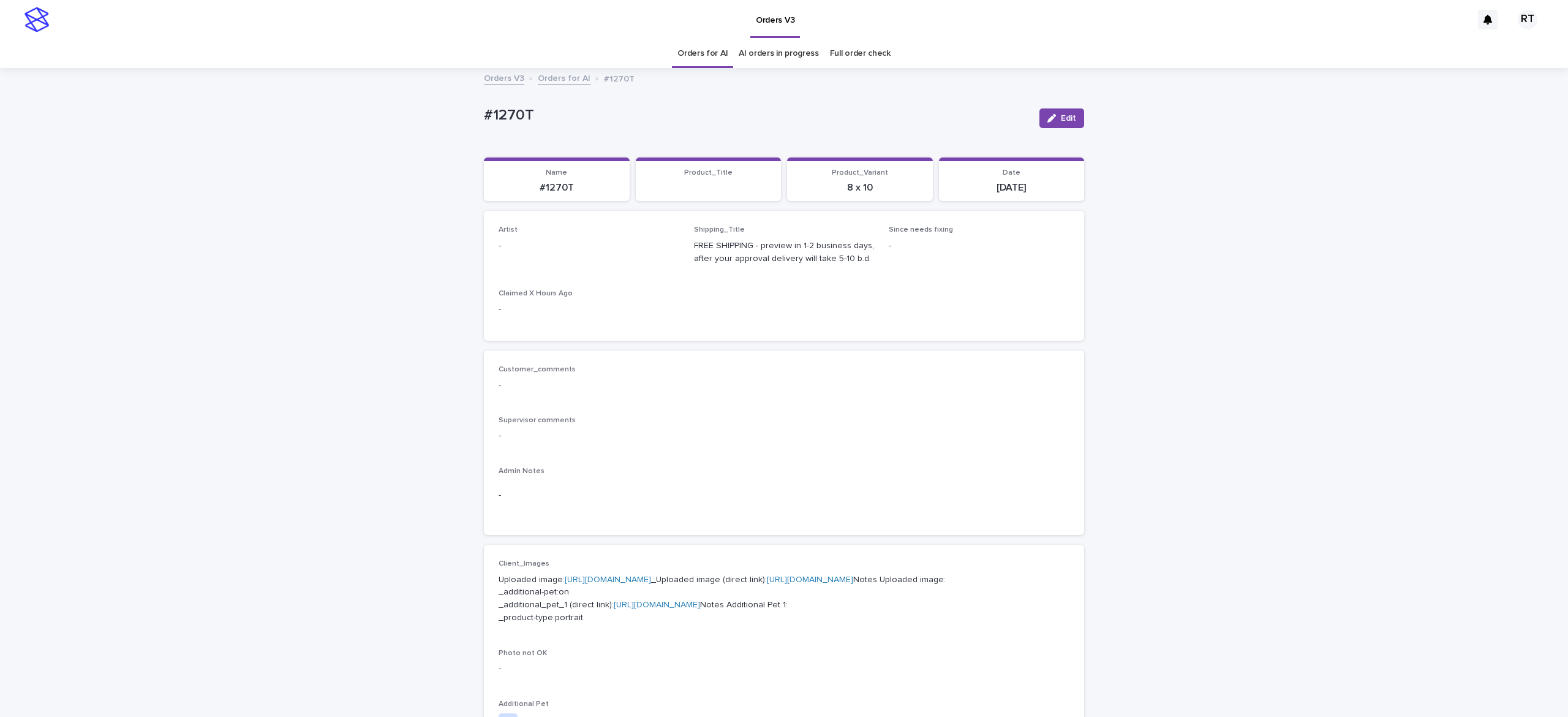
drag, startPoint x: 1057, startPoint y: 122, endPoint x: 730, endPoint y: 212, distance: 339.2
click at [1061, 122] on span "Edit" at bounding box center [1069, 118] width 15 height 8
click at [578, 254] on div "Select..." at bounding box center [568, 251] width 139 height 20
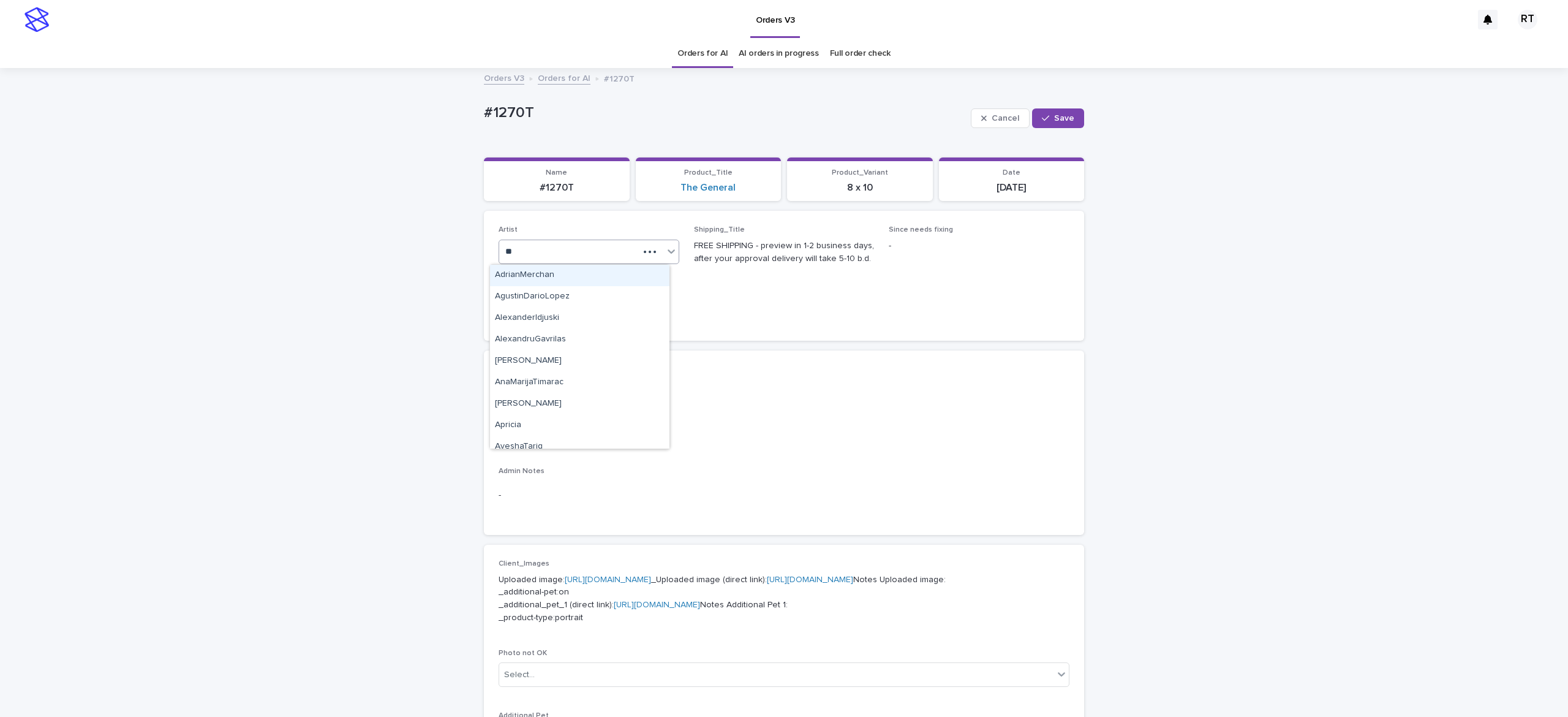
type input "***"
click at [616, 335] on div "[PERSON_NAME] L" at bounding box center [579, 339] width 179 height 21
drag, startPoint x: 1052, startPoint y: 120, endPoint x: 1055, endPoint y: 126, distance: 6.7
click at [1054, 122] on span "Save" at bounding box center [1064, 118] width 20 height 8
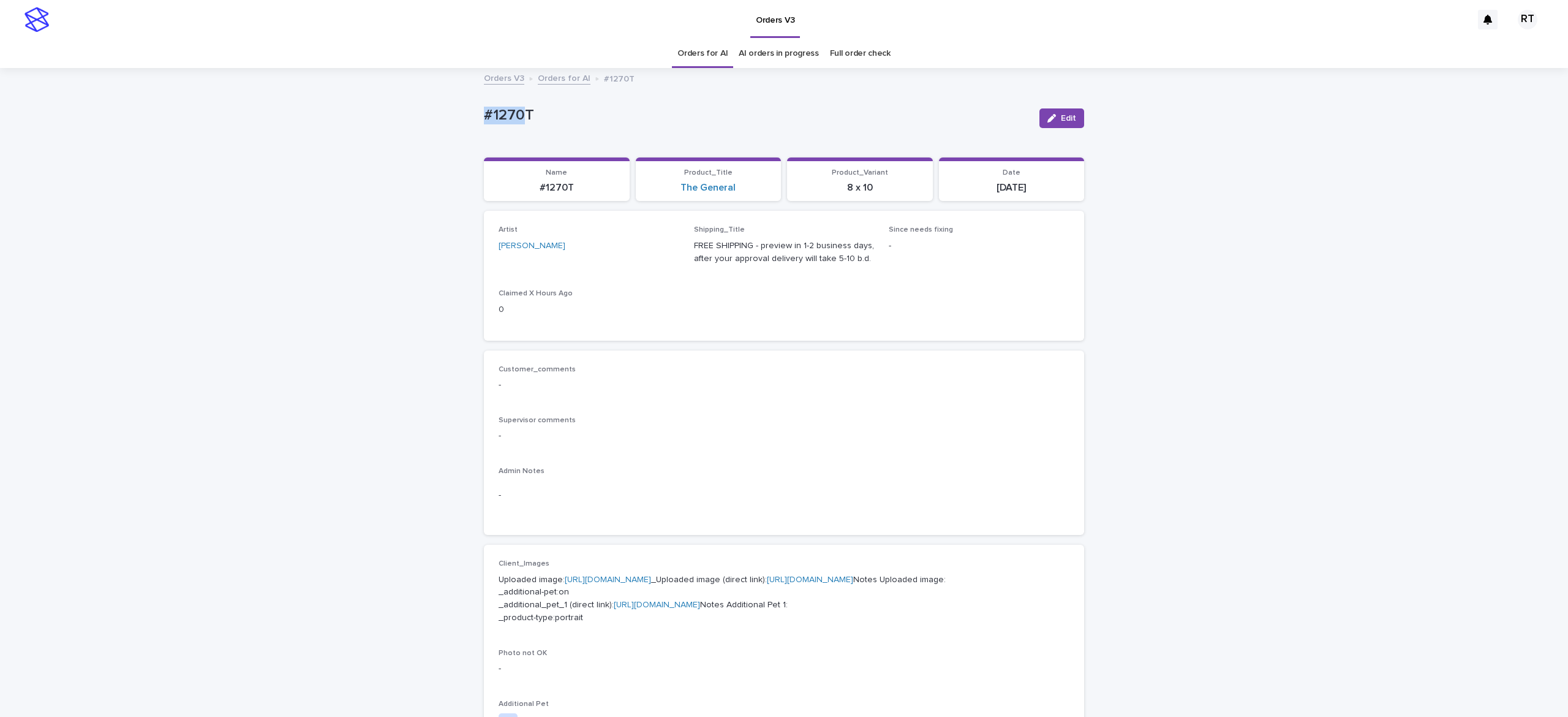
drag, startPoint x: 458, startPoint y: 105, endPoint x: 566, endPoint y: 117, distance: 108.7
click at [550, 112] on div "Loading... Saving… Loading... Saving… #1270T Edit #1270T Edit Sorry, there was …" at bounding box center [784, 640] width 1568 height 1141
copy p "#1270T"
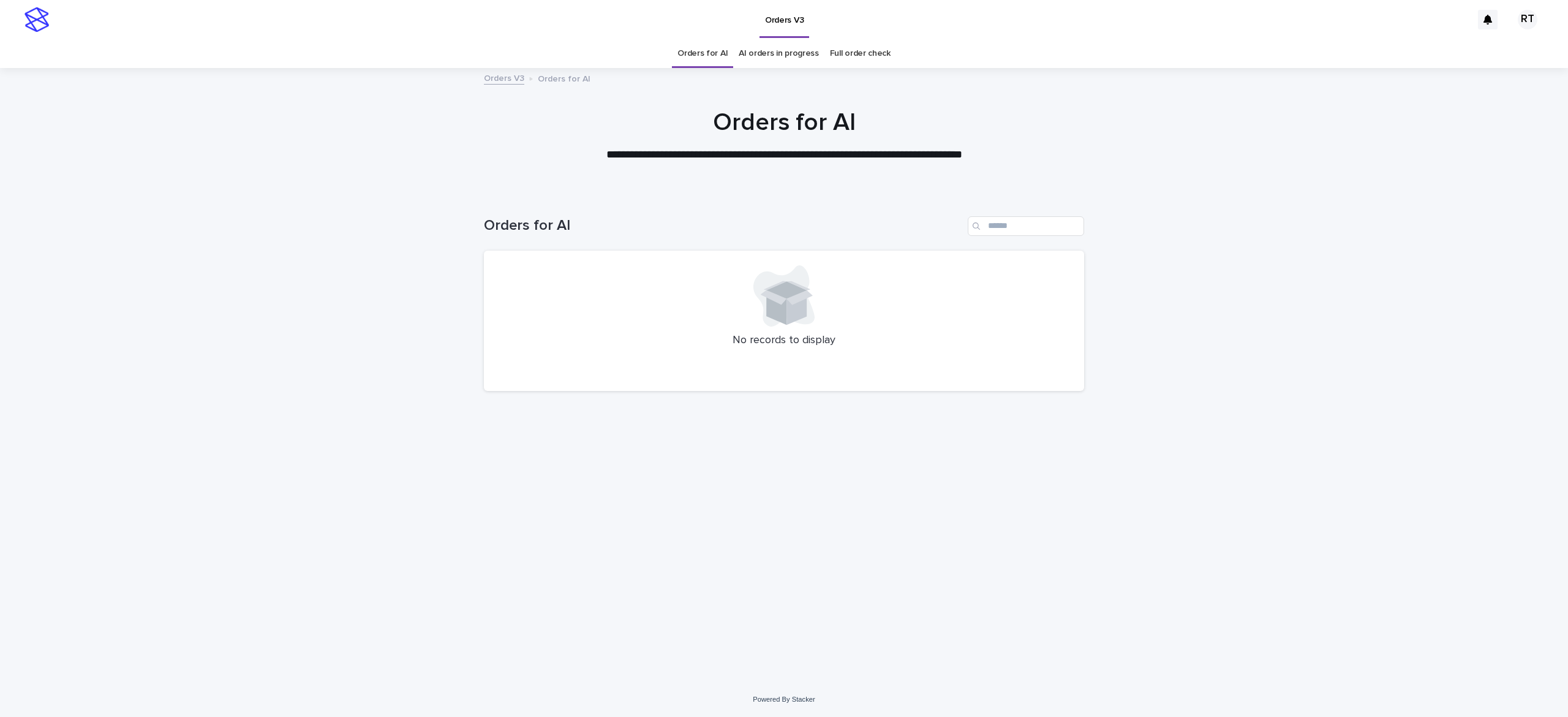
click at [860, 45] on link "Full order check" at bounding box center [860, 54] width 60 height 29
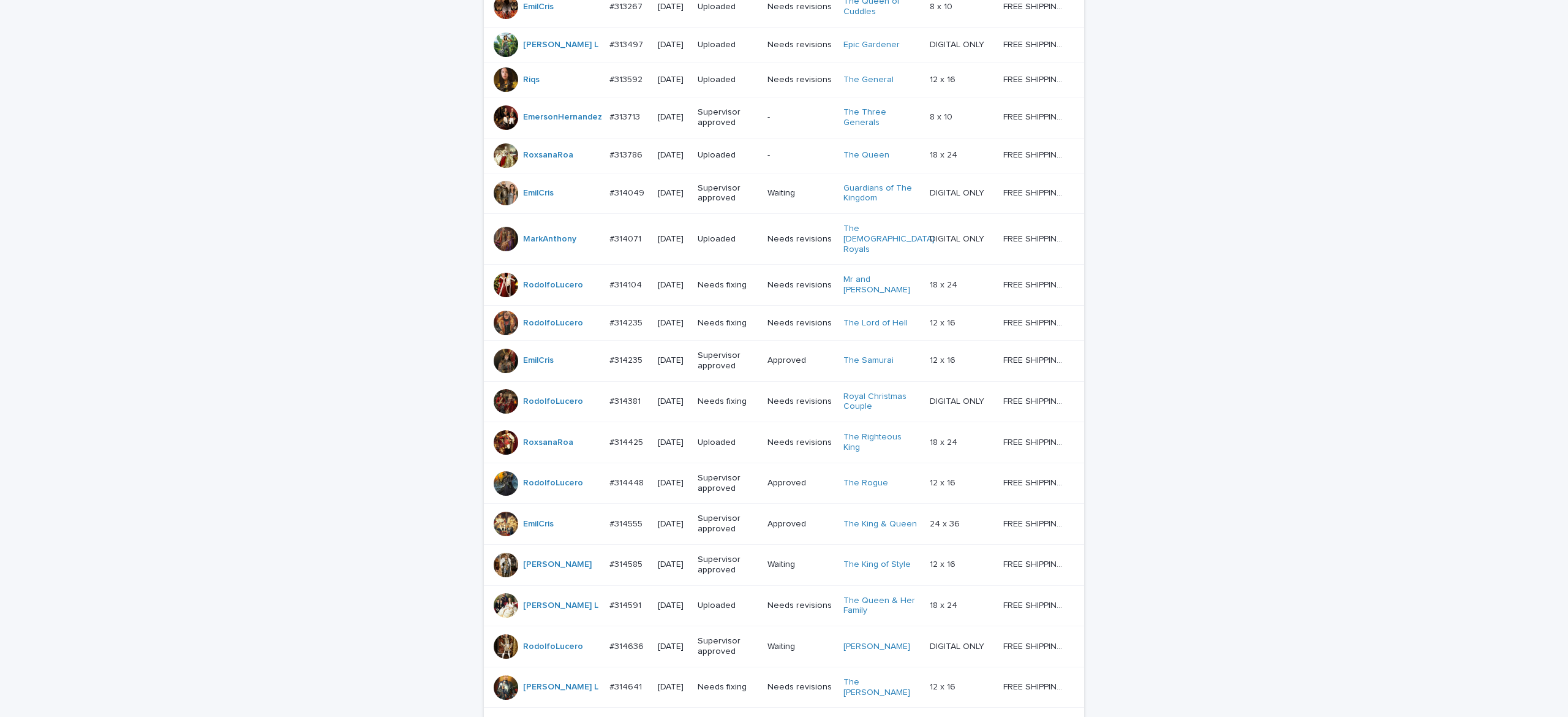
scroll to position [924, 0]
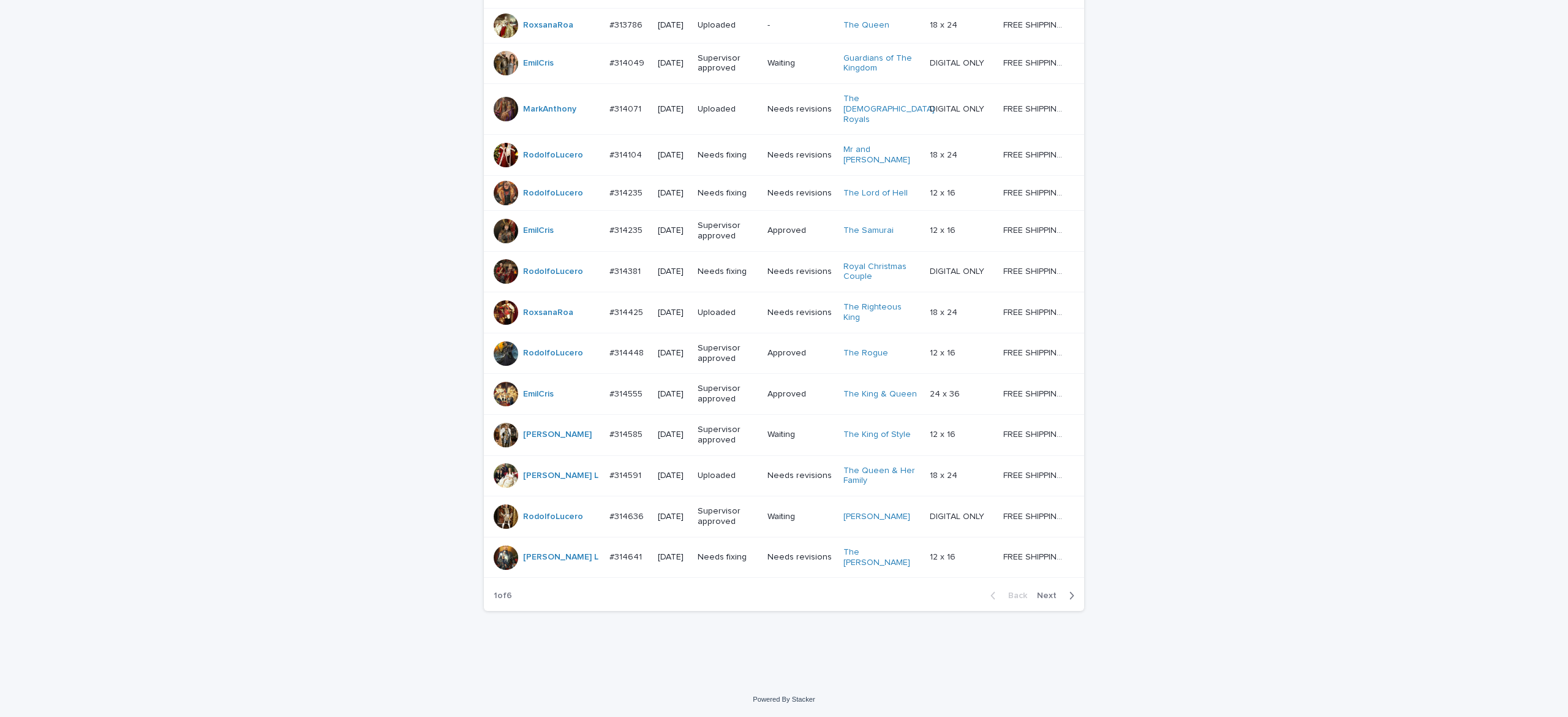
click at [1039, 601] on button "Next" at bounding box center [1059, 595] width 52 height 11
click at [1041, 600] on span "Next" at bounding box center [1050, 595] width 27 height 8
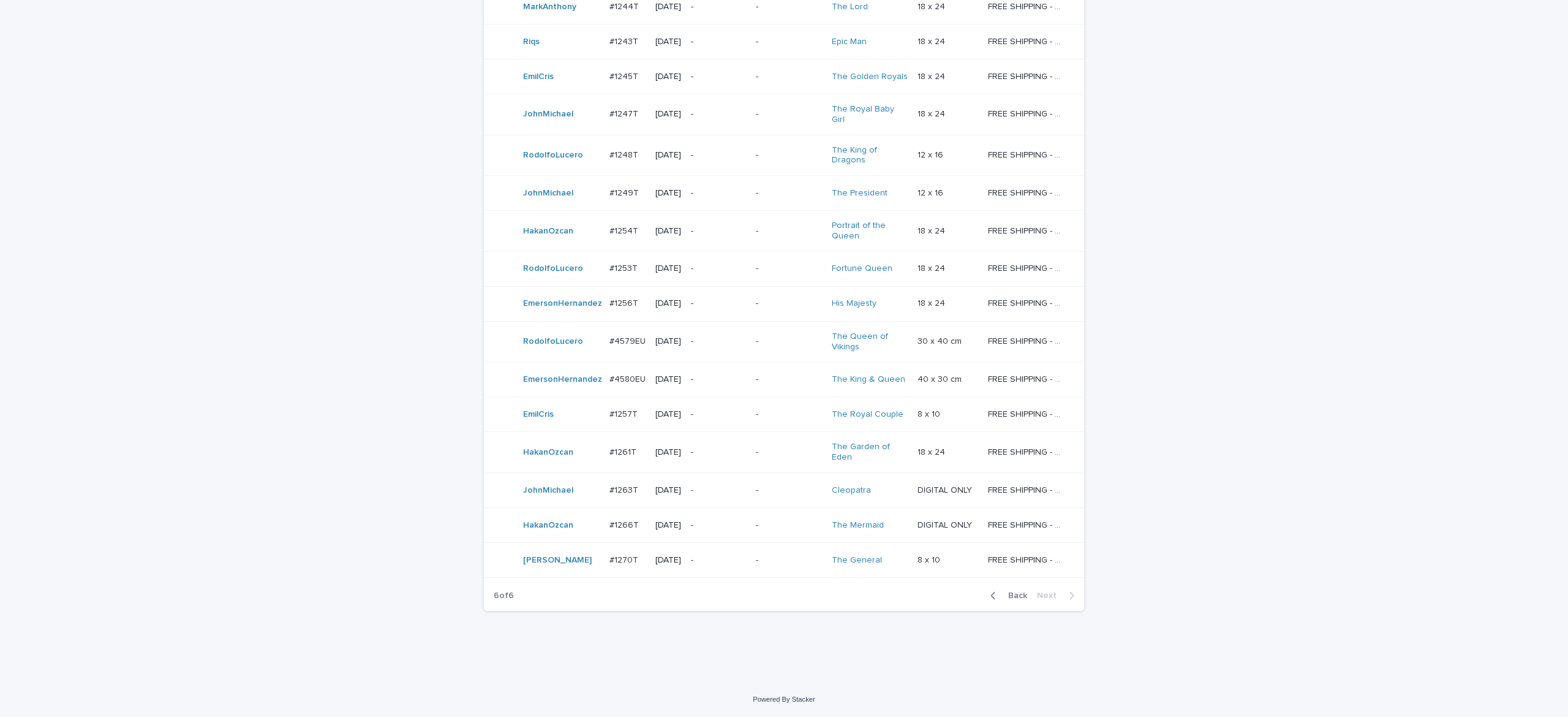
scroll to position [596, 0]
click at [1002, 598] on span "Back" at bounding box center [1014, 595] width 26 height 8
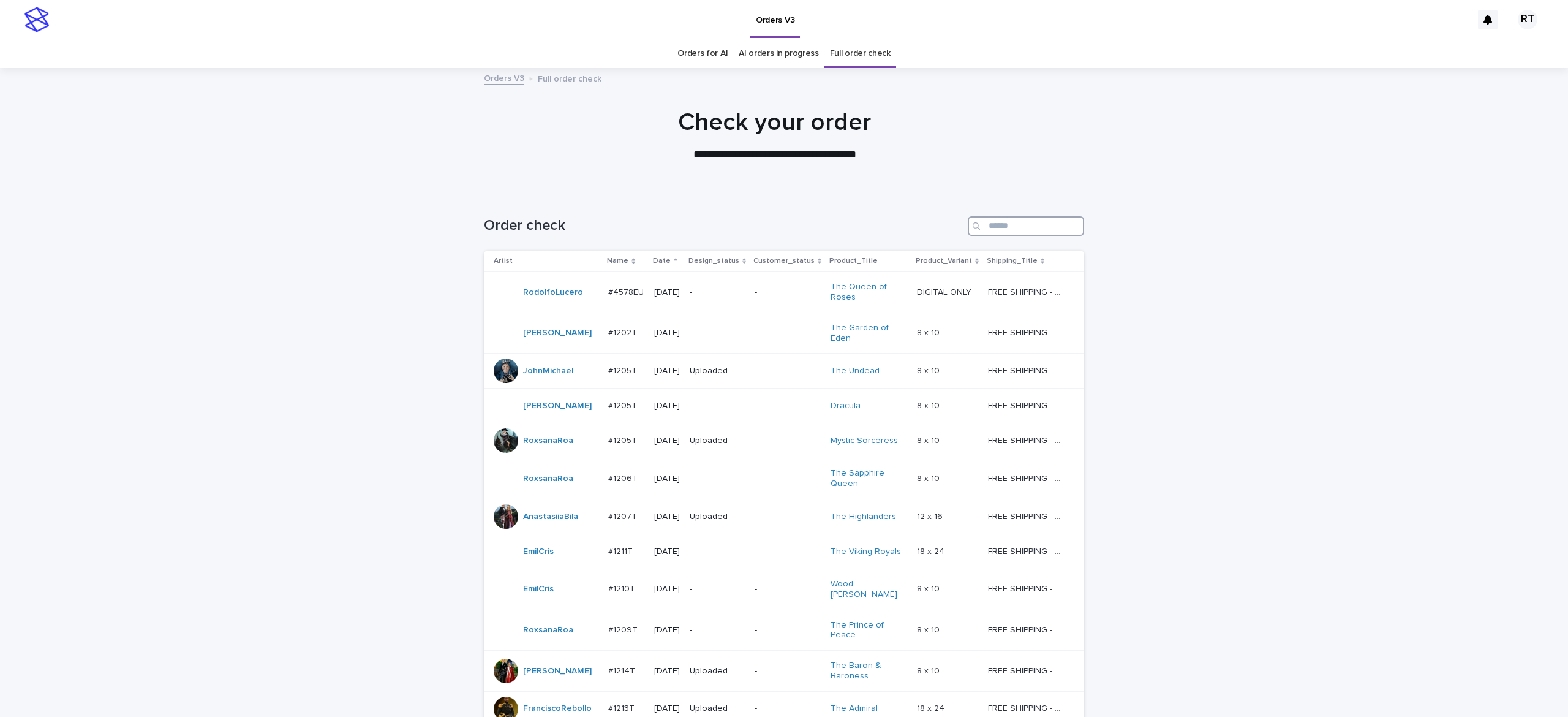
click at [1004, 230] on input "Search" at bounding box center [1026, 226] width 117 height 20
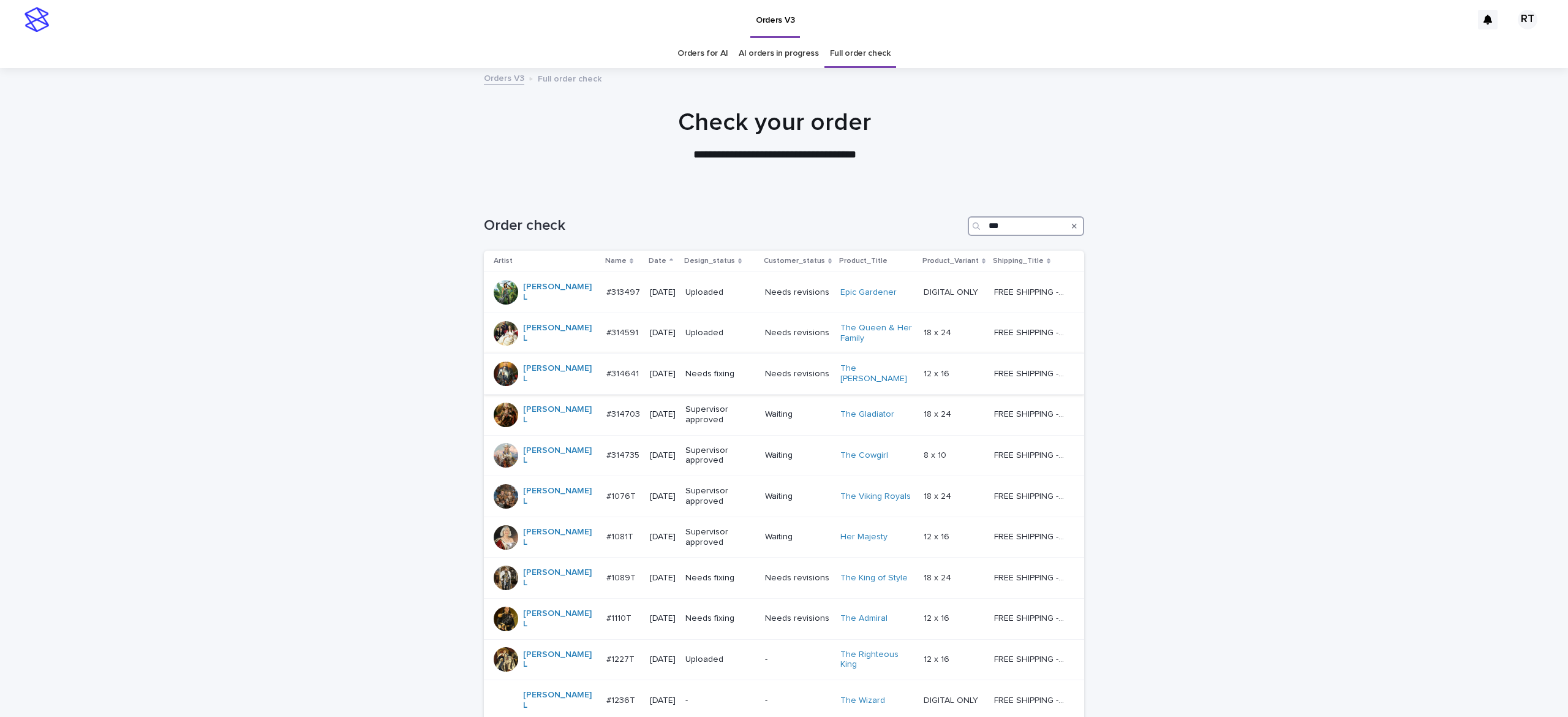
type input "***"
click at [715, 372] on div "Needs fixing" at bounding box center [721, 374] width 70 height 20
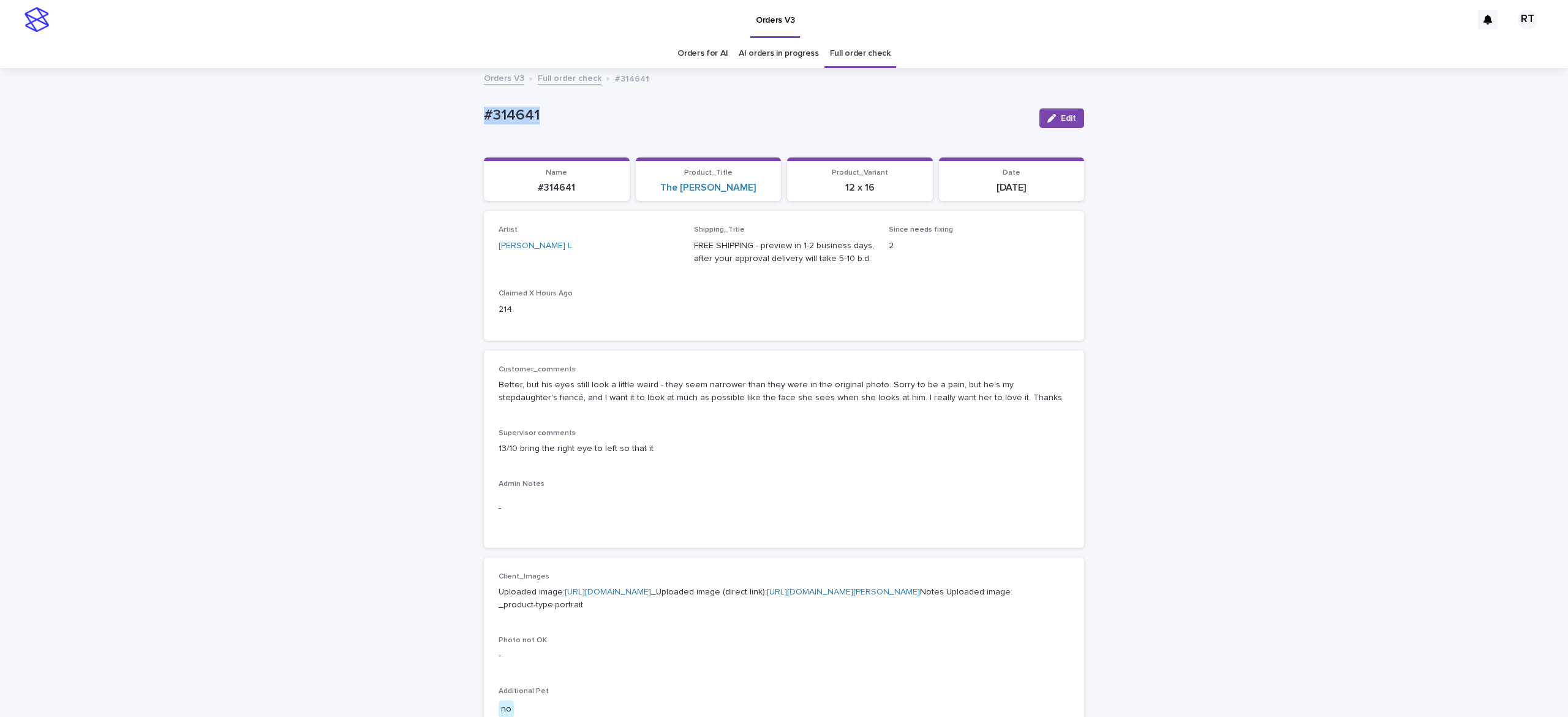
drag, startPoint x: 443, startPoint y: 107, endPoint x: 723, endPoint y: 81, distance: 281.2
click at [678, 89] on div "Loading... Saving… Loading... Saving… #314641 Edit #314641 Edit Sorry, there wa…" at bounding box center [784, 658] width 1568 height 1178
copy p "#314641"
drag, startPoint x: 361, startPoint y: 159, endPoint x: 361, endPoint y: 152, distance: 7.0
click at [356, 159] on div "Loading... Saving… Loading... Saving… #314641 Edit #314641 Edit Sorry, there wa…" at bounding box center [784, 658] width 1568 height 1178
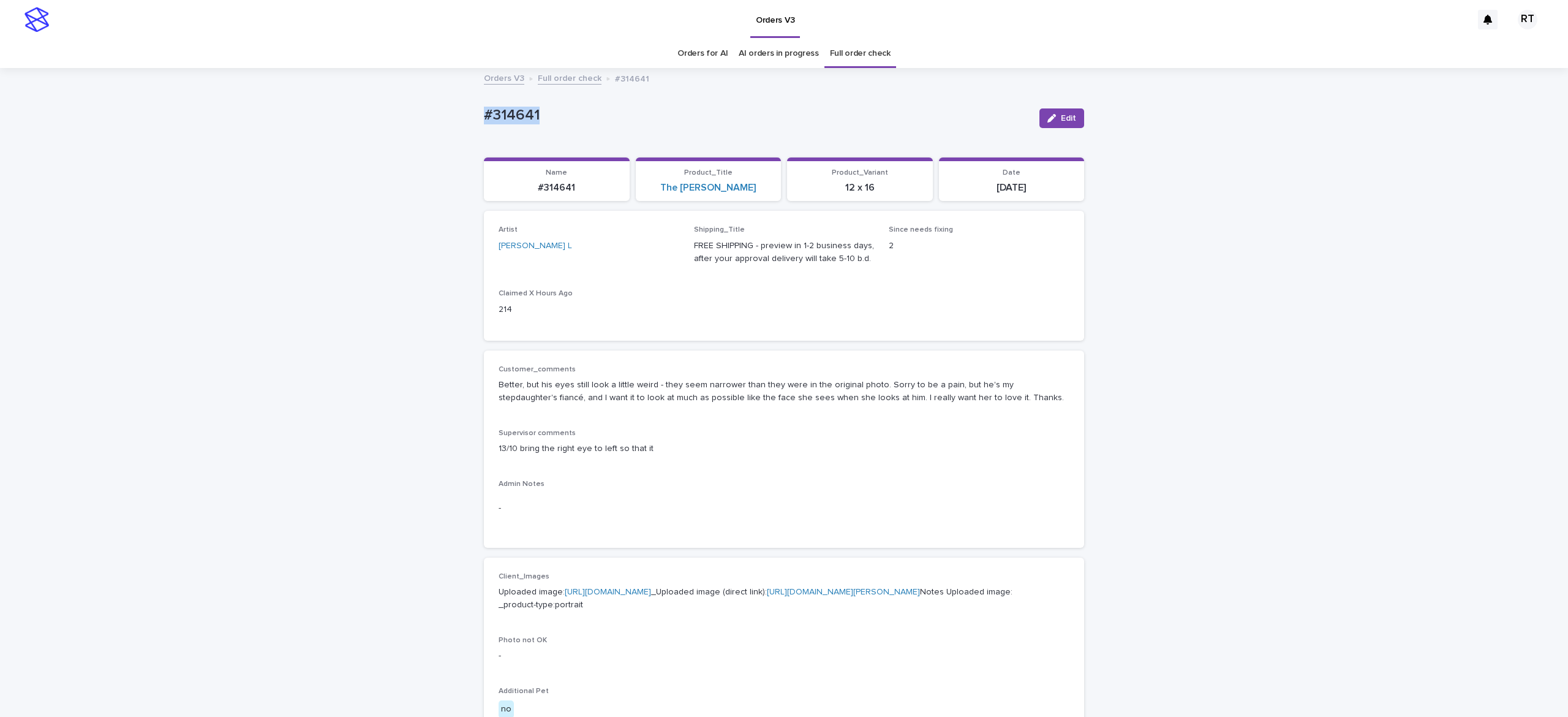
drag, startPoint x: 527, startPoint y: 104, endPoint x: 774, endPoint y: 128, distance: 248.2
click at [680, 115] on div "Loading... Saving… Loading... Saving… #314641 Edit #314641 Edit Sorry, there wa…" at bounding box center [784, 658] width 1568 height 1178
copy p "#314641"
drag, startPoint x: 1057, startPoint y: 120, endPoint x: 1530, endPoint y: 311, distance: 510.1
click at [1061, 120] on span "Edit" at bounding box center [1069, 118] width 15 height 8
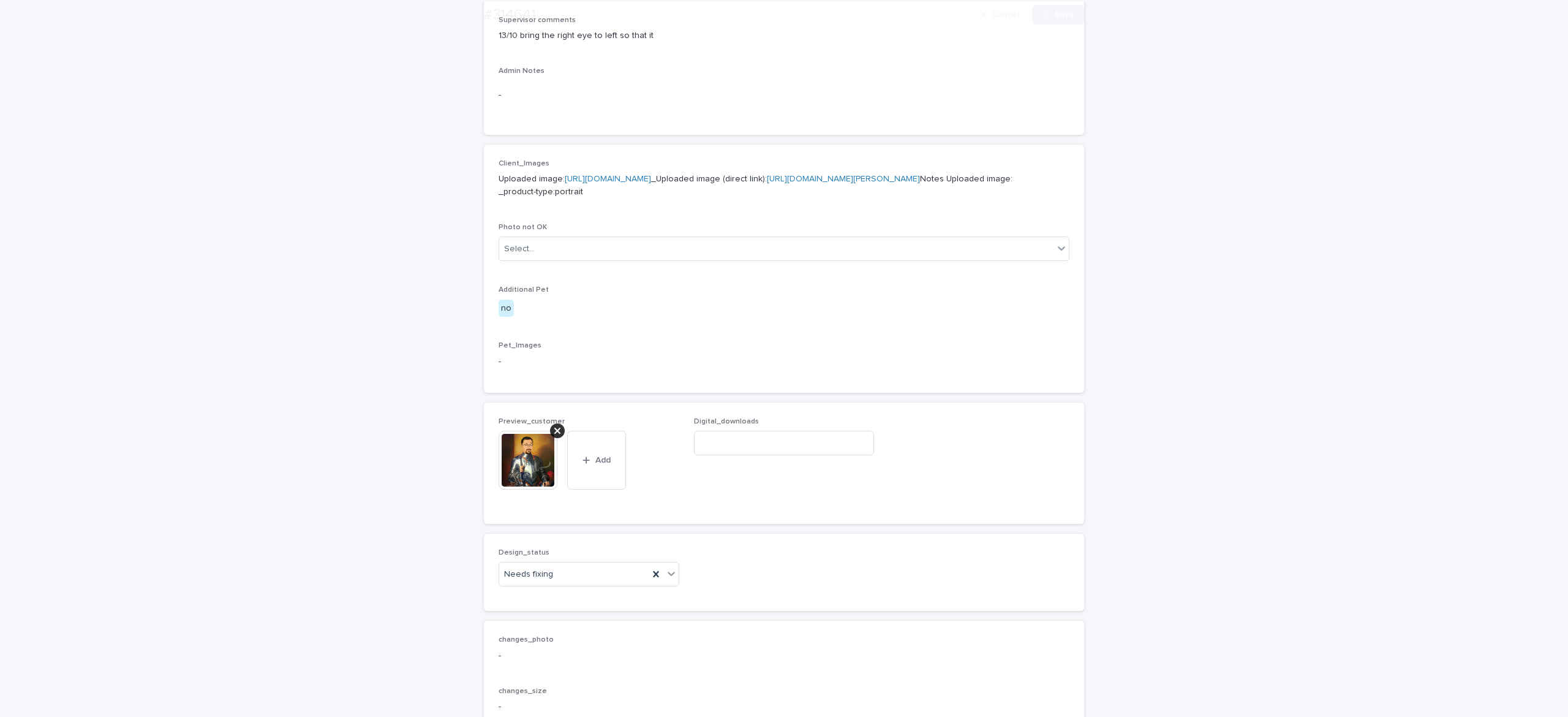
scroll to position [659, 0]
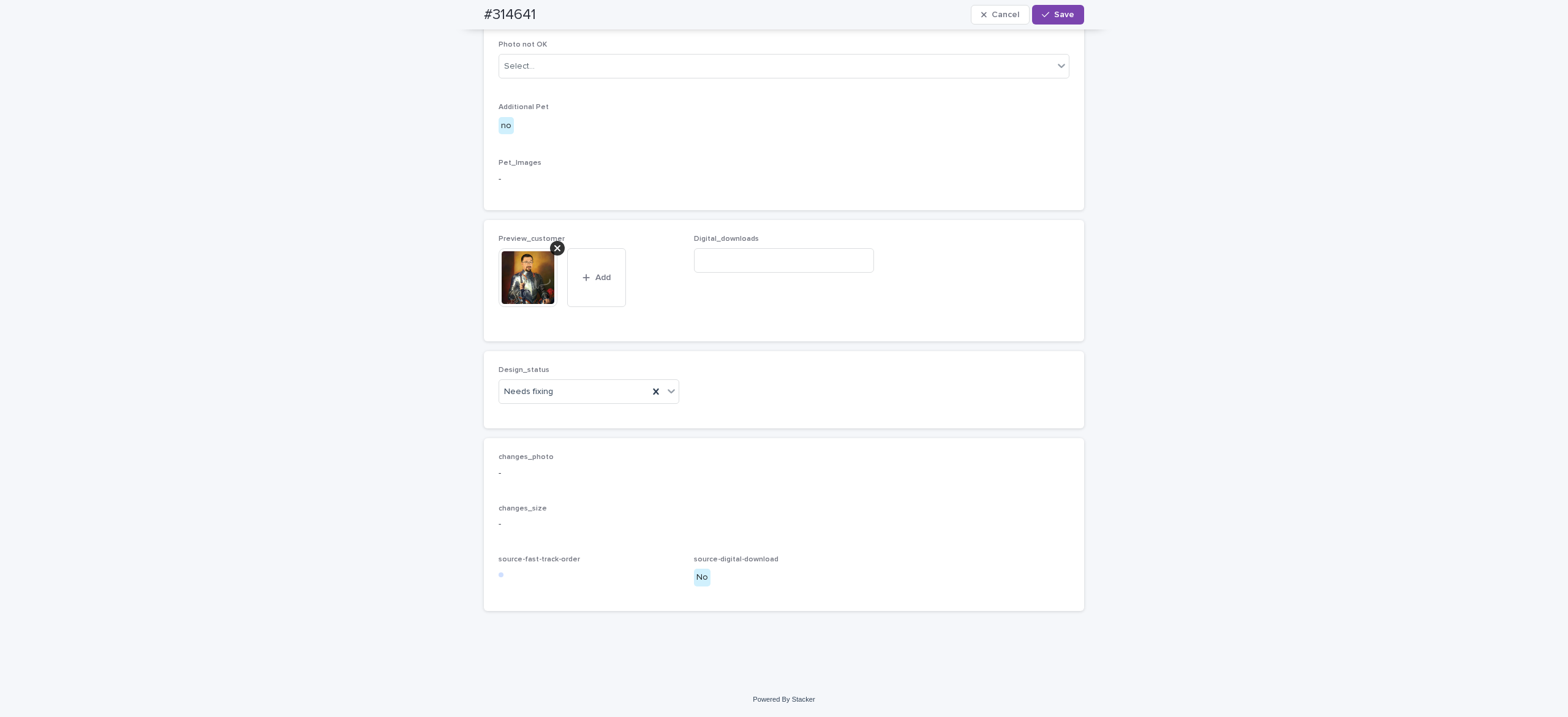
click at [555, 247] on icon at bounding box center [557, 248] width 6 height 6
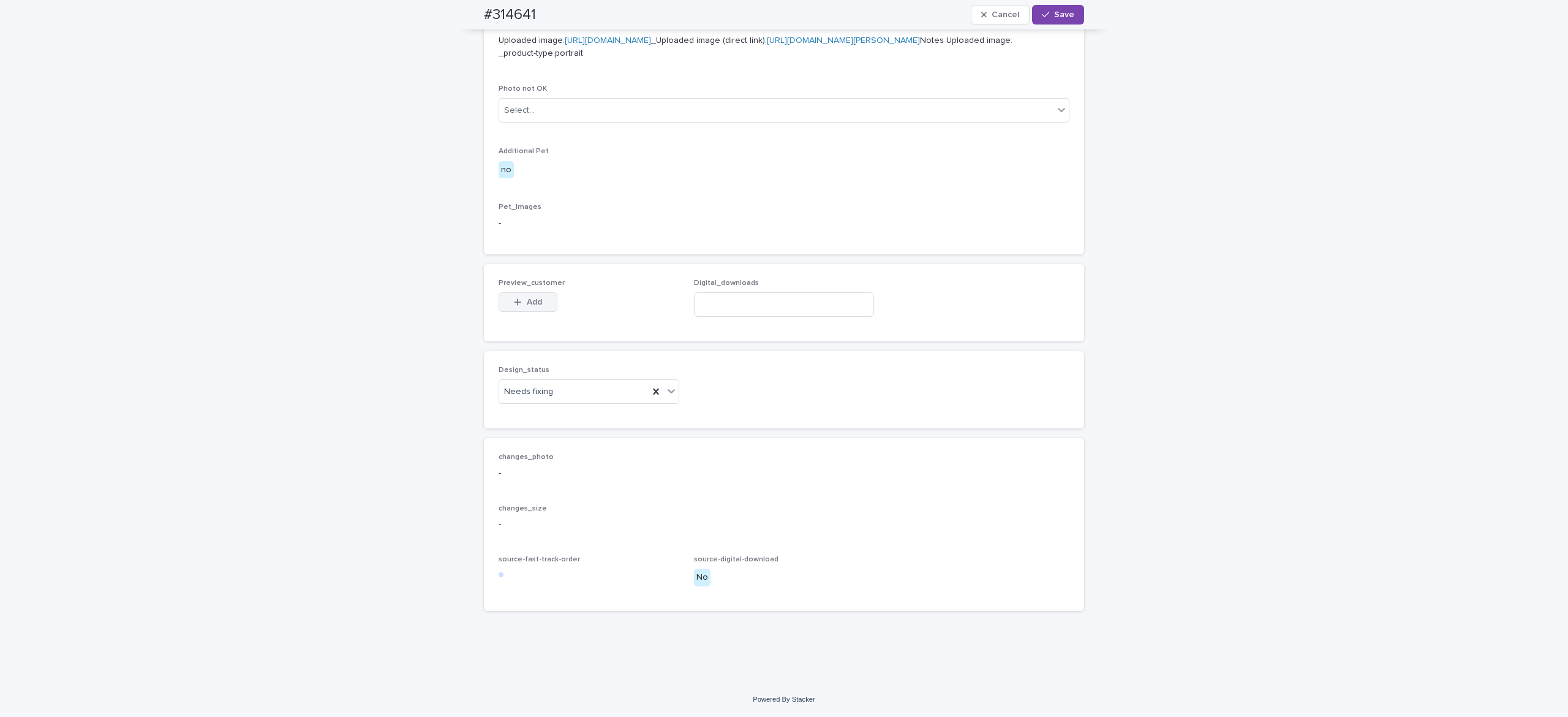
scroll to position [615, 0]
click at [527, 301] on span "Add" at bounding box center [534, 302] width 15 height 8
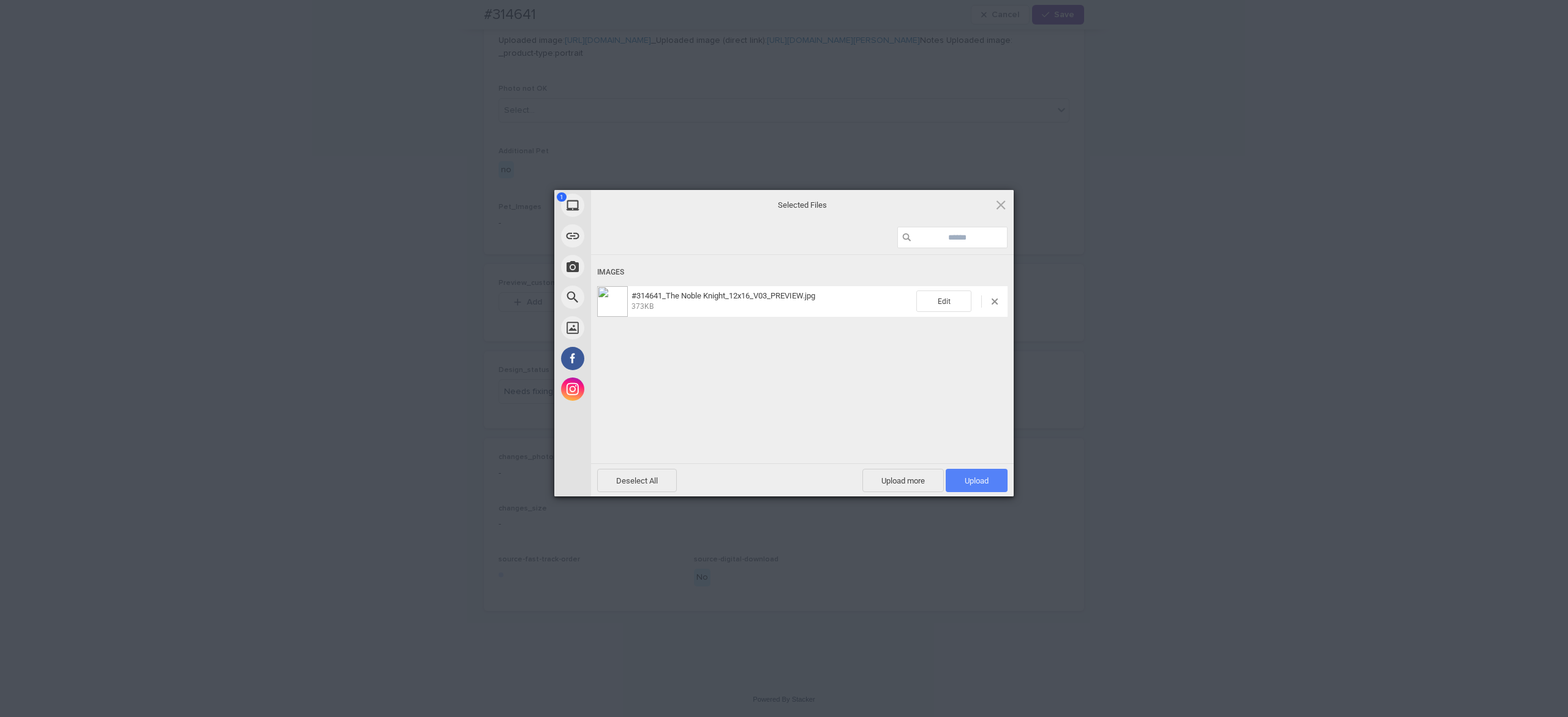
drag, startPoint x: 976, startPoint y: 481, endPoint x: 970, endPoint y: 478, distance: 6.7
click at [974, 480] on span "Upload 1" at bounding box center [976, 480] width 24 height 9
click at [750, 397] on div "Uploading #314641_The Noble Knight_12x16_V03_PREVIEW.jpg 0.00B / 373KB" at bounding box center [803, 377] width 423 height 245
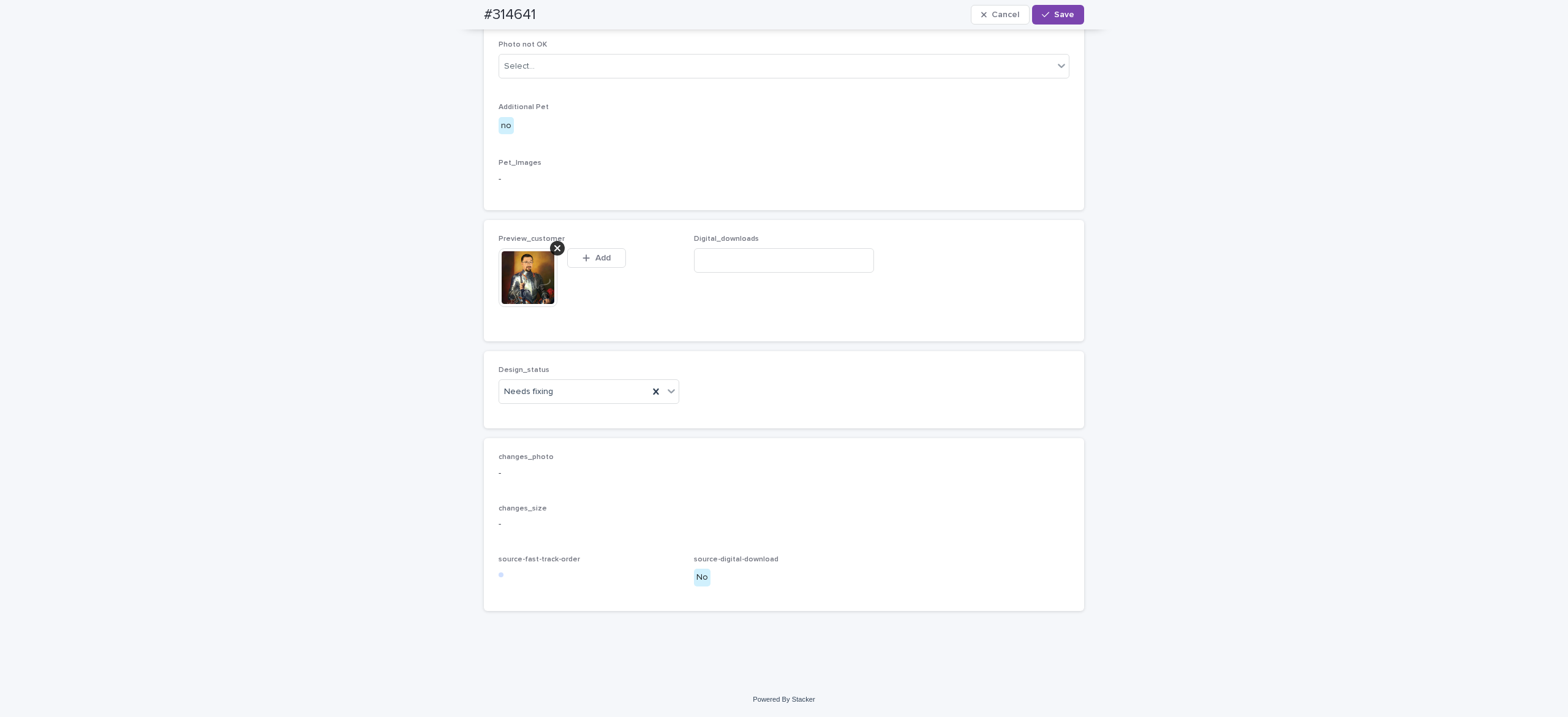
scroll to position [637, 0]
drag, startPoint x: 603, startPoint y: 409, endPoint x: 606, endPoint y: 418, distance: 9.5
click at [603, 402] on div "Needs fixing" at bounding box center [574, 391] width 150 height 20
click at [612, 446] on div "Uploaded" at bounding box center [579, 437] width 179 height 21
click at [1054, 11] on span "Save" at bounding box center [1064, 14] width 20 height 8
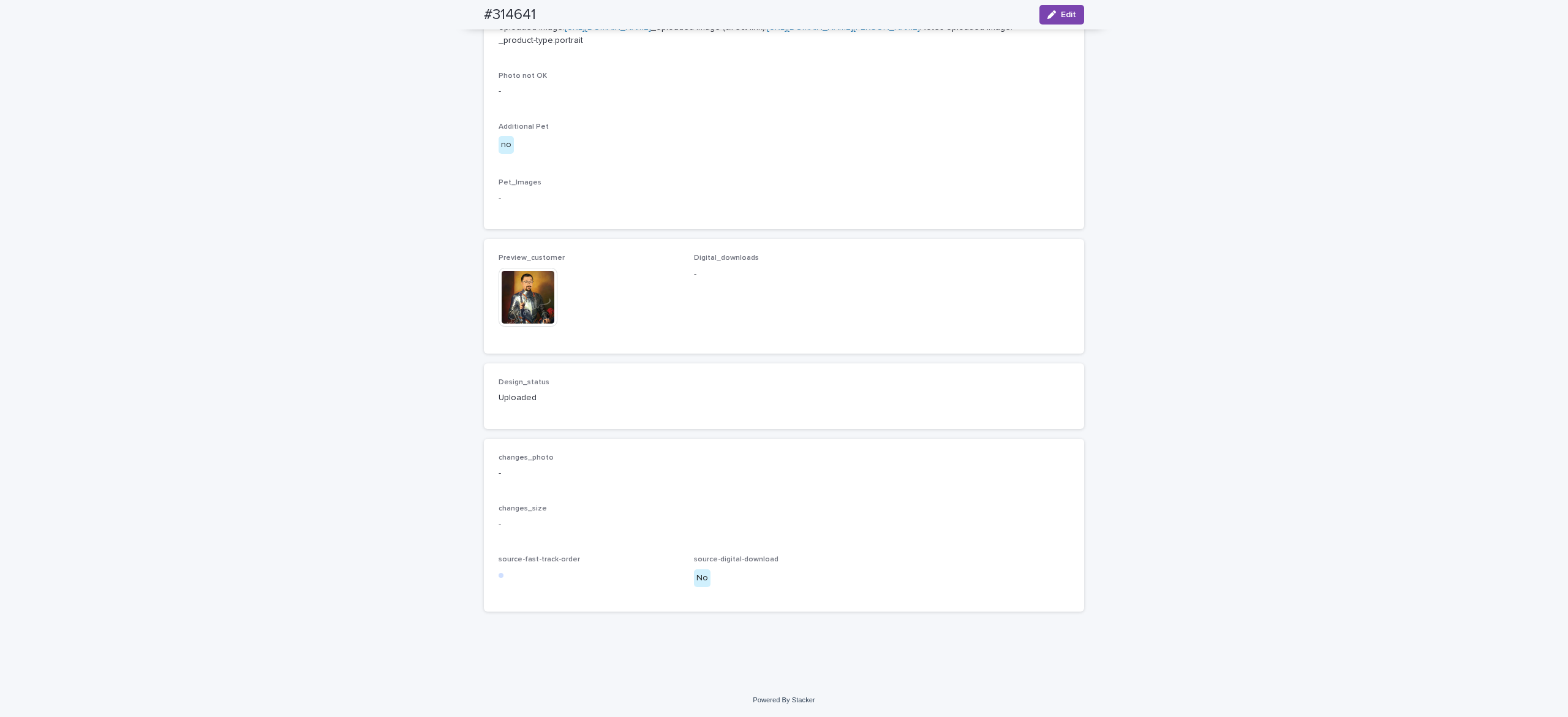
scroll to position [621, 0]
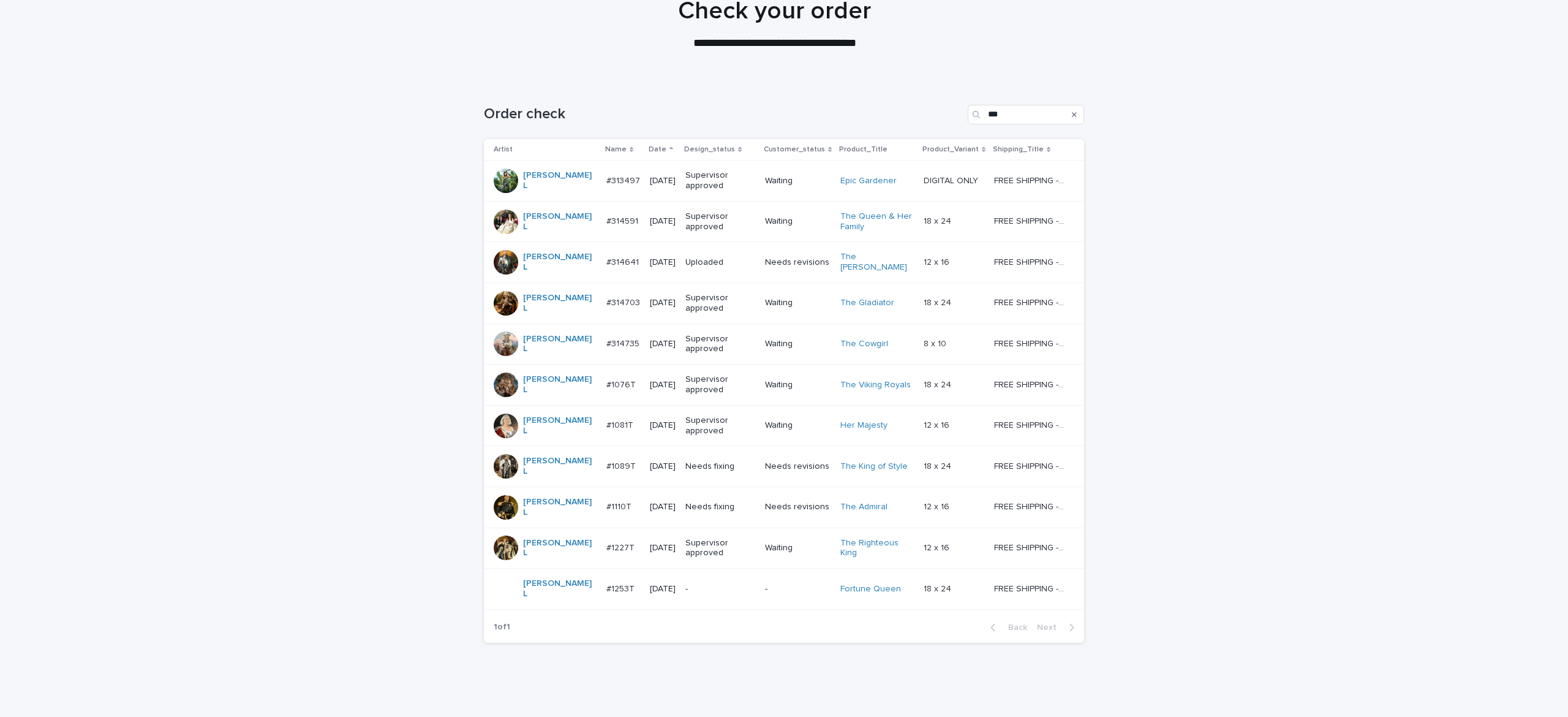
scroll to position [122, 0]
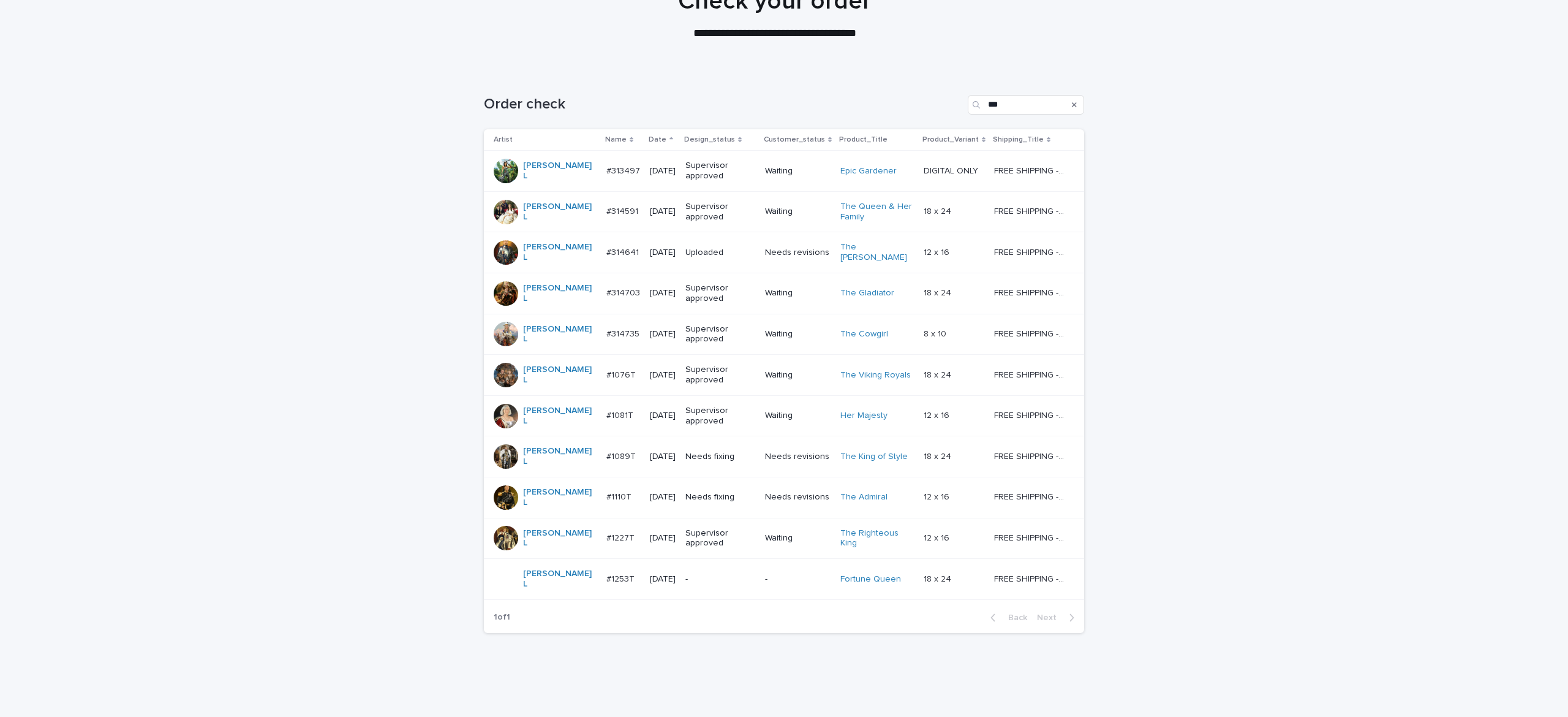
click at [719, 455] on div "Needs fixing" at bounding box center [721, 457] width 70 height 20
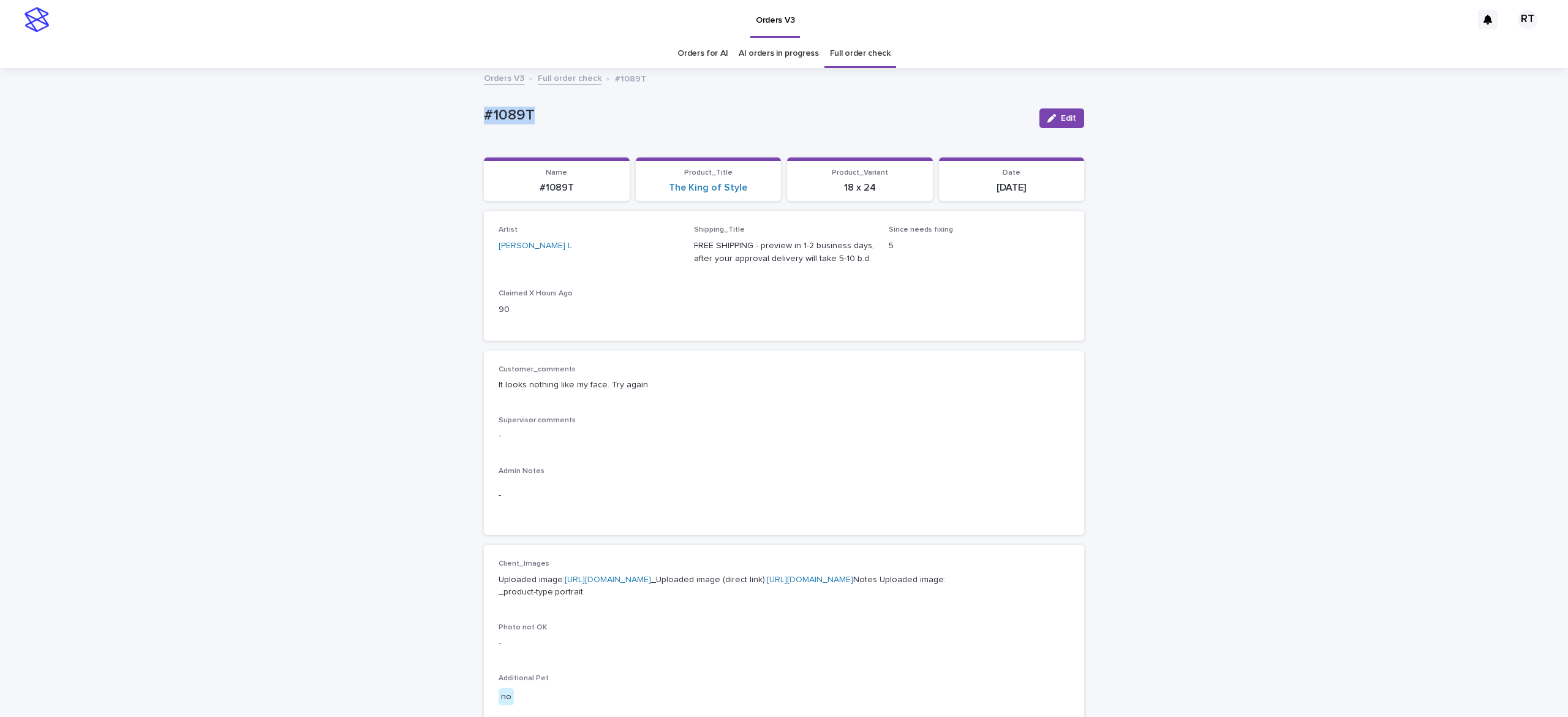
drag, startPoint x: 450, startPoint y: 107, endPoint x: 647, endPoint y: 120, distance: 197.4
click at [630, 120] on div "Loading... Saving… Loading... Saving… #1089T Edit #1089T Edit Sorry, there was …" at bounding box center [784, 652] width 1568 height 1165
copy p "#1089T"
drag, startPoint x: 80, startPoint y: 219, endPoint x: 185, endPoint y: 181, distance: 111.7
click at [82, 222] on div "Loading... Saving… Loading... Saving… #1089T Edit #1089T Edit Sorry, there was …" at bounding box center [784, 652] width 1568 height 1165
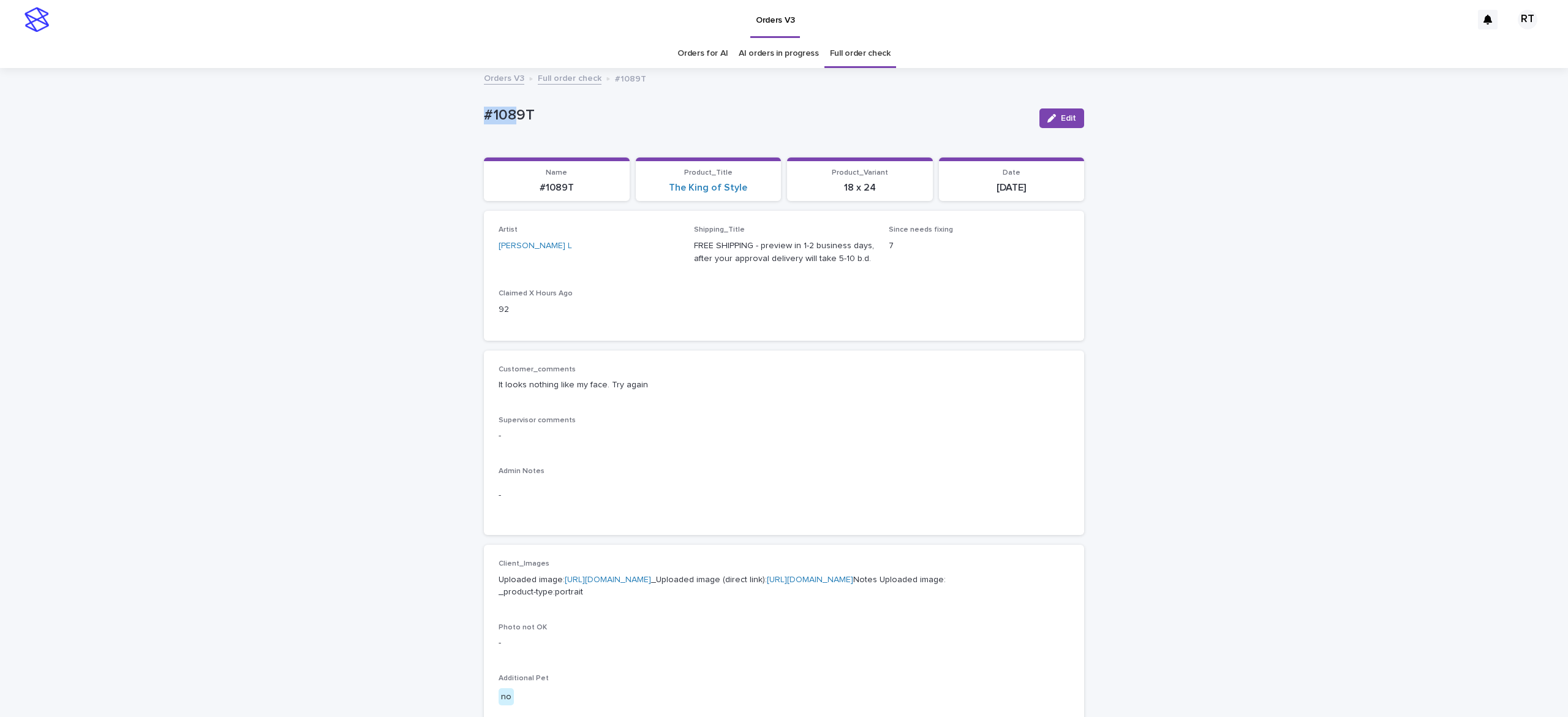
drag, startPoint x: 444, startPoint y: 95, endPoint x: 665, endPoint y: 115, distance: 221.9
click at [625, 104] on div "Loading... Saving… Loading... Saving… #1089T Edit #1089T Edit Sorry, there was …" at bounding box center [784, 652] width 1568 height 1165
copy p "#1089T"
drag, startPoint x: 1048, startPoint y: 117, endPoint x: 1455, endPoint y: 355, distance: 471.5
click at [1048, 117] on div "button" at bounding box center [1054, 118] width 14 height 8
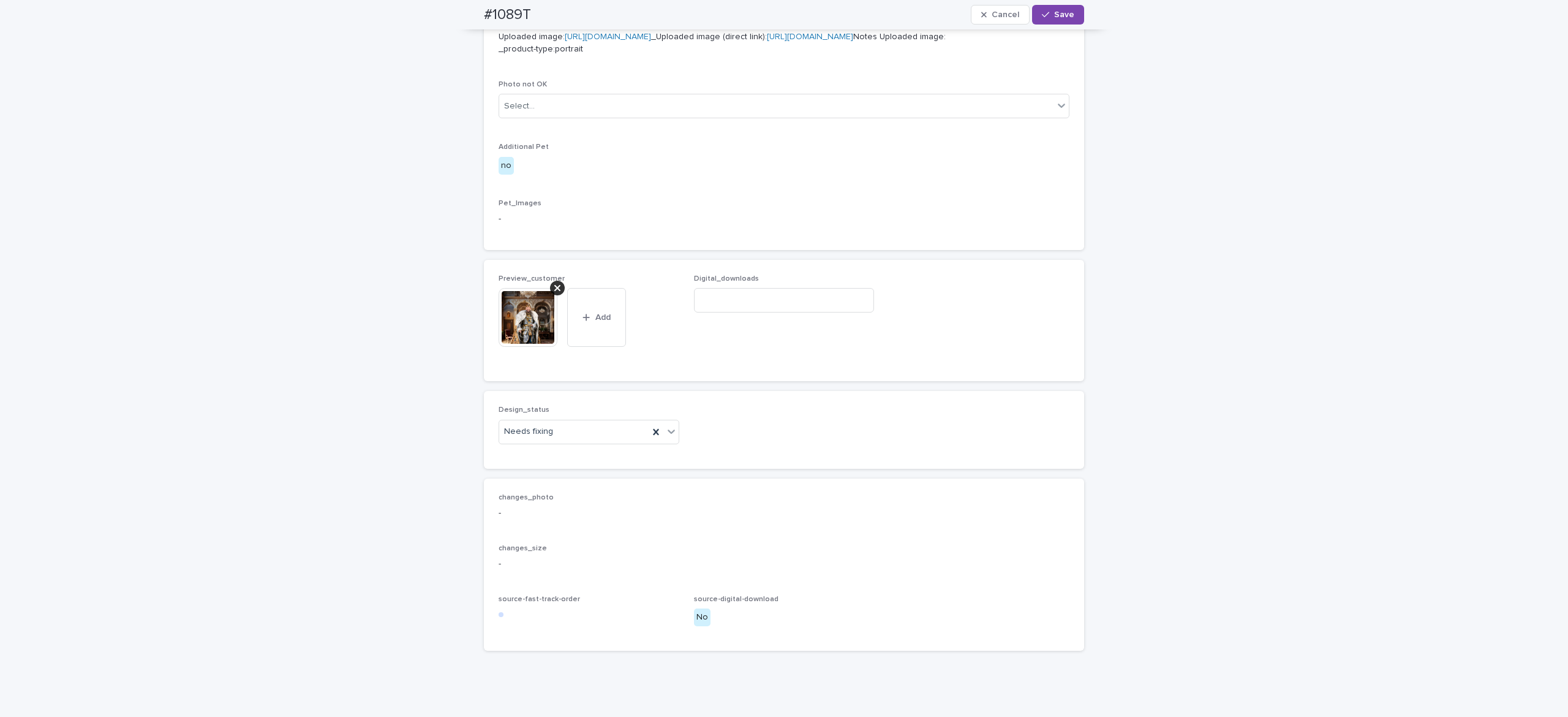
scroll to position [630, 0]
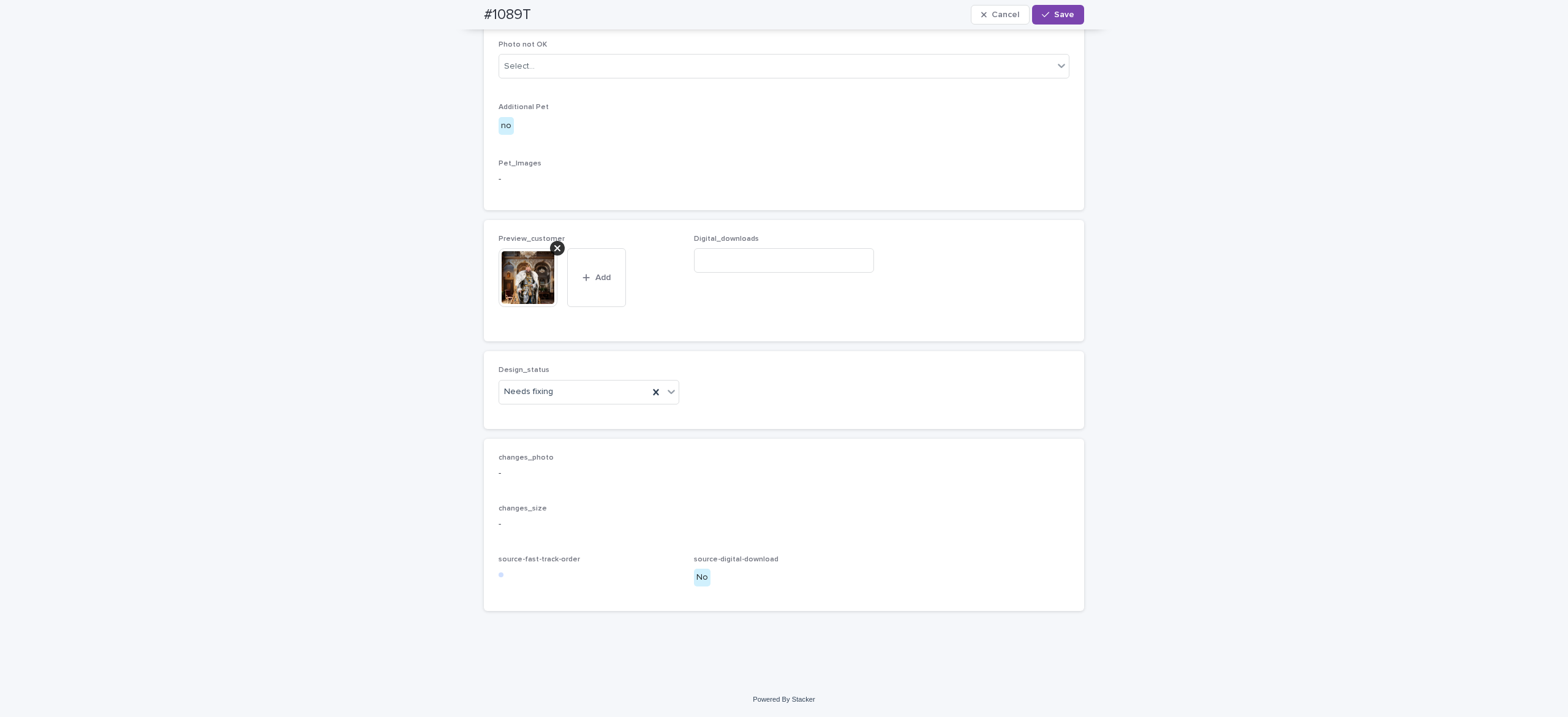
drag, startPoint x: 549, startPoint y: 264, endPoint x: 549, endPoint y: 276, distance: 12.0
click at [555, 253] on icon at bounding box center [557, 248] width 6 height 10
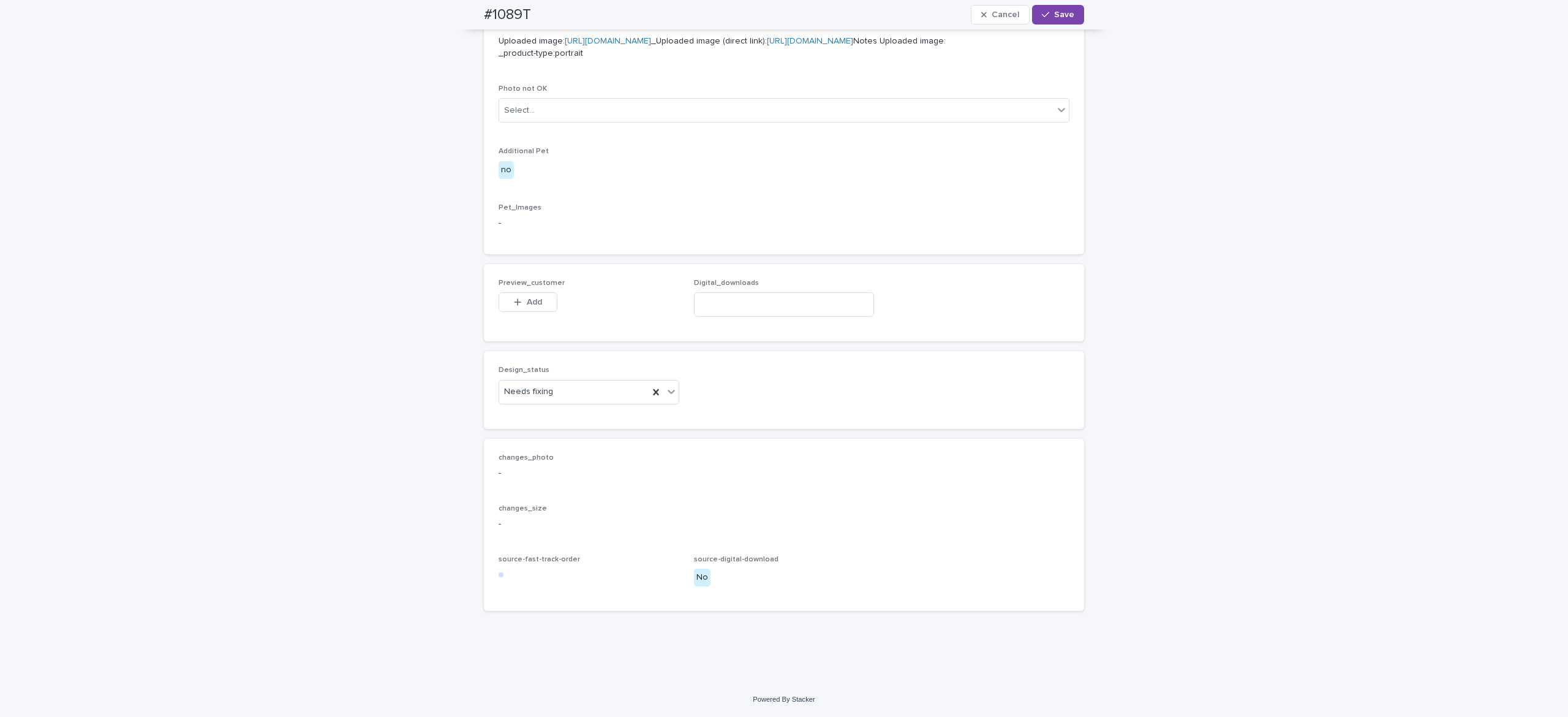
scroll to position [602, 0]
click at [527, 299] on span "Add" at bounding box center [534, 302] width 15 height 8
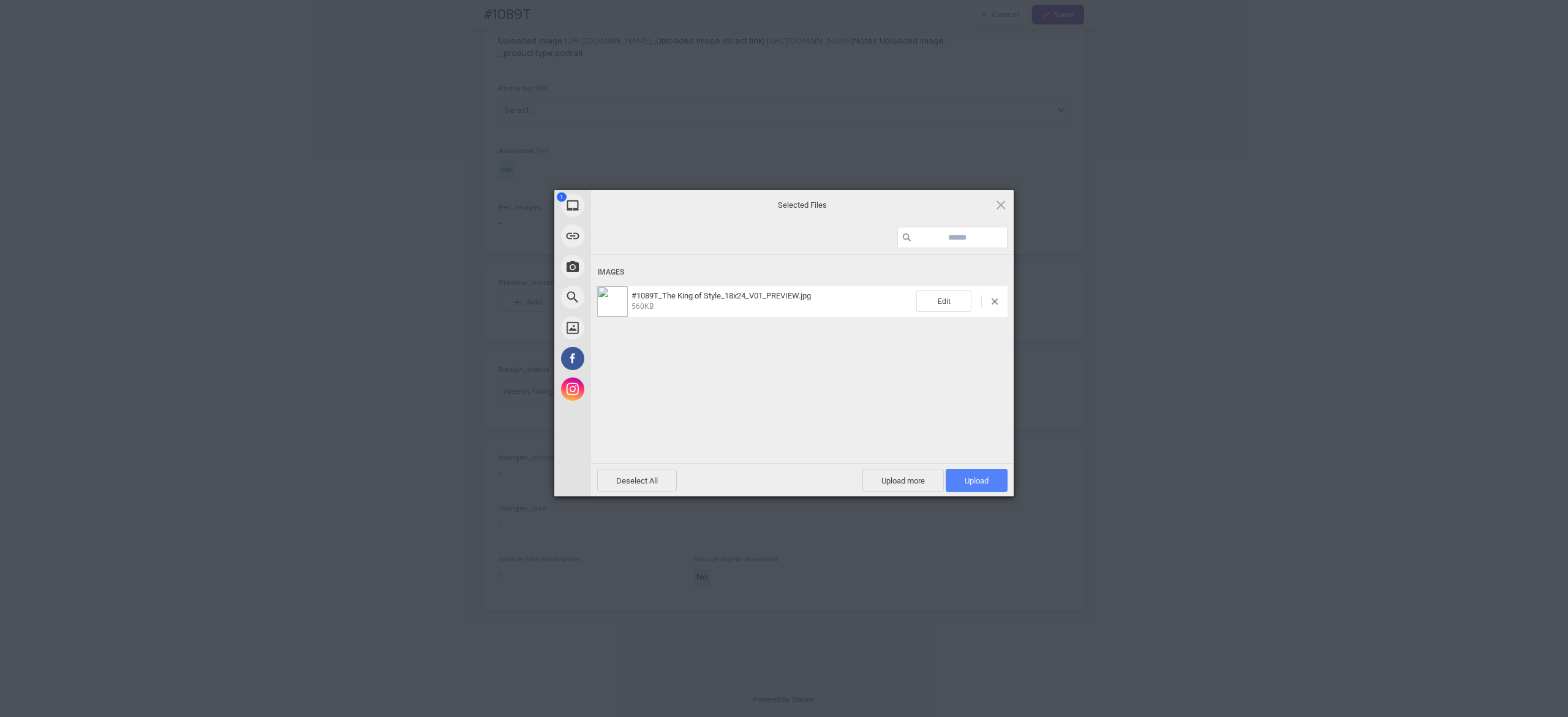
click at [973, 481] on span "Upload 1" at bounding box center [976, 480] width 24 height 9
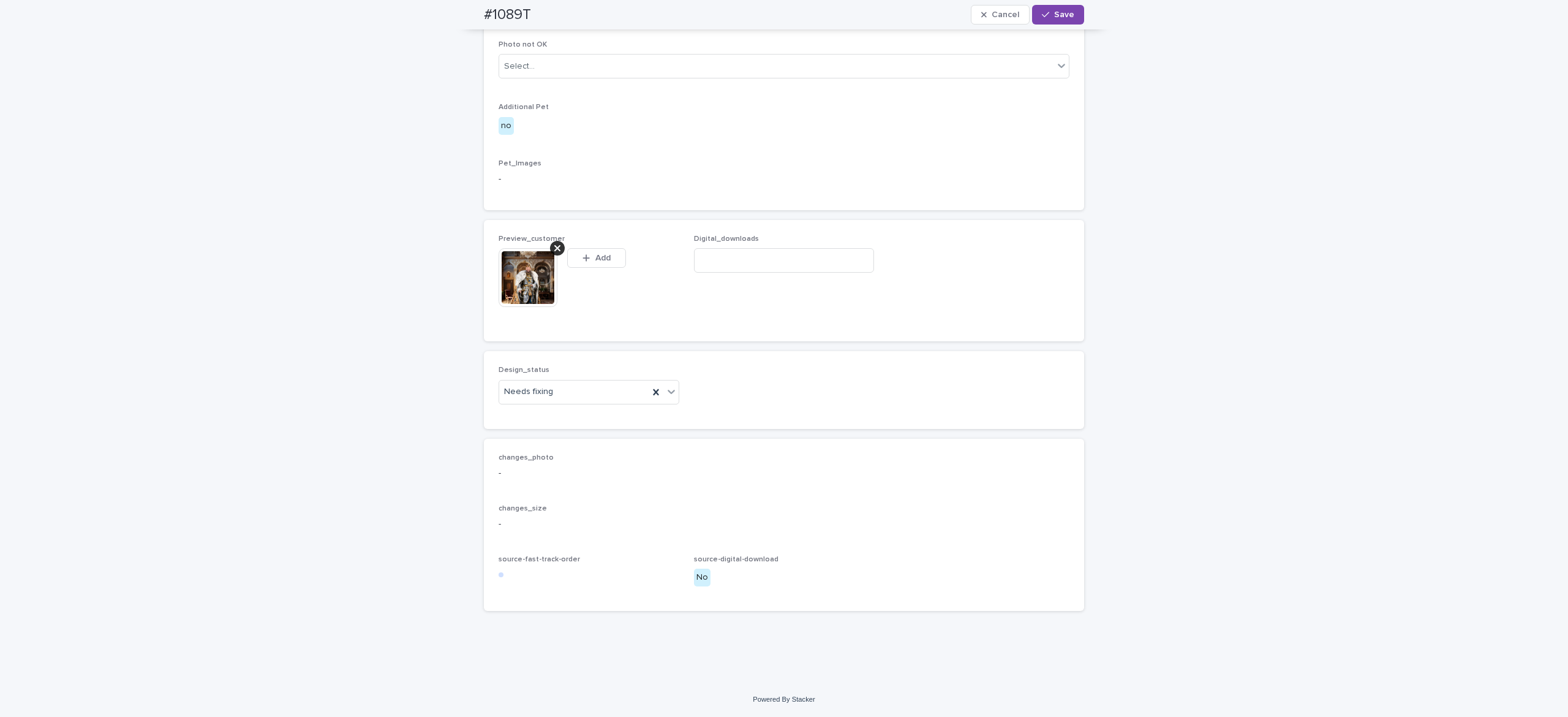
scroll to position [624, 0]
click at [614, 402] on div "Needs fixing" at bounding box center [574, 391] width 150 height 20
drag, startPoint x: 619, startPoint y: 434, endPoint x: 627, endPoint y: 426, distance: 11.3
click at [617, 434] on div "Uploaded" at bounding box center [579, 438] width 179 height 21
drag, startPoint x: 1052, startPoint y: 16, endPoint x: 1052, endPoint y: 51, distance: 35.0
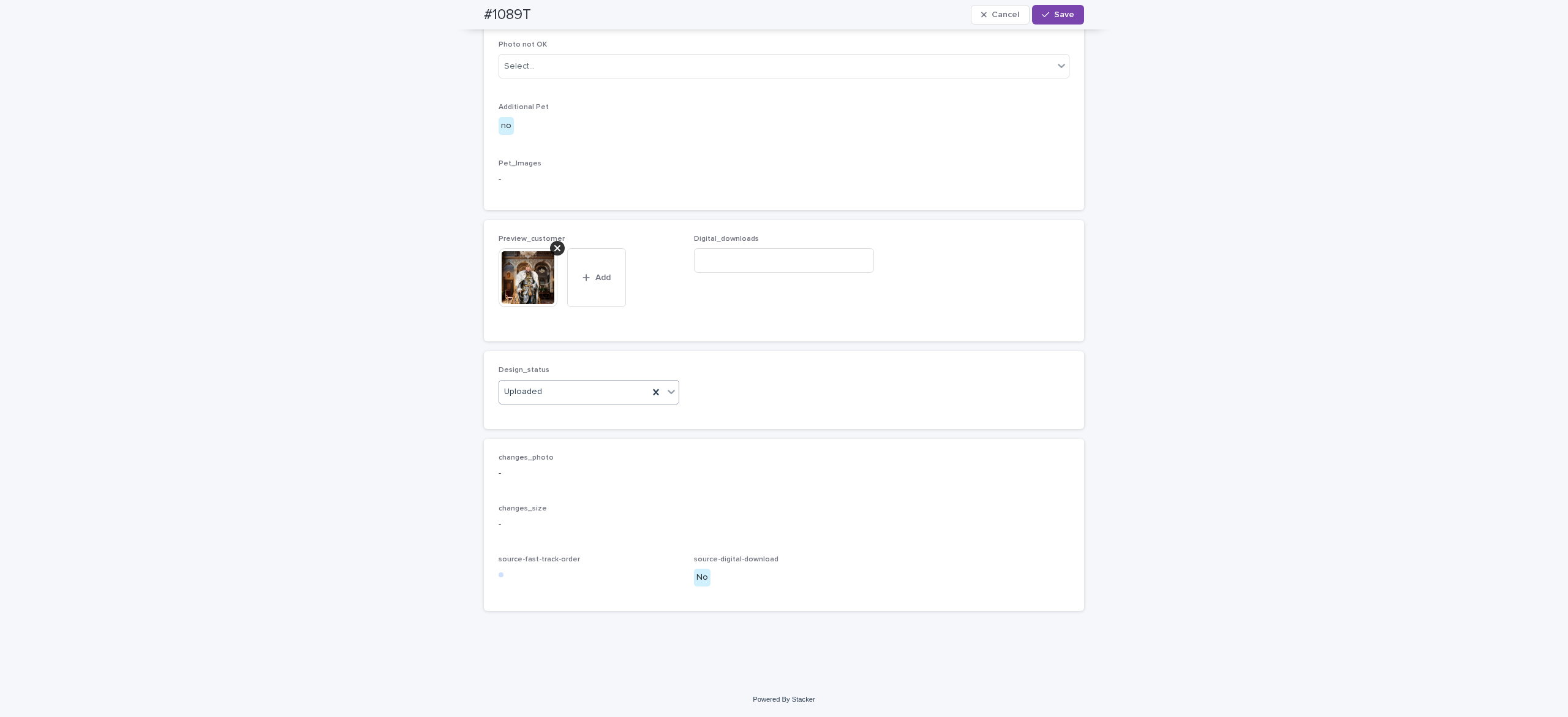
click at [1054, 16] on span "Save" at bounding box center [1064, 14] width 20 height 8
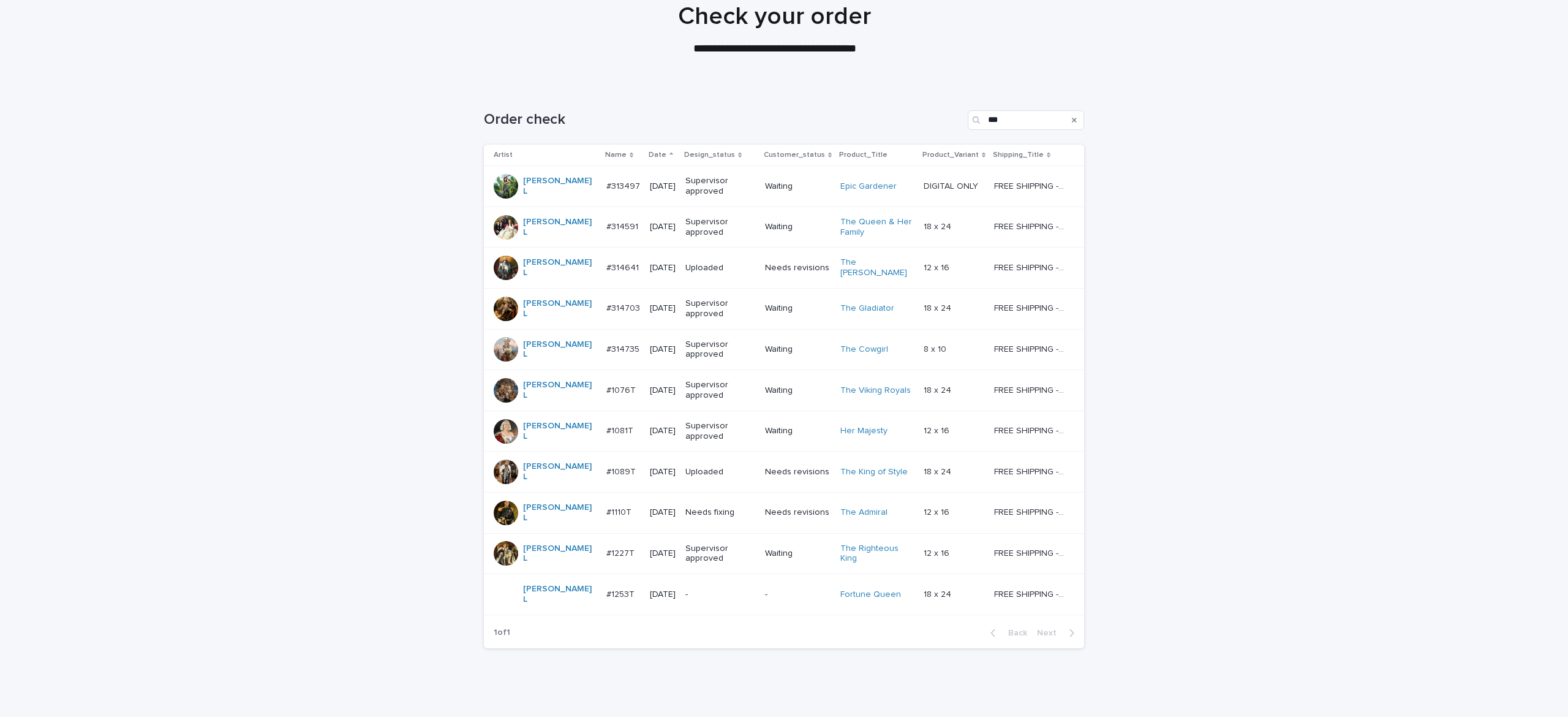
scroll to position [122, 0]
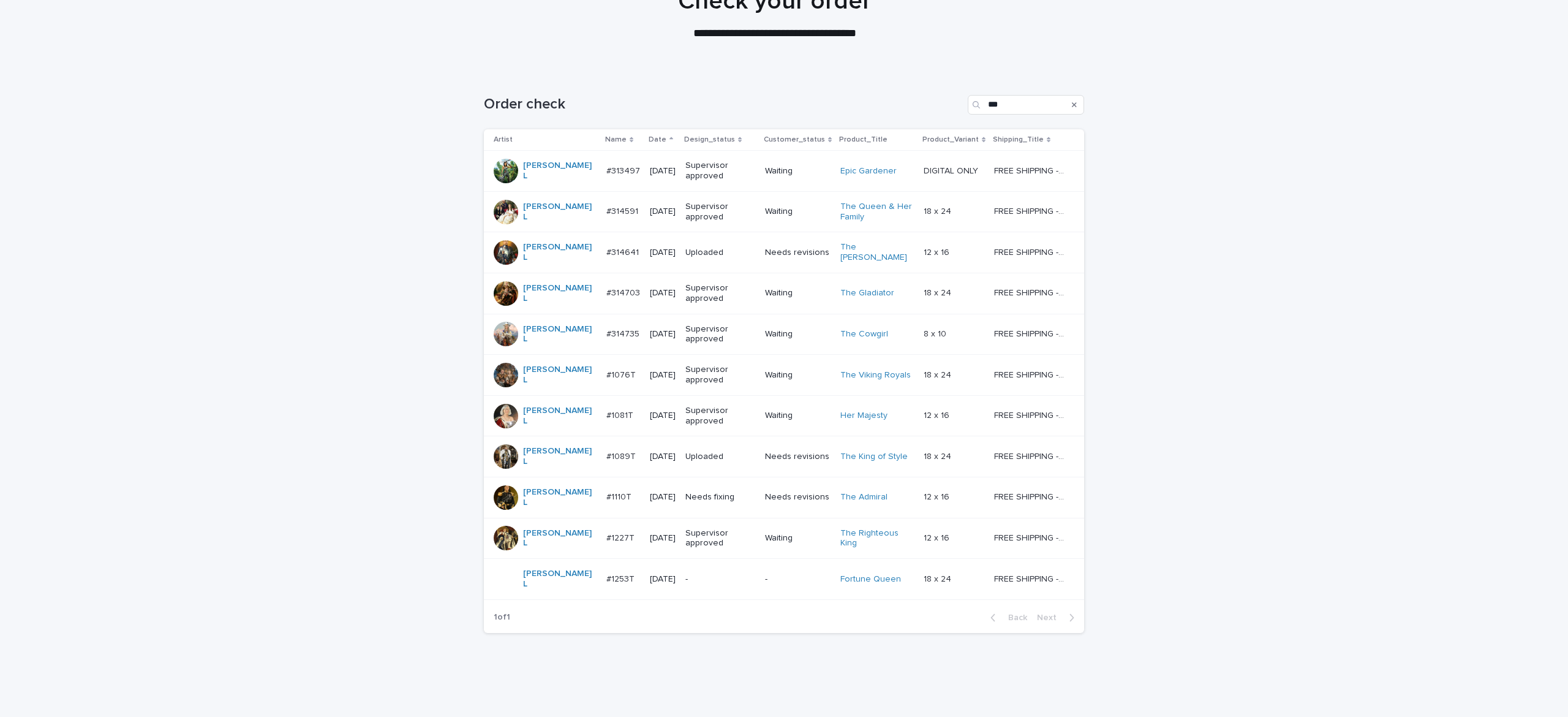
click at [711, 492] on p "Needs fixing" at bounding box center [721, 497] width 70 height 10
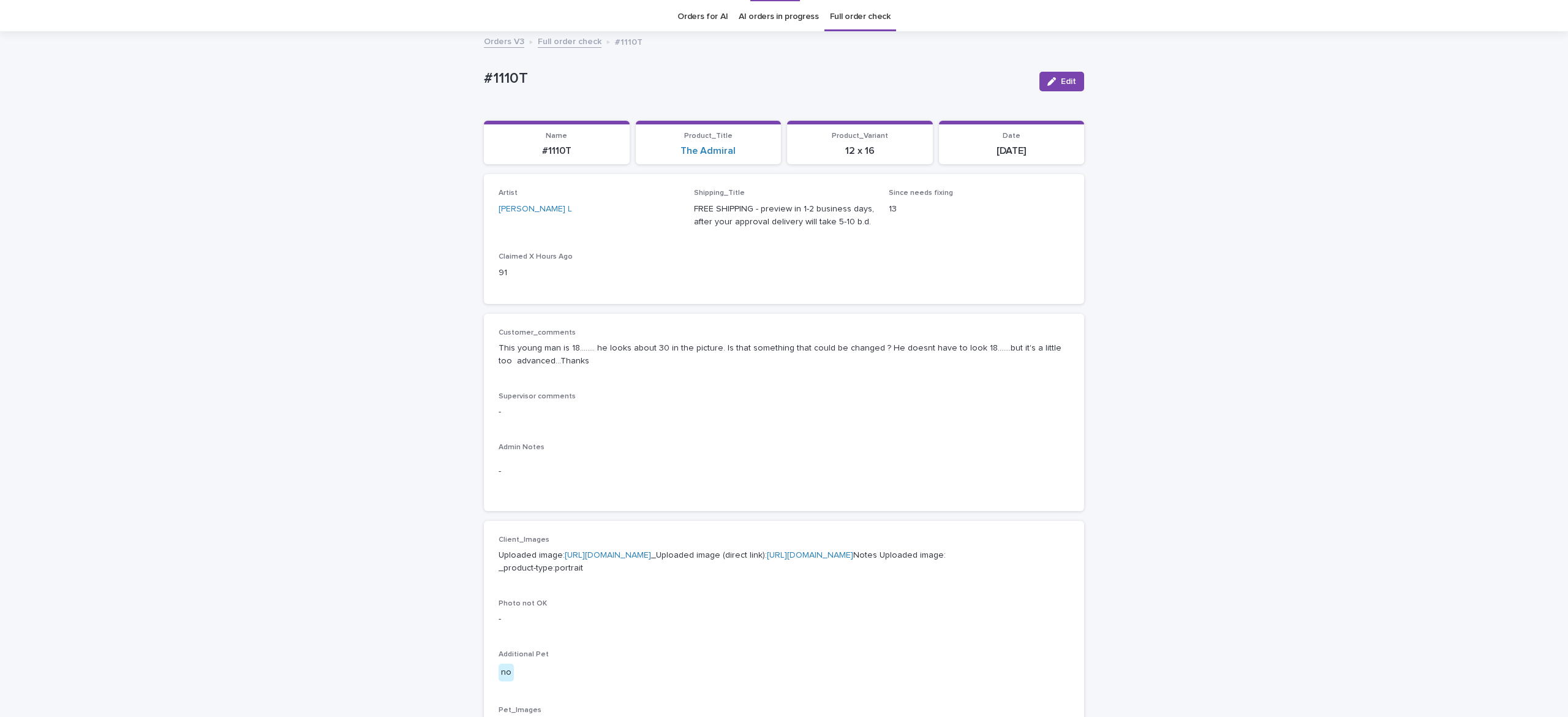
scroll to position [38, 0]
drag, startPoint x: 473, startPoint y: 69, endPoint x: 657, endPoint y: 78, distance: 184.2
click at [638, 75] on div "Loading... Saving… Loading... Saving… #1110T Edit #1110T Edit Sorry, there was …" at bounding box center [784, 620] width 1568 height 1178
copy p "#1110T"
click at [1061, 82] on span "Edit" at bounding box center [1069, 80] width 15 height 8
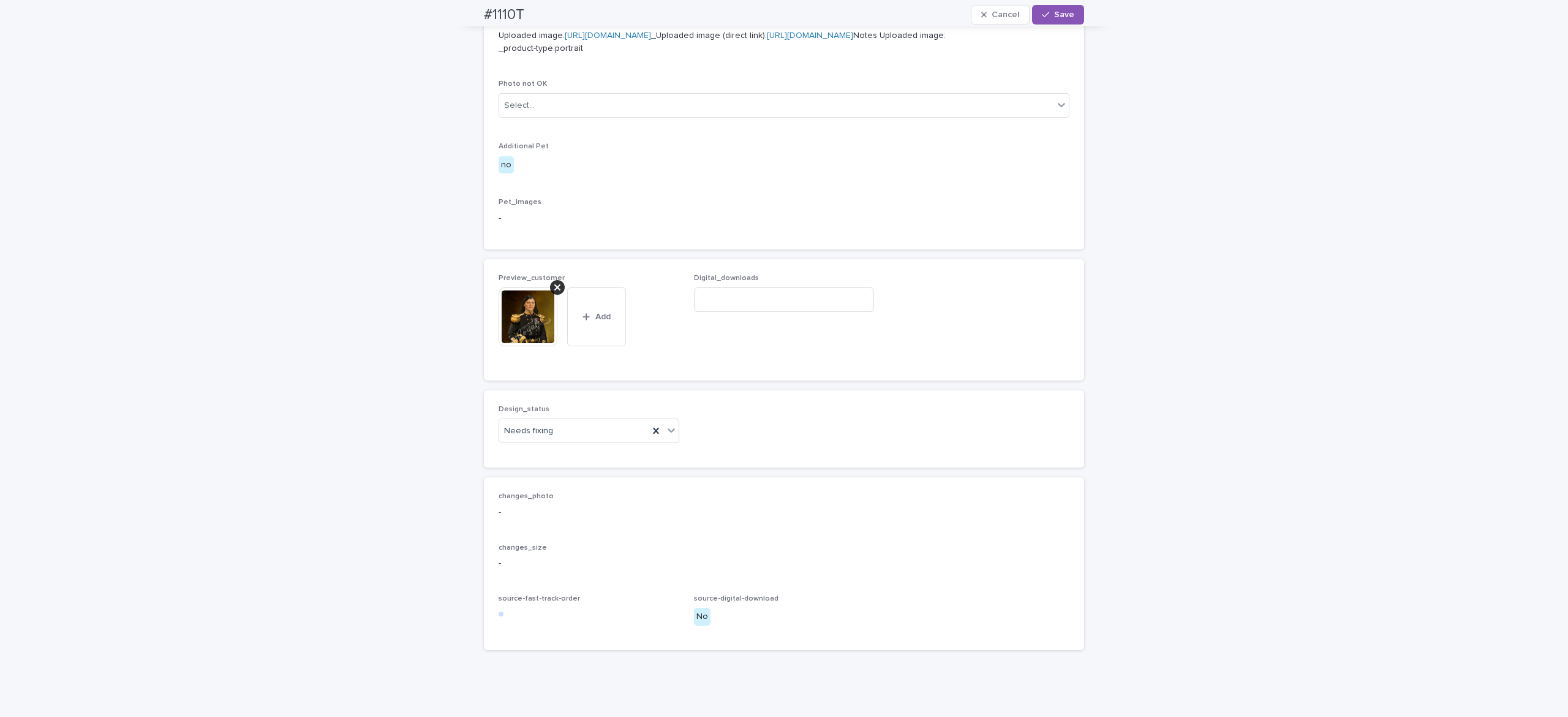
scroll to position [587, 0]
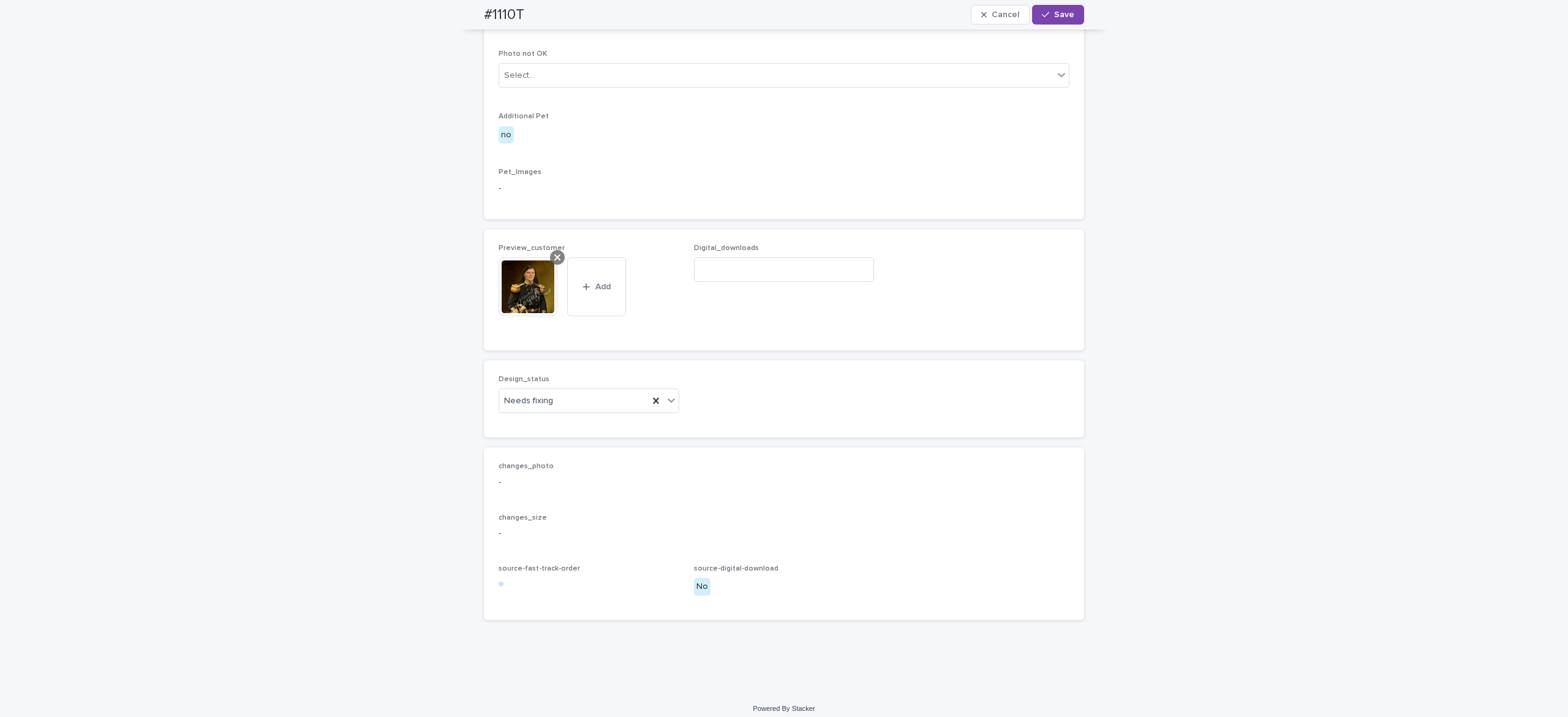
click at [555, 262] on icon at bounding box center [557, 258] width 6 height 10
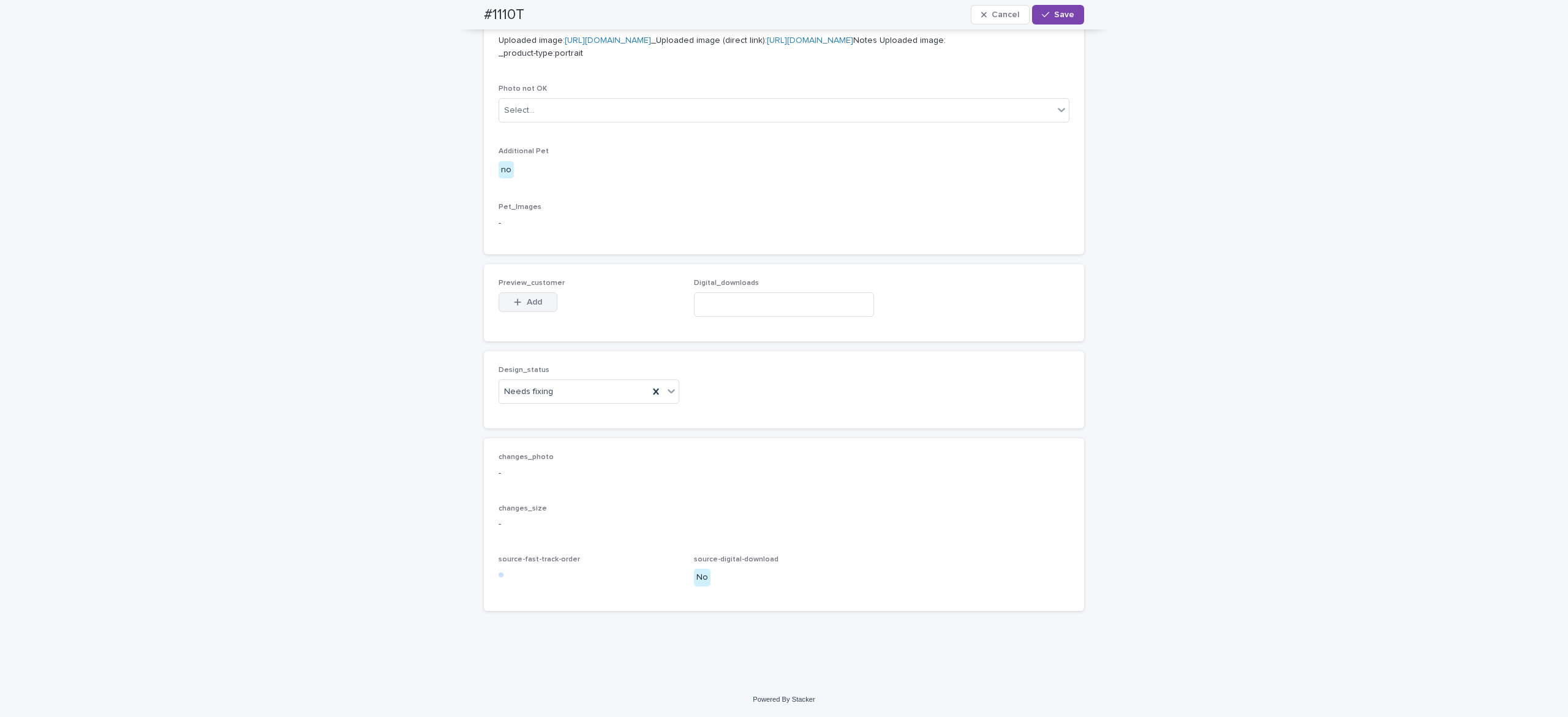
scroll to position [565, 0]
click at [514, 306] on div "button" at bounding box center [520, 302] width 12 height 8
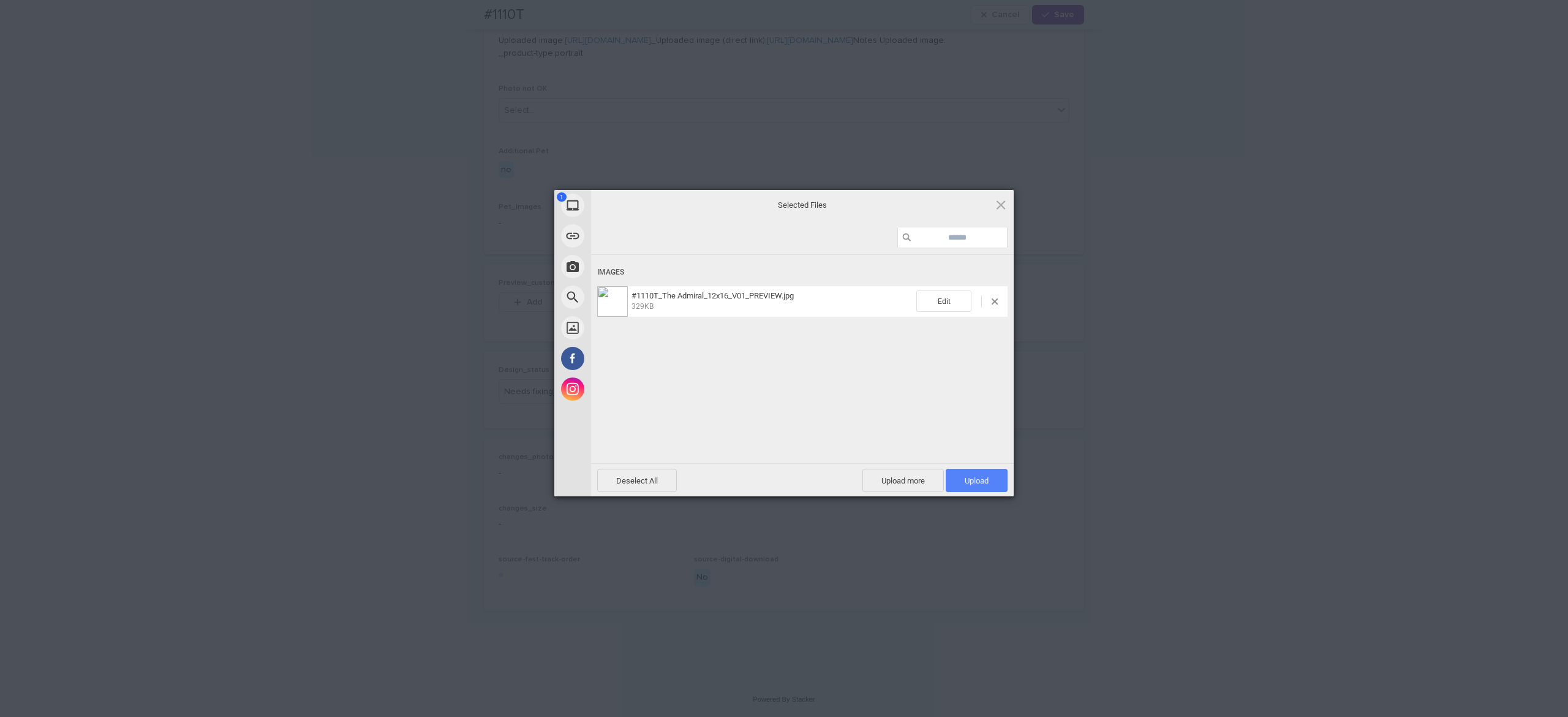
click at [973, 490] on span "Upload 1" at bounding box center [977, 481] width 62 height 23
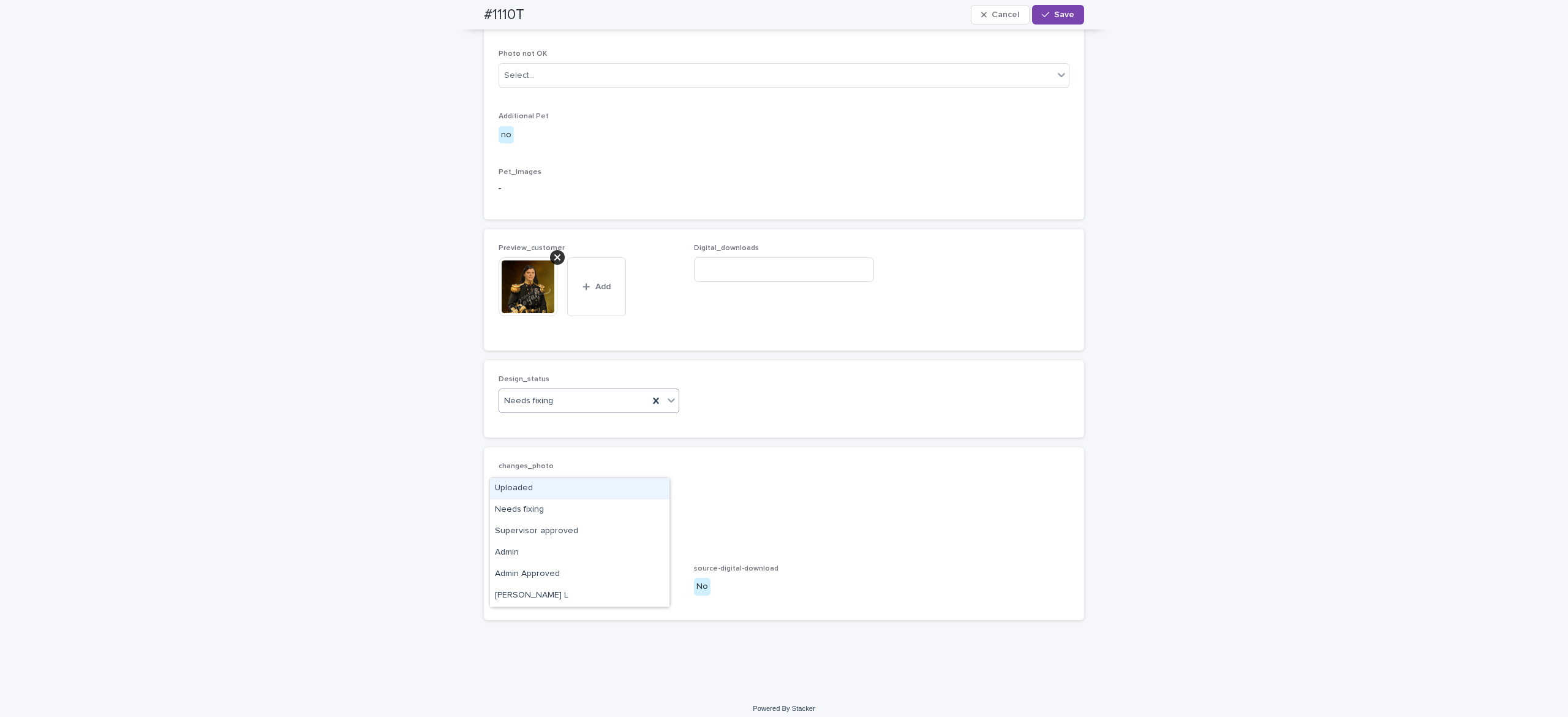
click at [576, 411] on div "Needs fixing" at bounding box center [574, 400] width 150 height 20
click at [578, 490] on div "Uploaded" at bounding box center [579, 488] width 179 height 21
click at [1054, 14] on span "Save" at bounding box center [1064, 14] width 20 height 8
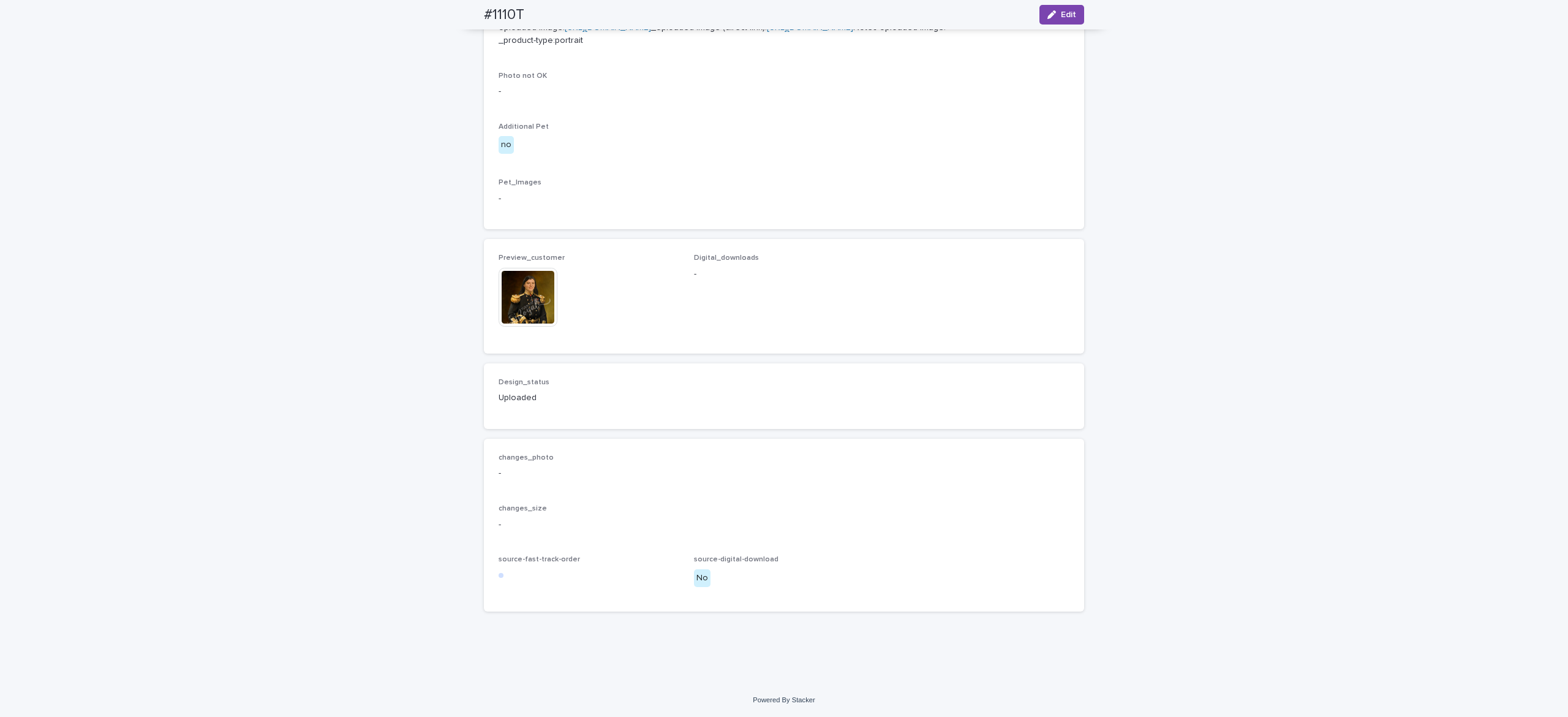
scroll to position [570, 0]
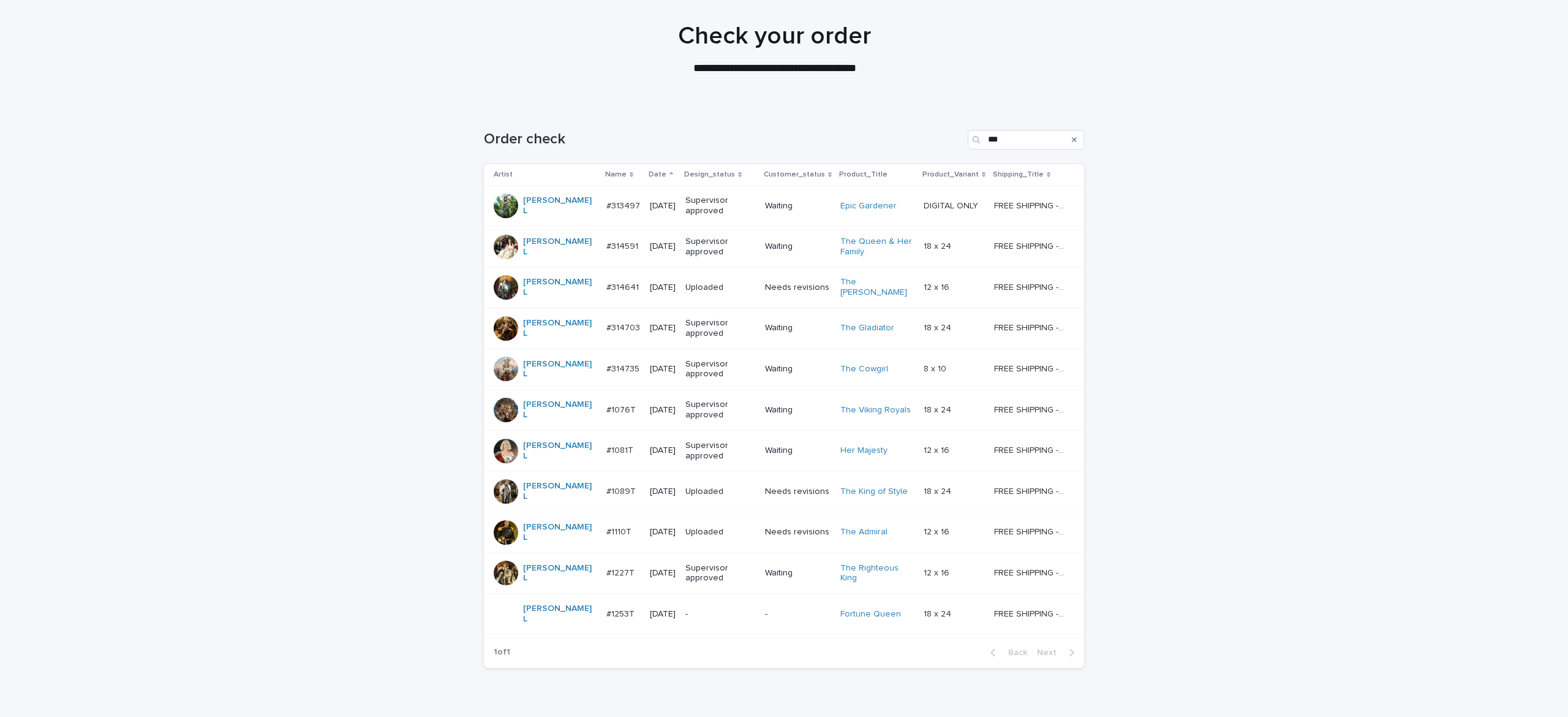
scroll to position [122, 0]
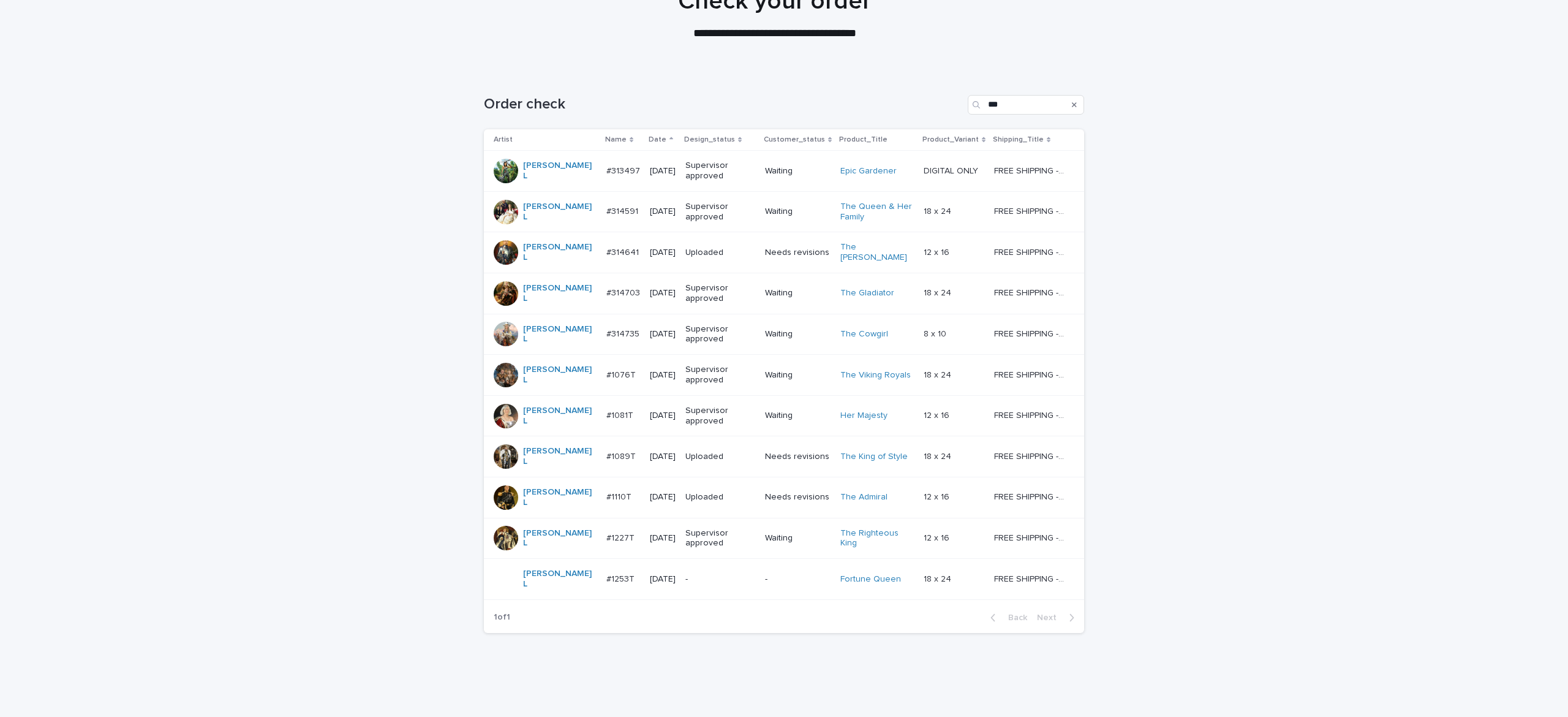
click at [686, 574] on p "-" at bounding box center [721, 579] width 70 height 10
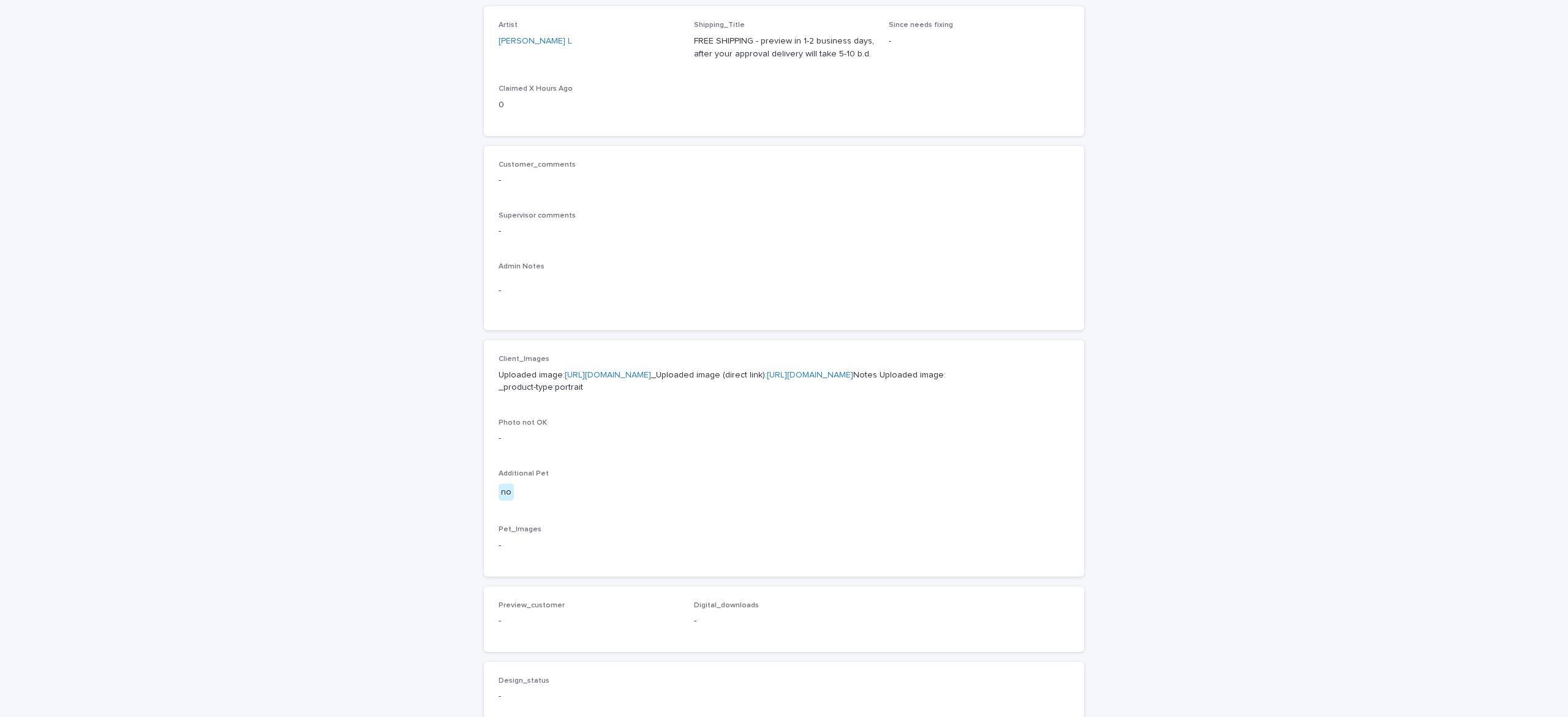
scroll to position [251, 0]
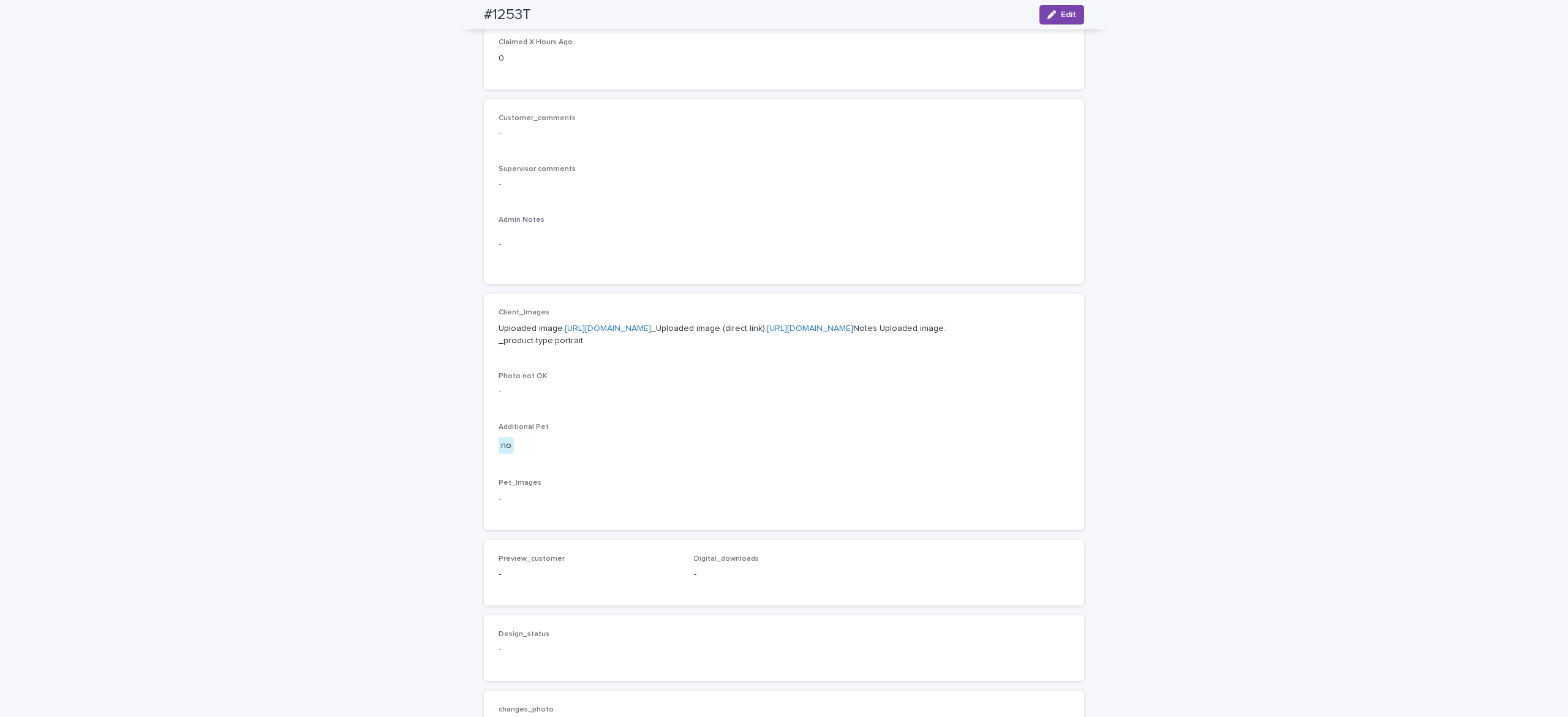
click at [606, 333] on link "[URL][DOMAIN_NAME]" at bounding box center [608, 328] width 87 height 8
